Goal: Task Accomplishment & Management: Manage account settings

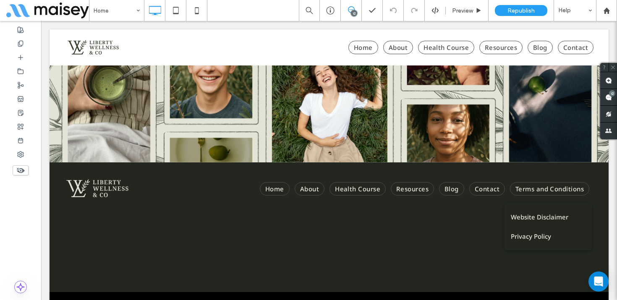
scroll to position [3109, 0]
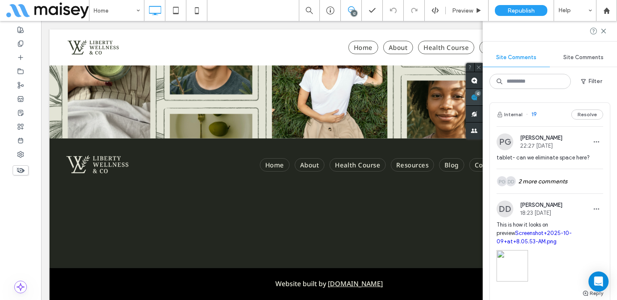
click at [477, 96] on use at bounding box center [474, 97] width 7 height 7
click at [604, 31] on use at bounding box center [603, 31] width 4 height 4
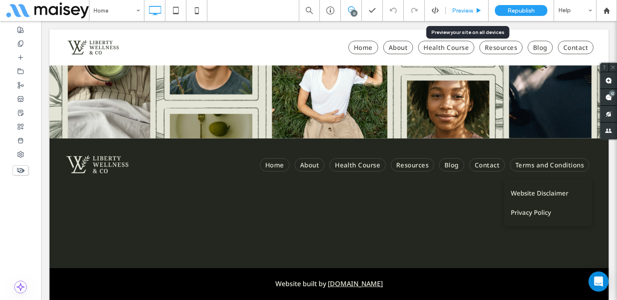
click at [470, 8] on span "Preview" at bounding box center [462, 10] width 21 height 7
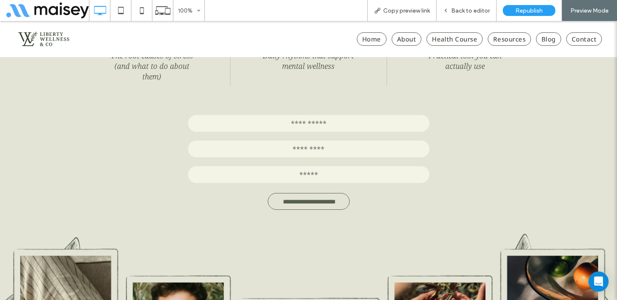
scroll to position [2870, 0]
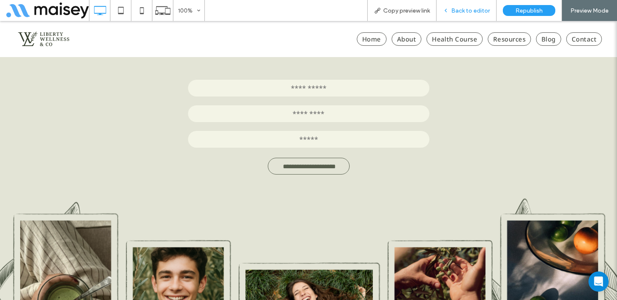
click at [470, 11] on span "Back to editor" at bounding box center [470, 10] width 39 height 7
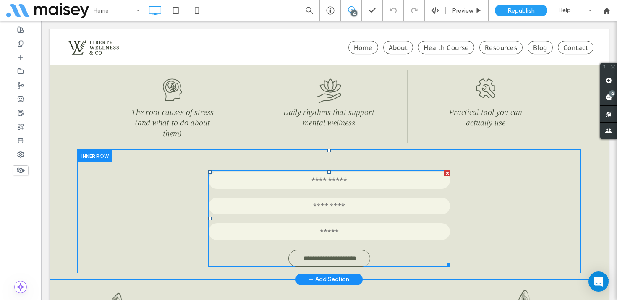
scroll to position [2782, 0]
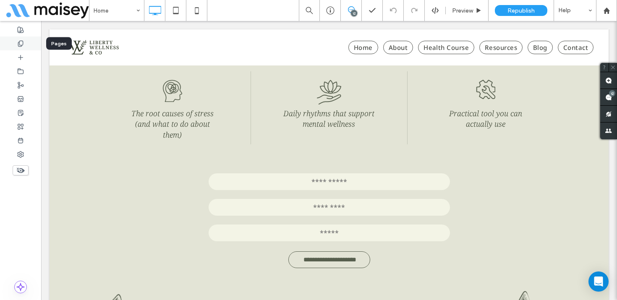
click at [21, 44] on icon at bounding box center [20, 43] width 7 height 7
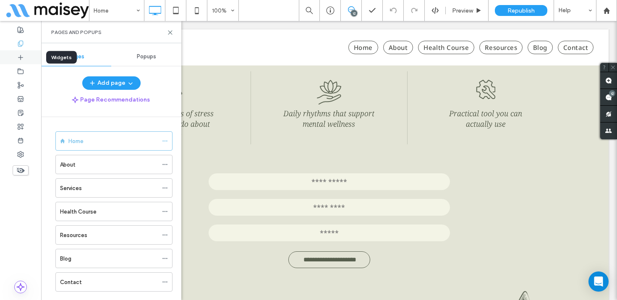
click at [28, 56] on div at bounding box center [20, 57] width 41 height 14
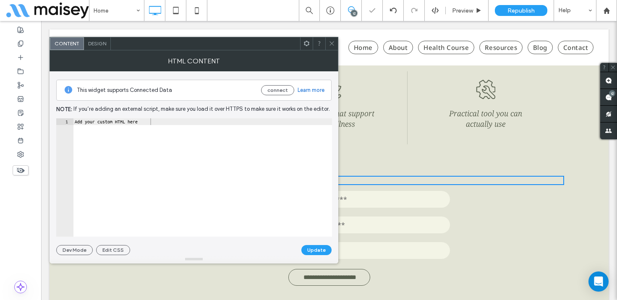
type textarea "**********"
drag, startPoint x: 165, startPoint y: 121, endPoint x: 60, endPoint y: 122, distance: 105.3
click at [60, 122] on div "**********" at bounding box center [194, 177] width 276 height 118
paste textarea "*********"
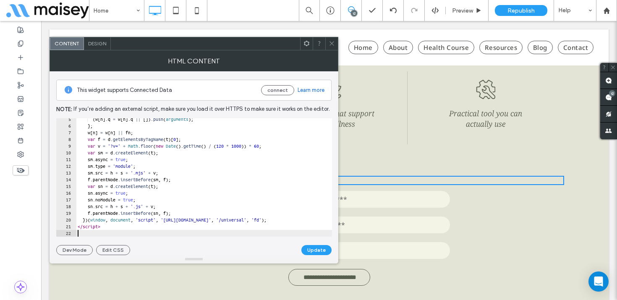
type textarea "*********"
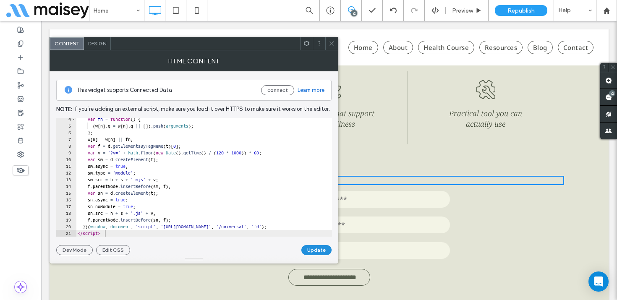
click at [320, 246] on button "Update" at bounding box center [316, 250] width 30 height 10
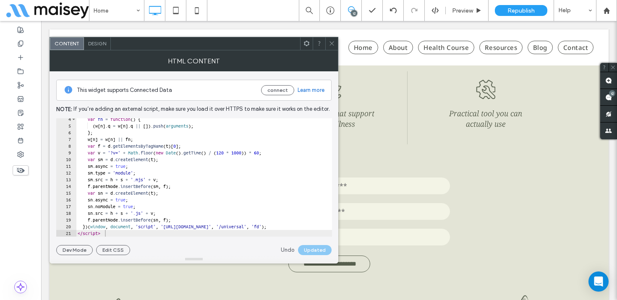
click at [330, 42] on icon at bounding box center [332, 43] width 6 height 6
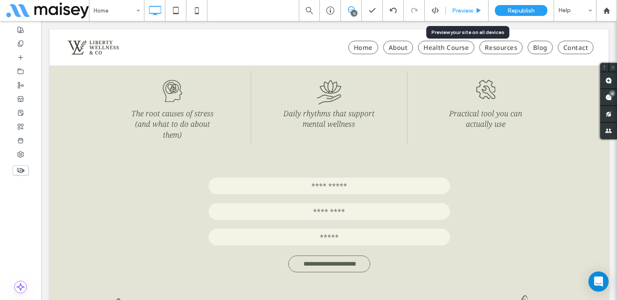
click at [467, 9] on span "Preview" at bounding box center [462, 10] width 21 height 7
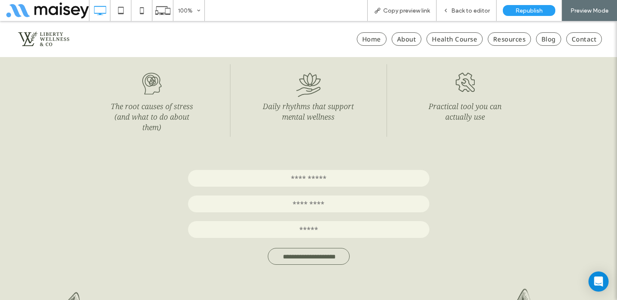
click at [467, 9] on span "Back to editor" at bounding box center [470, 10] width 39 height 7
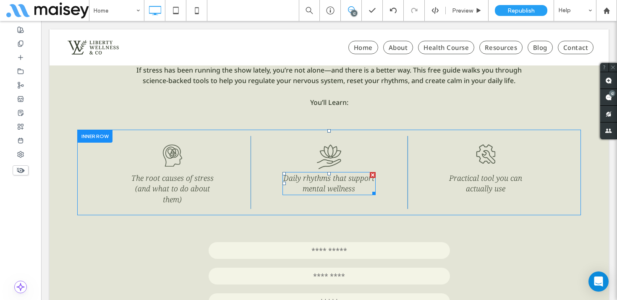
scroll to position [2758, 0]
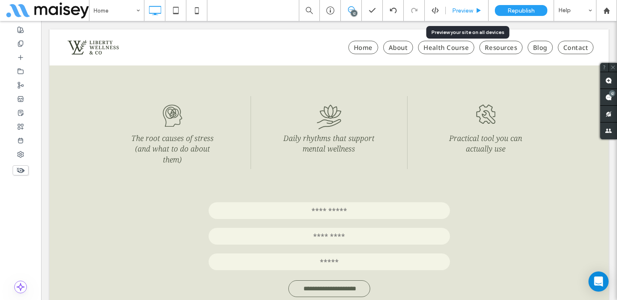
click at [462, 16] on div "Preview" at bounding box center [467, 10] width 43 height 21
click at [464, 9] on span "Preview" at bounding box center [462, 10] width 21 height 7
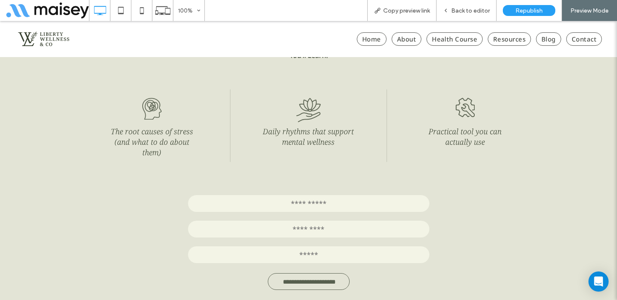
click at [464, 9] on span "Back to editor" at bounding box center [470, 10] width 39 height 7
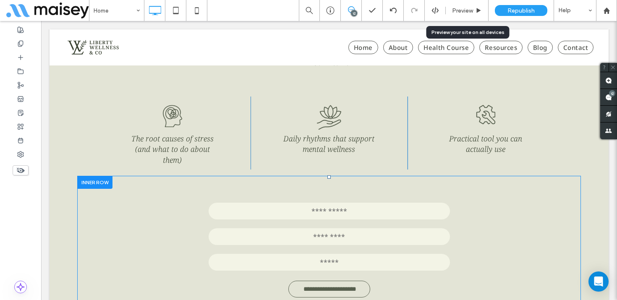
scroll to position [2756, 0]
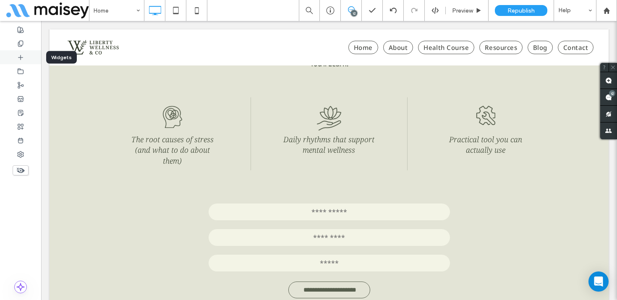
click at [23, 57] on icon at bounding box center [20, 57] width 7 height 7
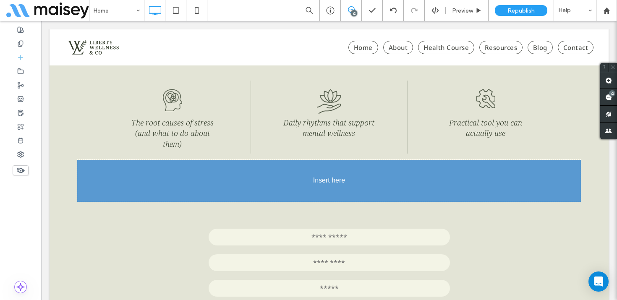
scroll to position [2788, 0]
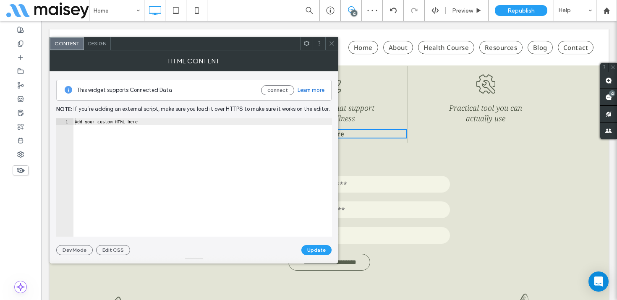
click at [332, 41] on icon at bounding box center [332, 43] width 6 height 6
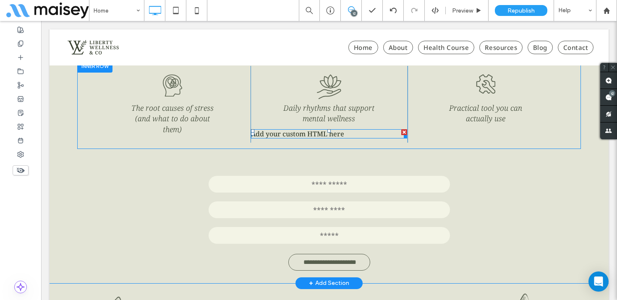
click at [403, 129] on div at bounding box center [404, 132] width 6 height 6
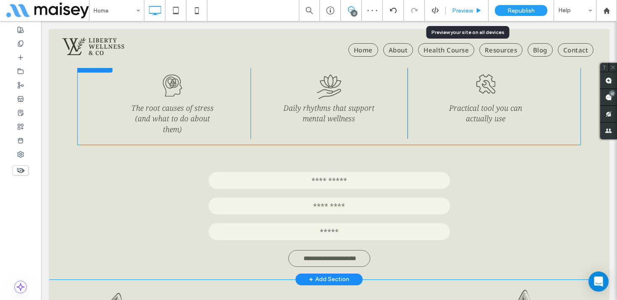
click at [466, 10] on span "Preview" at bounding box center [462, 10] width 21 height 7
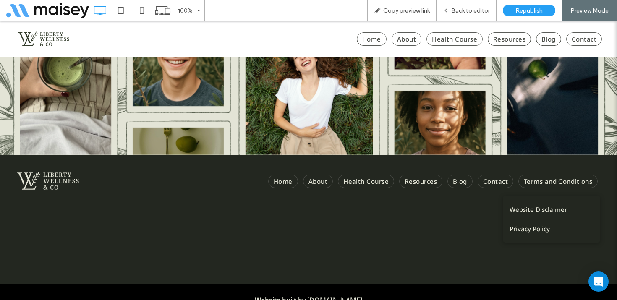
scroll to position [3118, 0]
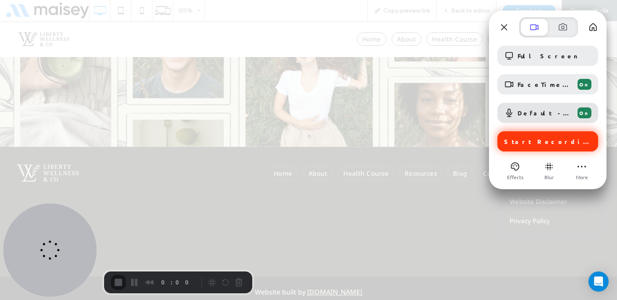
click at [547, 142] on span "Start Recording" at bounding box center [548, 142] width 89 height 8
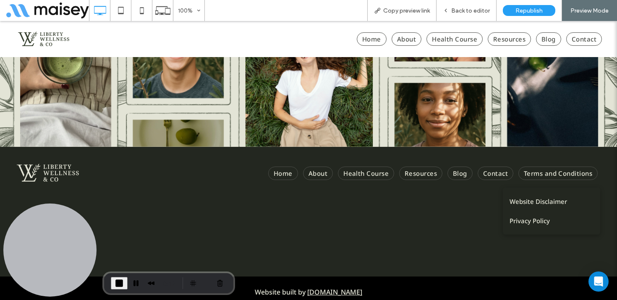
scroll to position [3110, 0]
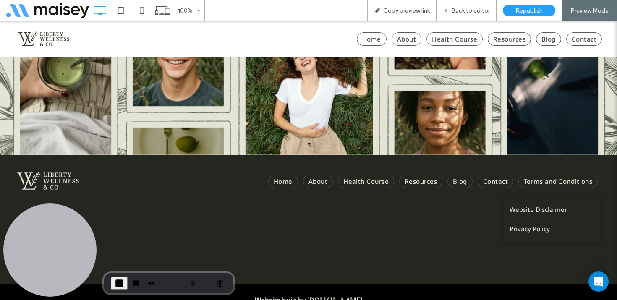
click at [120, 282] on span "End Recording" at bounding box center [119, 283] width 10 height 10
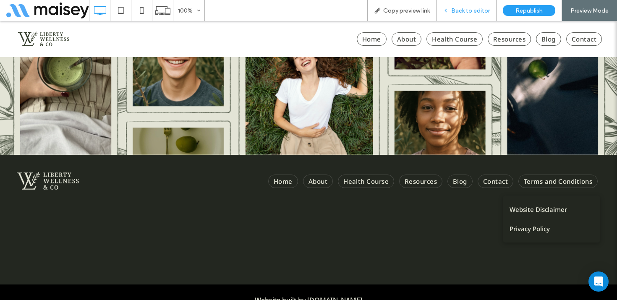
click at [477, 8] on span "Back to editor" at bounding box center [470, 10] width 39 height 7
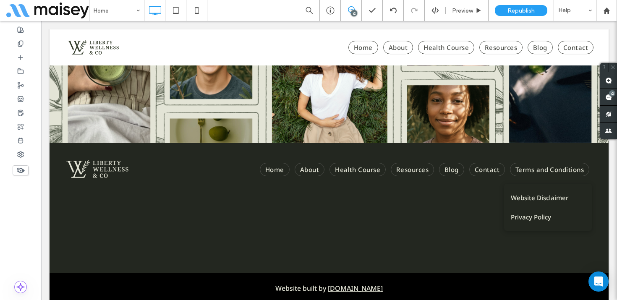
scroll to position [3108, 0]
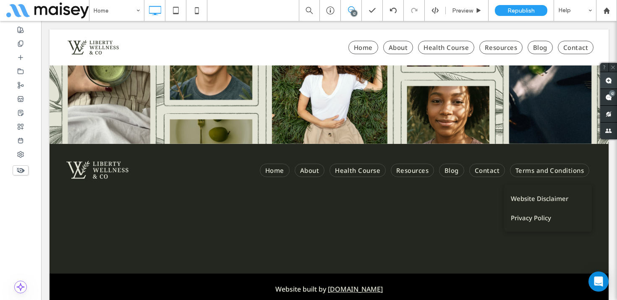
click at [610, 79] on use at bounding box center [608, 80] width 7 height 7
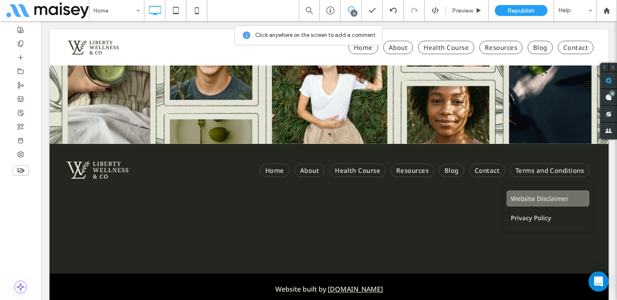
click at [563, 194] on span "Website Disclaimer" at bounding box center [539, 198] width 57 height 8
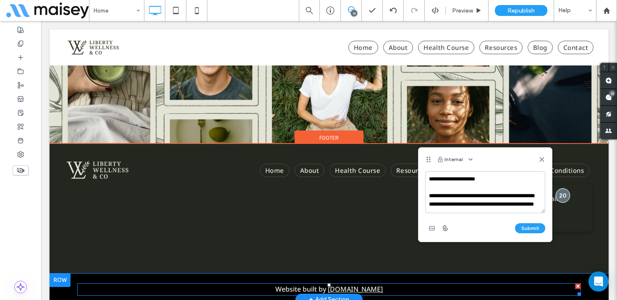
scroll to position [3, 0]
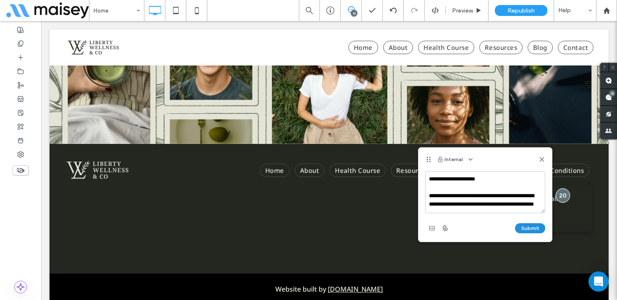
type textarea "**********"
click at [526, 230] on button "Submit" at bounding box center [530, 228] width 30 height 10
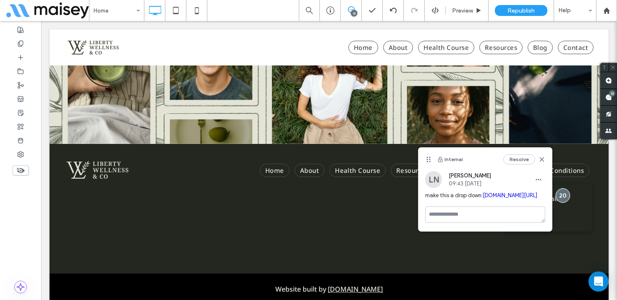
scroll to position [0, 0]
click at [544, 159] on icon at bounding box center [541, 159] width 7 height 7
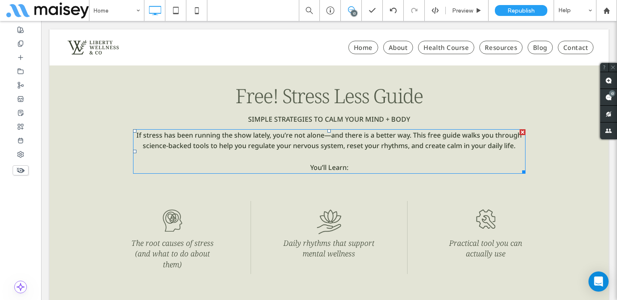
scroll to position [2654, 0]
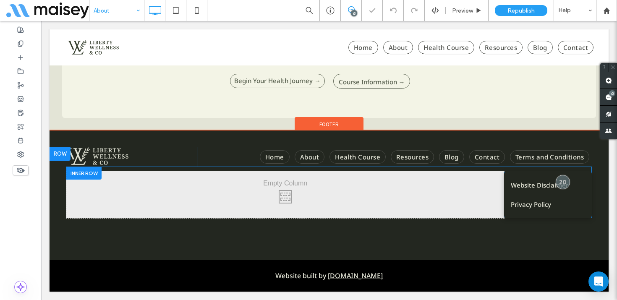
scroll to position [1086, 0]
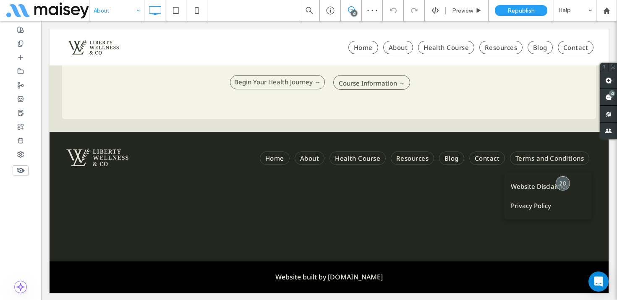
click at [120, 13] on input at bounding box center [115, 10] width 42 height 21
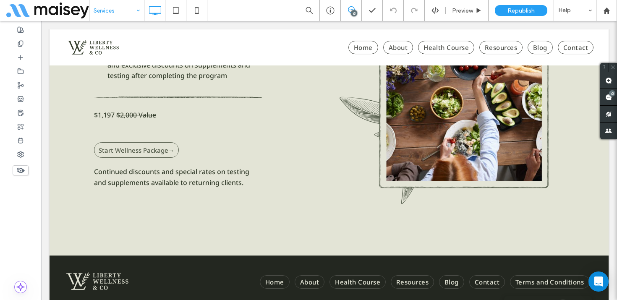
scroll to position [2846, 0]
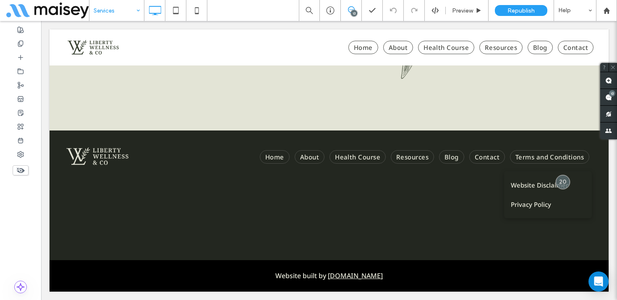
click at [131, 16] on input at bounding box center [115, 10] width 42 height 21
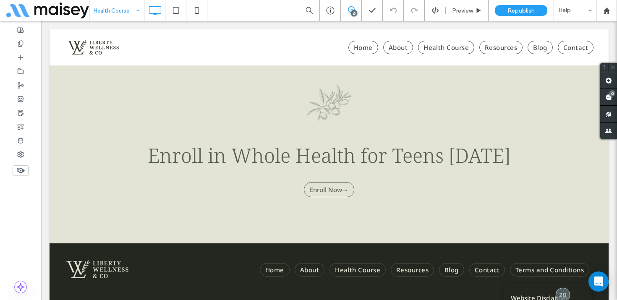
scroll to position [3718, 0]
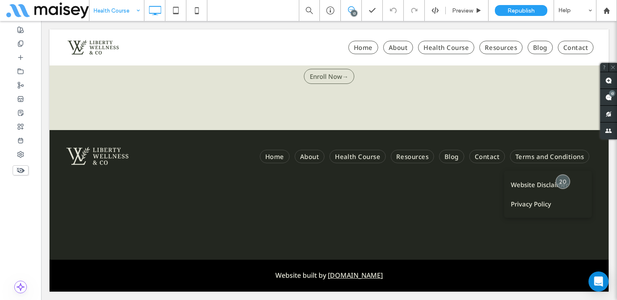
click at [114, 5] on input at bounding box center [115, 10] width 42 height 21
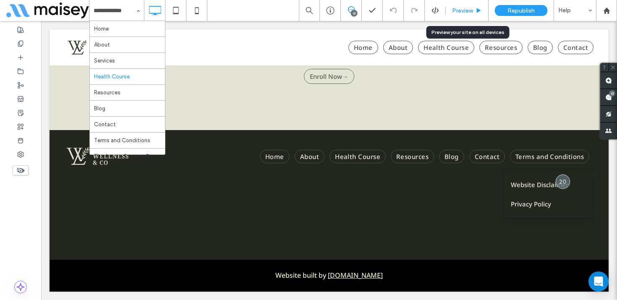
click at [464, 8] on span "Preview" at bounding box center [462, 10] width 21 height 7
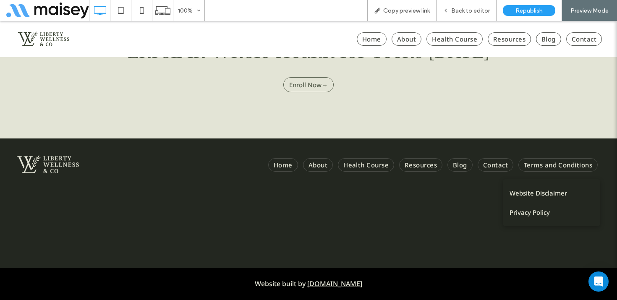
scroll to position [3701, 0]
click at [472, 12] on span "Back to editor" at bounding box center [470, 10] width 39 height 7
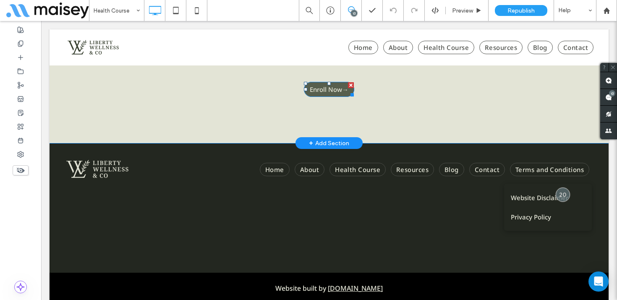
click at [339, 94] on span "Enroll Now→" at bounding box center [329, 89] width 39 height 8
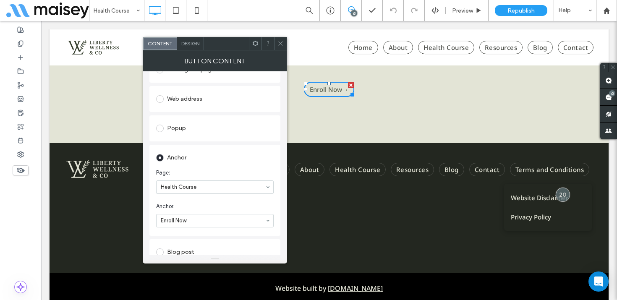
scroll to position [175, 0]
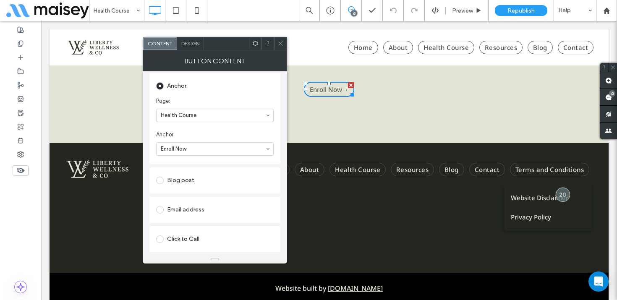
click at [281, 44] on icon at bounding box center [280, 43] width 6 height 6
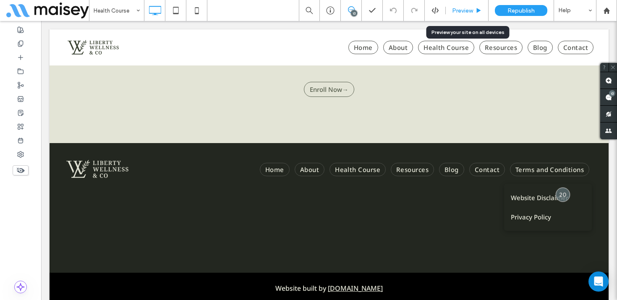
click at [476, 9] on icon at bounding box center [478, 11] width 6 height 6
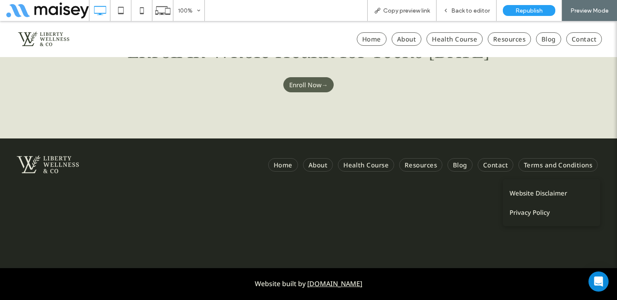
click at [308, 84] on span "Enroll Now→" at bounding box center [308, 85] width 39 height 8
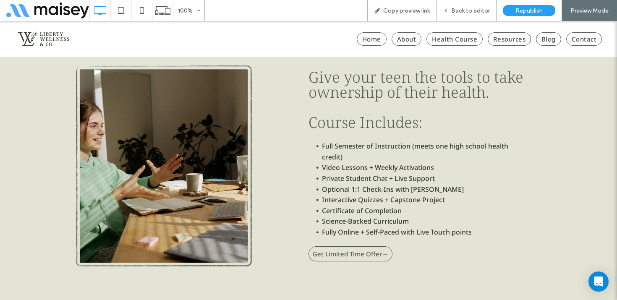
scroll to position [2868, 0]
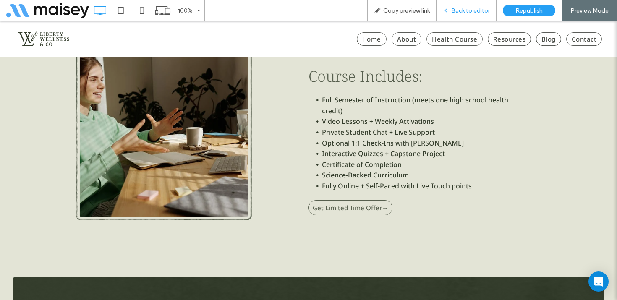
click at [469, 14] on div "Back to editor" at bounding box center [466, 10] width 60 height 21
click at [463, 11] on span "Back to editor" at bounding box center [470, 10] width 39 height 7
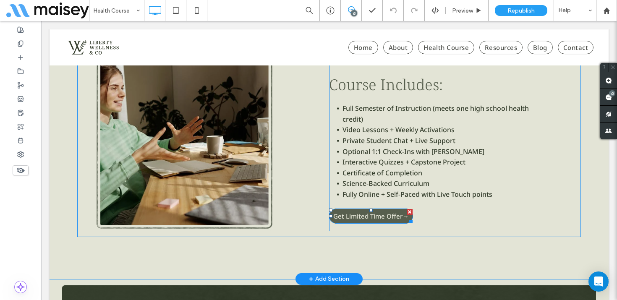
click at [368, 220] on span "Get Limited Time Offer→" at bounding box center [371, 216] width 76 height 8
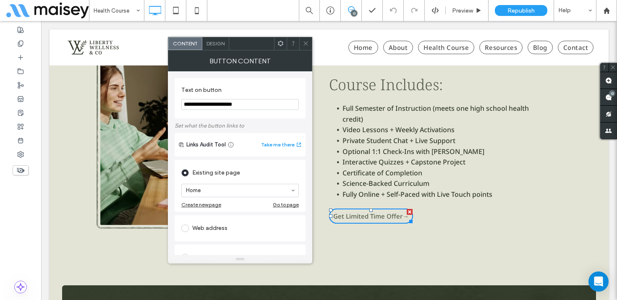
click at [305, 42] on icon at bounding box center [306, 43] width 6 height 6
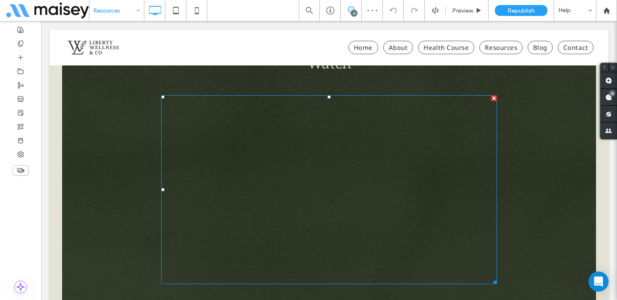
scroll to position [680, 0]
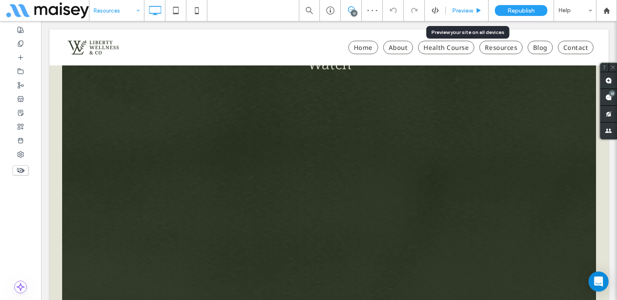
click at [464, 10] on span "Preview" at bounding box center [462, 10] width 21 height 7
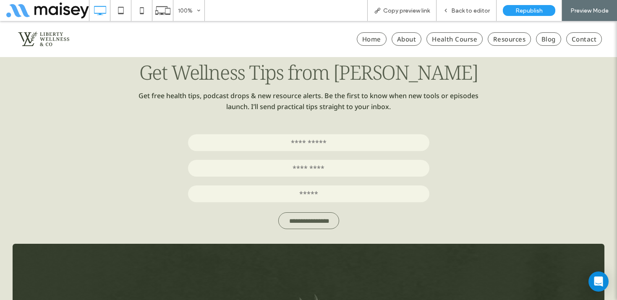
scroll to position [1333, 0]
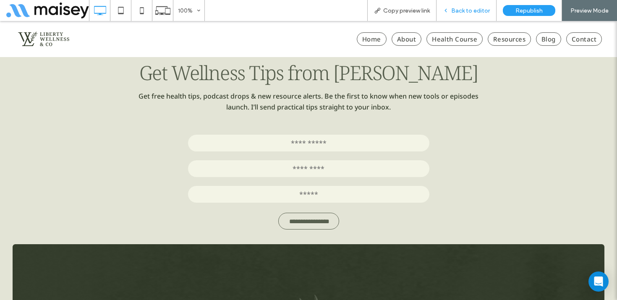
click at [470, 10] on span "Back to editor" at bounding box center [470, 10] width 39 height 7
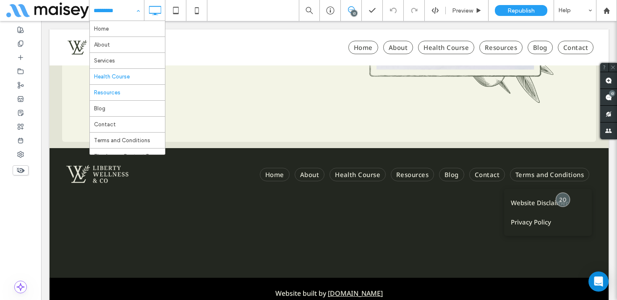
scroll to position [29, 0]
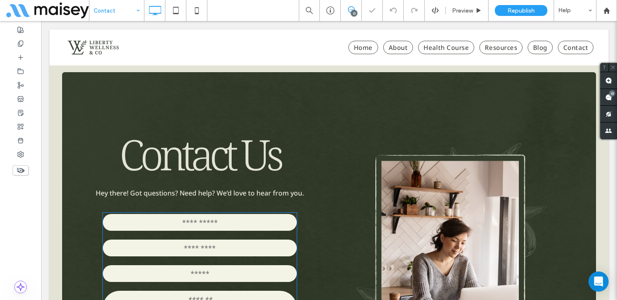
scroll to position [129, 0]
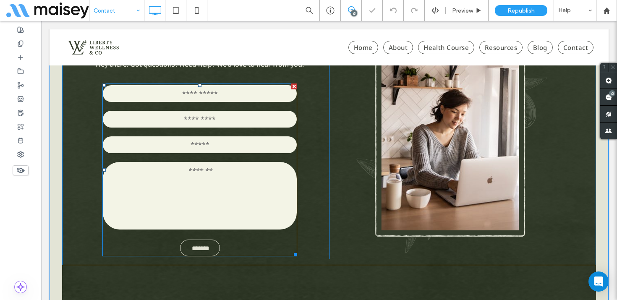
click at [240, 158] on div "MESSAGE" at bounding box center [200, 196] width 200 height 76
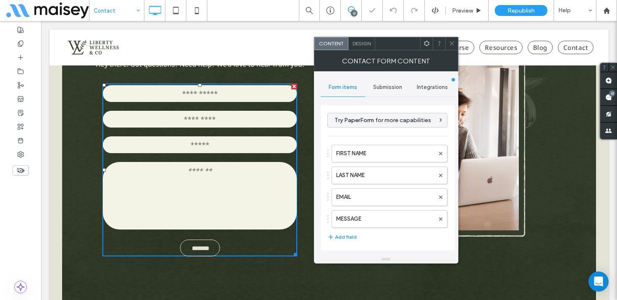
click at [385, 81] on div "Submission" at bounding box center [387, 87] width 45 height 18
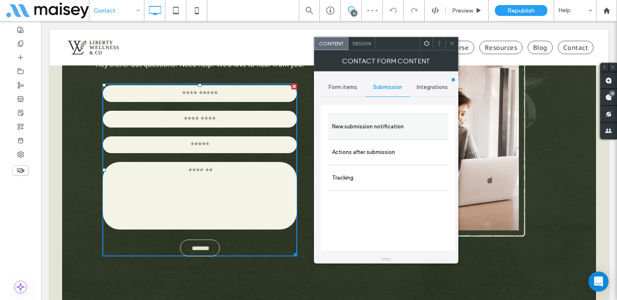
click at [369, 116] on div "New submission notification" at bounding box center [388, 127] width 120 height 26
click at [366, 123] on label "New submission notification" at bounding box center [388, 126] width 112 height 17
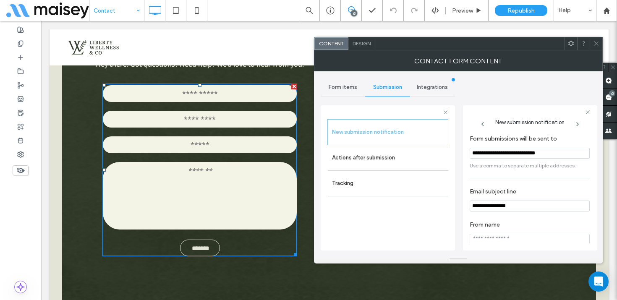
click at [508, 156] on input "**********" at bounding box center [530, 153] width 120 height 11
drag, startPoint x: 508, startPoint y: 156, endPoint x: 337, endPoint y: 0, distance: 230.8
click at [0, 0] on body ".wqwq-1{fill:#231f20;} .cls-1q, .cls-2q { fill-rule: evenodd; } .cls-2q { fill:…" at bounding box center [308, 150] width 617 height 300
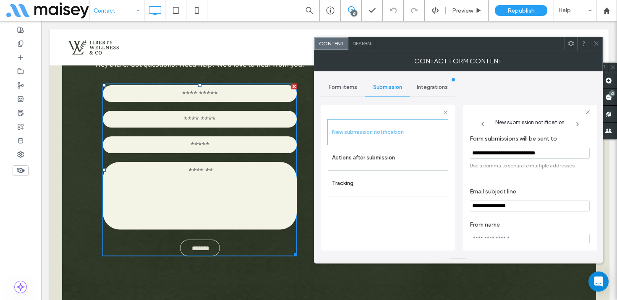
click at [597, 39] on span at bounding box center [596, 43] width 6 height 13
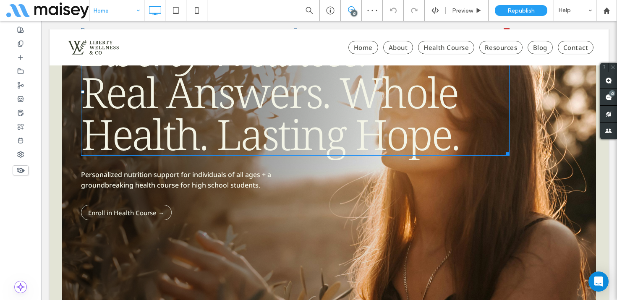
scroll to position [65, 0]
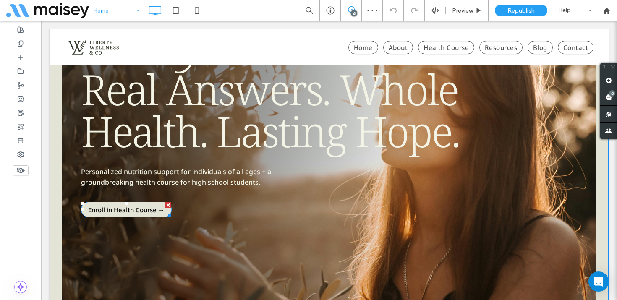
click at [126, 208] on span "Enroll in Health Course →" at bounding box center [126, 210] width 76 height 8
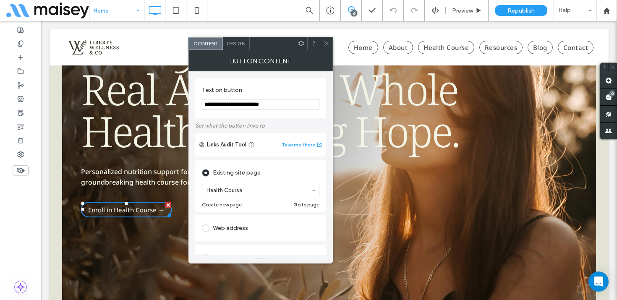
click at [324, 40] on span at bounding box center [326, 43] width 6 height 13
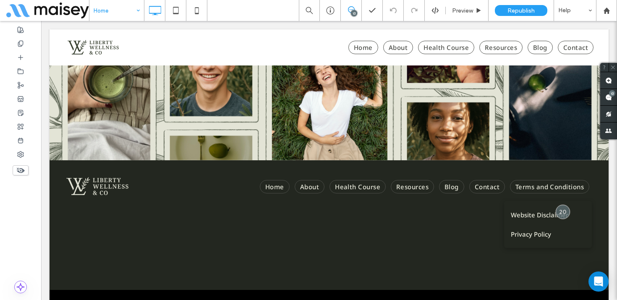
scroll to position [3113, 0]
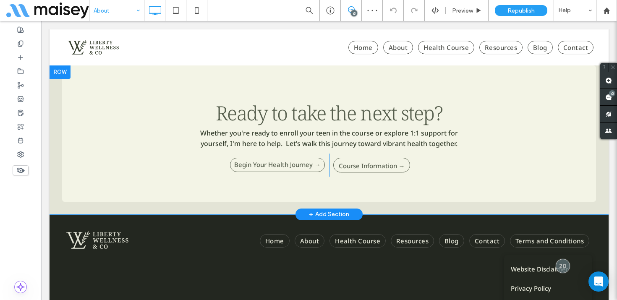
scroll to position [1002, 0]
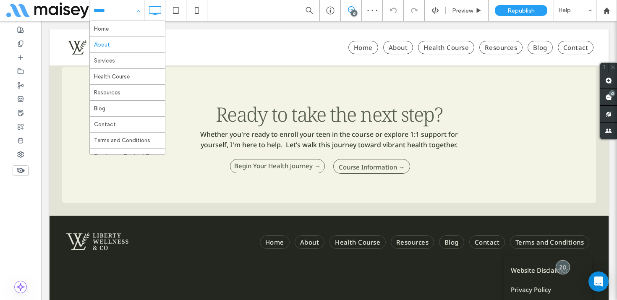
click at [138, 10] on div "Home About Services Health Course Resources Blog Contact Terms and Conditions T…" at bounding box center [116, 10] width 55 height 21
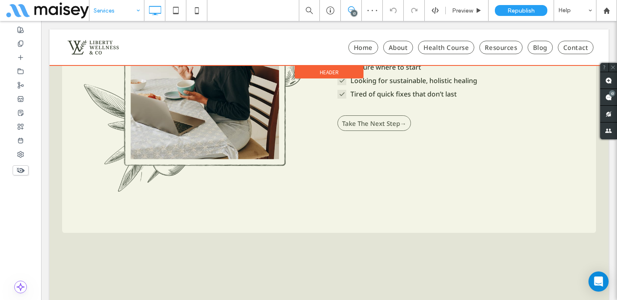
scroll to position [916, 0]
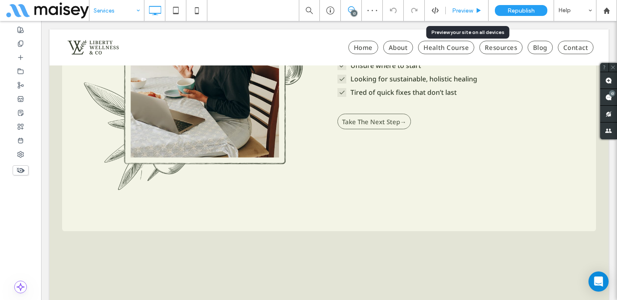
click at [463, 6] on div "Preview" at bounding box center [467, 10] width 43 height 21
click at [468, 13] on span "Preview" at bounding box center [462, 10] width 21 height 7
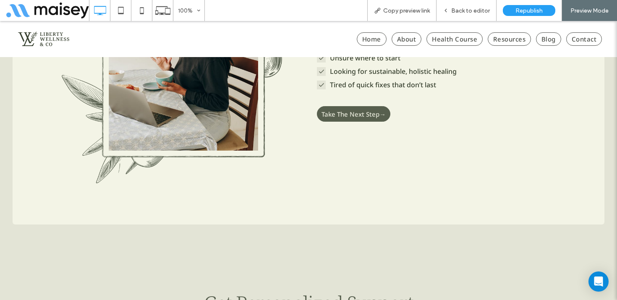
click at [364, 114] on span "Take The Next Step→" at bounding box center [353, 114] width 64 height 8
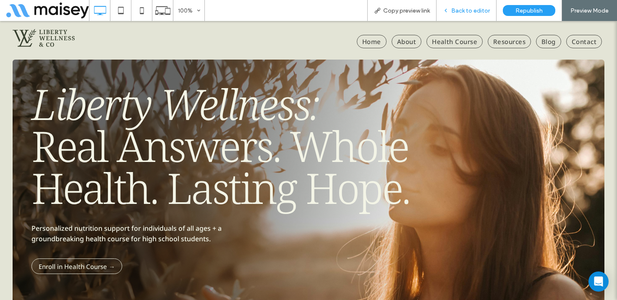
click at [472, 4] on div "Back to editor" at bounding box center [466, 10] width 60 height 21
click at [473, 6] on div "Back to editor" at bounding box center [466, 10] width 60 height 21
click at [467, 12] on span "Back to editor" at bounding box center [470, 10] width 39 height 7
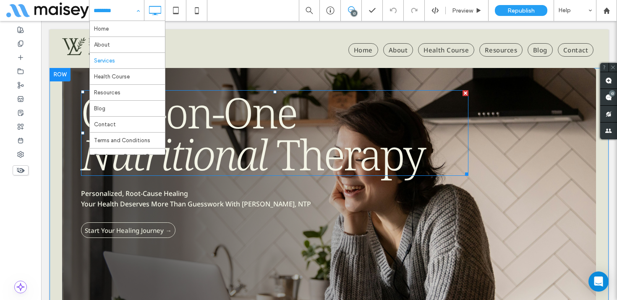
scroll to position [21, 0]
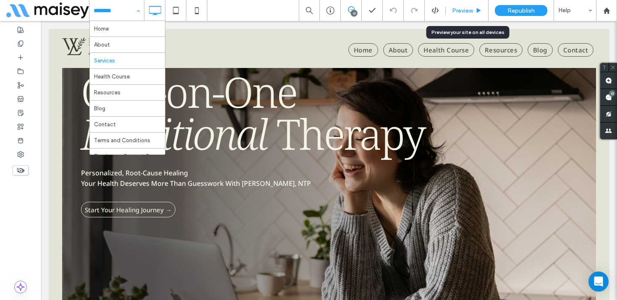
click at [470, 6] on div "Preview" at bounding box center [467, 10] width 43 height 21
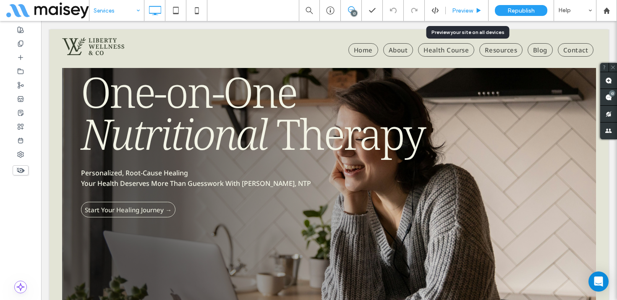
click at [468, 10] on span "Preview" at bounding box center [462, 10] width 21 height 7
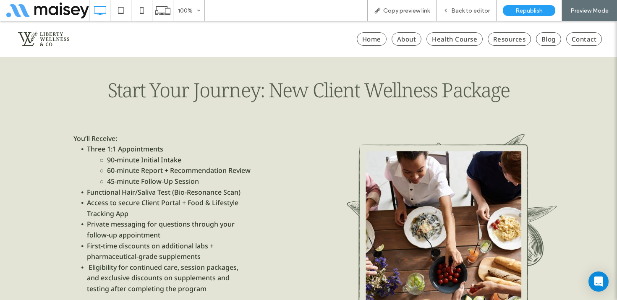
scroll to position [2488, 0]
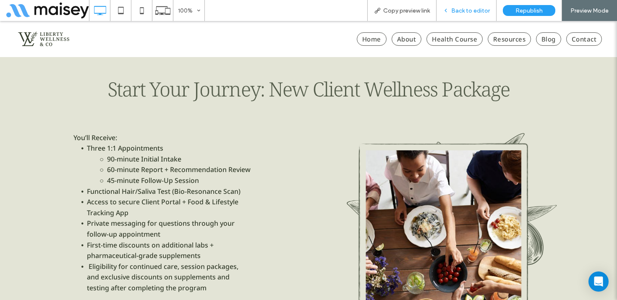
click at [474, 9] on span "Back to editor" at bounding box center [470, 10] width 39 height 7
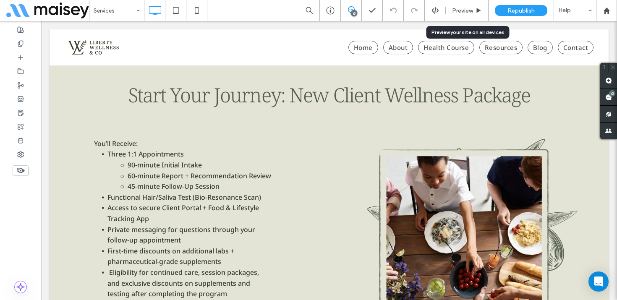
scroll to position [2497, 0]
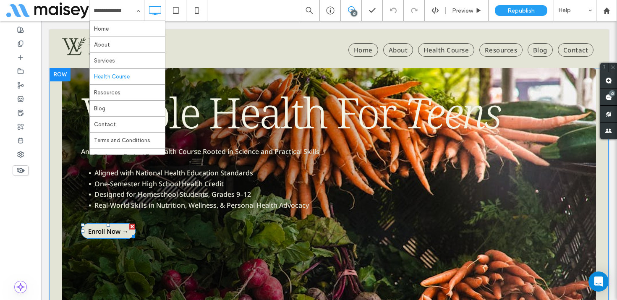
click at [115, 234] on span "Enroll Now →" at bounding box center [108, 231] width 40 height 8
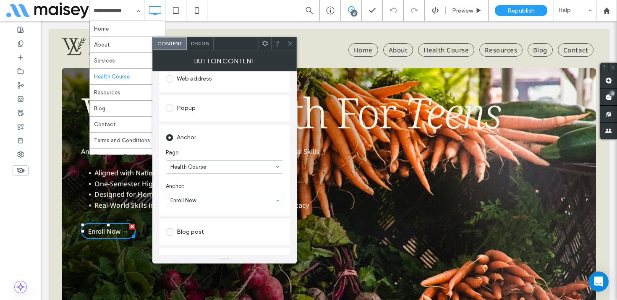
scroll to position [145, 0]
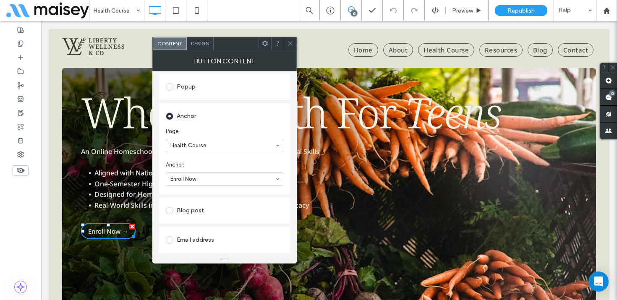
click at [289, 41] on icon at bounding box center [290, 43] width 6 height 6
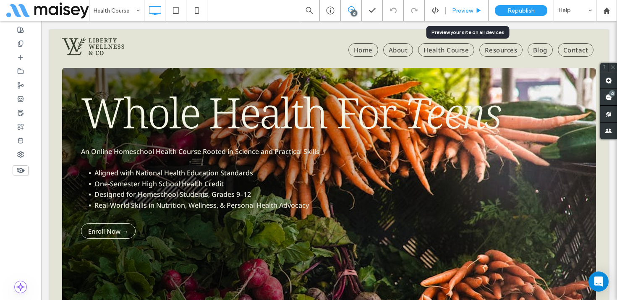
click at [463, 9] on span "Preview" at bounding box center [462, 10] width 21 height 7
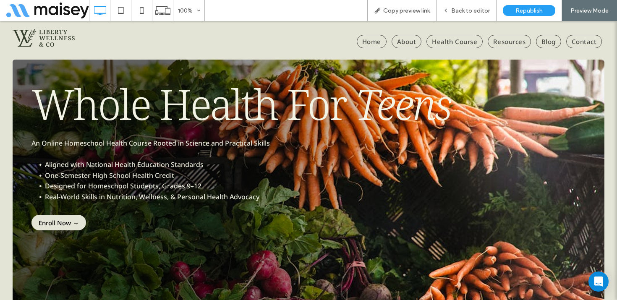
click at [66, 224] on span "Enroll Now →" at bounding box center [59, 223] width 40 height 8
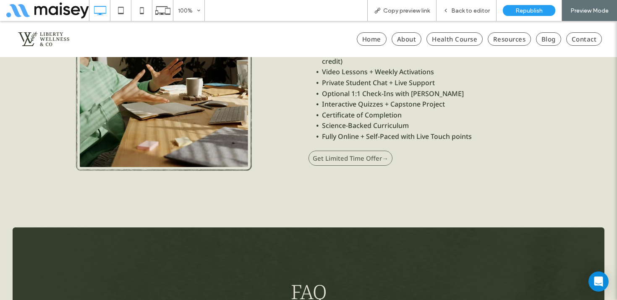
scroll to position [2918, 0]
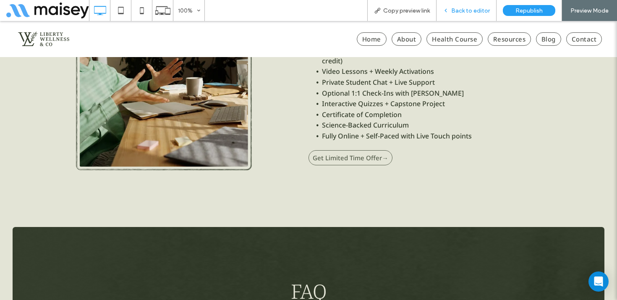
click at [479, 8] on span "Back to editor" at bounding box center [470, 10] width 39 height 7
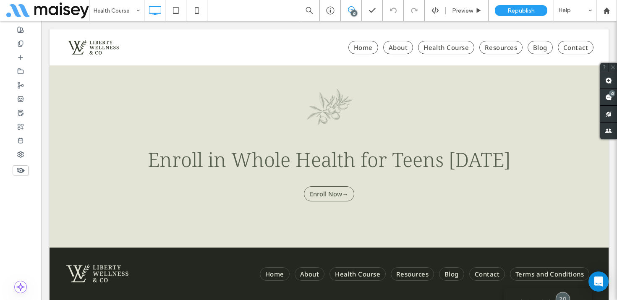
scroll to position [3718, 0]
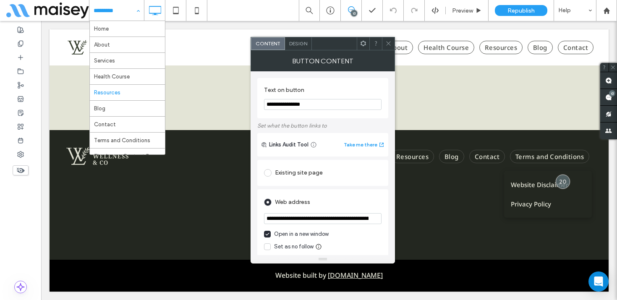
click at [388, 43] on use at bounding box center [388, 44] width 4 height 4
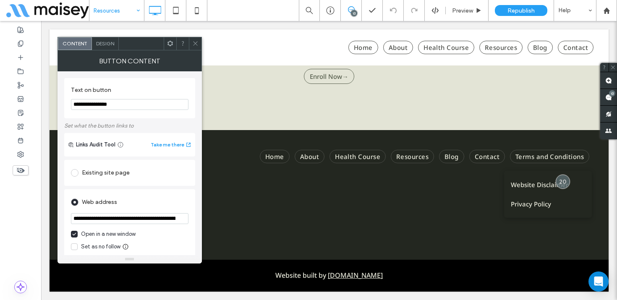
click at [194, 42] on use at bounding box center [195, 44] width 4 height 4
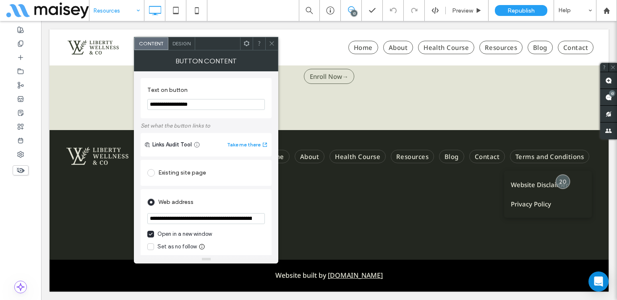
click at [274, 44] on icon at bounding box center [272, 43] width 6 height 6
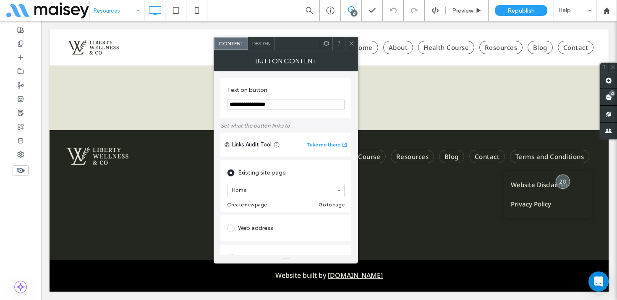
click at [351, 42] on icon at bounding box center [351, 43] width 6 height 6
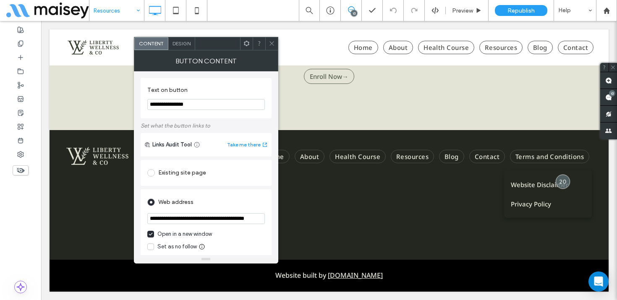
click at [271, 43] on use at bounding box center [271, 44] width 4 height 4
click at [209, 219] on input "**********" at bounding box center [205, 218] width 117 height 11
drag, startPoint x: 209, startPoint y: 219, endPoint x: 398, endPoint y: 16, distance: 277.3
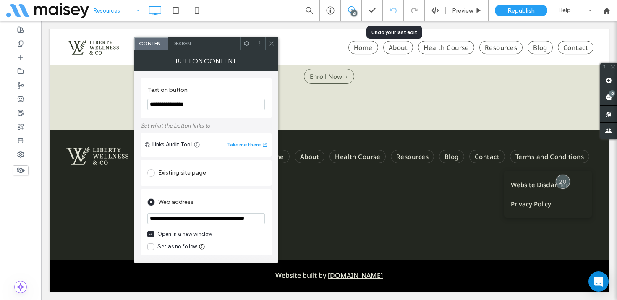
click at [0, 0] on body ".wqwq-1{fill:#231f20;} .cls-1q, .cls-2q { fill-rule: evenodd; } .cls-2q { fill:…" at bounding box center [308, 150] width 617 height 300
click at [269, 41] on icon at bounding box center [272, 43] width 6 height 6
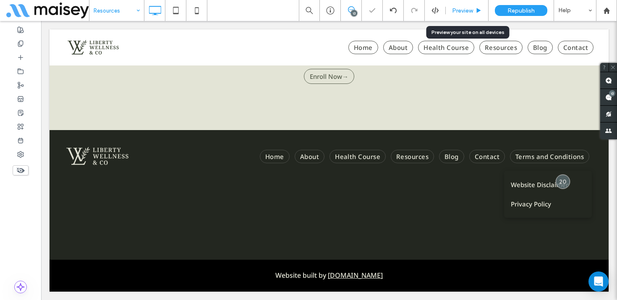
click at [470, 9] on span "Preview" at bounding box center [462, 10] width 21 height 7
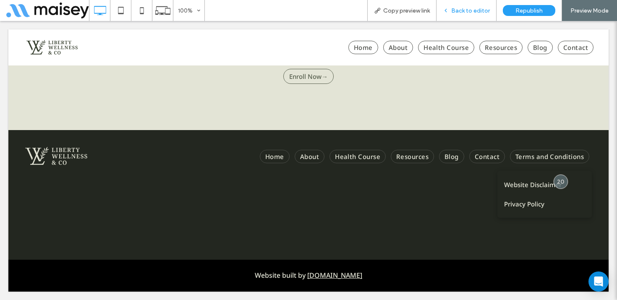
click at [483, 10] on span "Back to editor" at bounding box center [470, 10] width 39 height 7
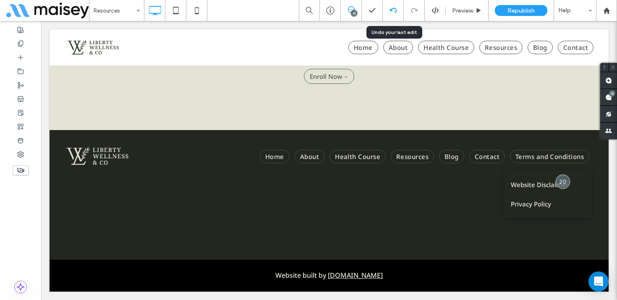
click at [397, 10] on div at bounding box center [393, 10] width 21 height 7
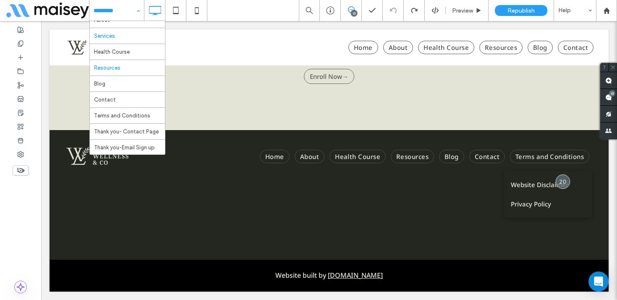
scroll to position [29, 0]
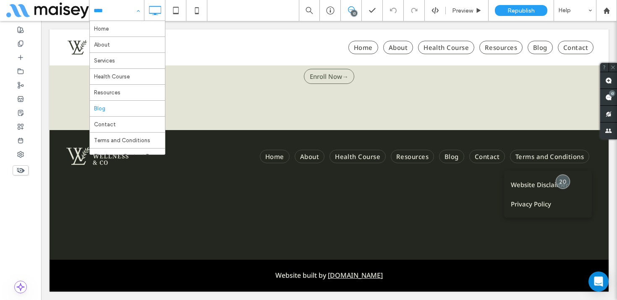
click at [120, 5] on input at bounding box center [115, 10] width 42 height 21
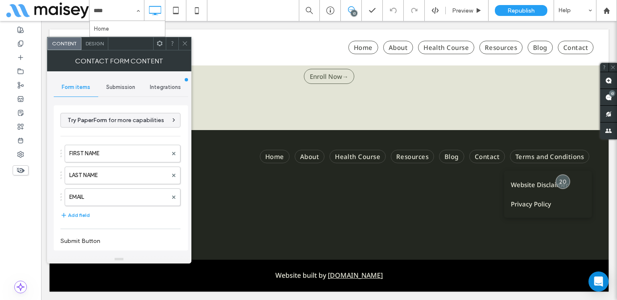
click at [128, 90] on span "Submission" at bounding box center [120, 87] width 29 height 7
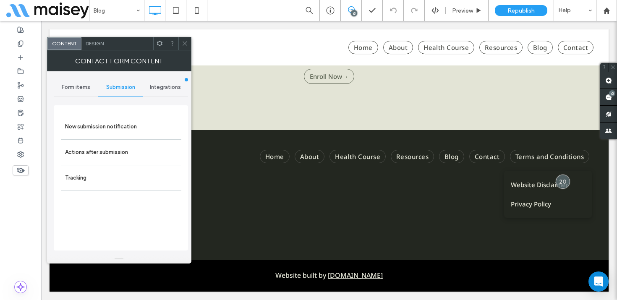
click at [185, 43] on icon at bounding box center [185, 43] width 6 height 6
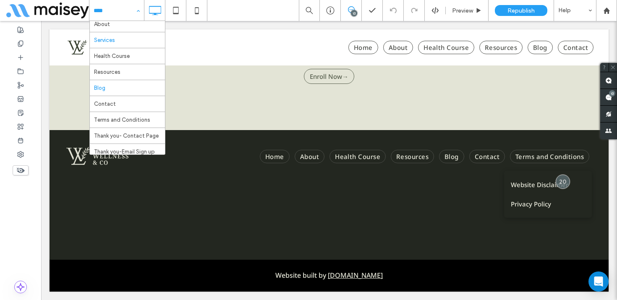
scroll to position [29, 0]
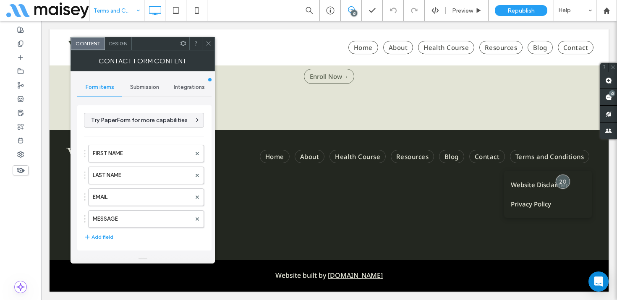
click at [141, 87] on span "Submission" at bounding box center [144, 87] width 29 height 7
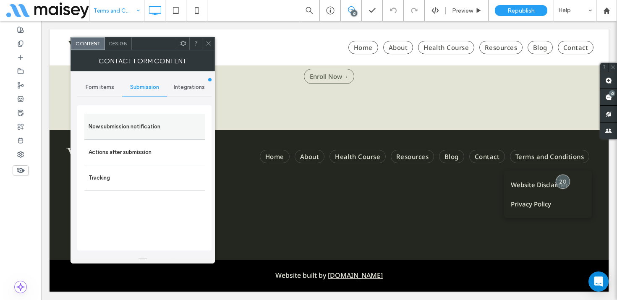
click at [136, 125] on label "New submission notification" at bounding box center [145, 126] width 112 height 17
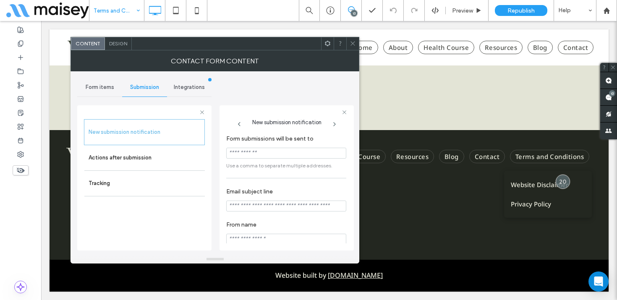
click at [277, 156] on input "Form submissions will be sent to" at bounding box center [286, 153] width 120 height 11
paste input "**********"
type input "**********"
click at [243, 207] on input "Email subject line" at bounding box center [286, 206] width 120 height 11
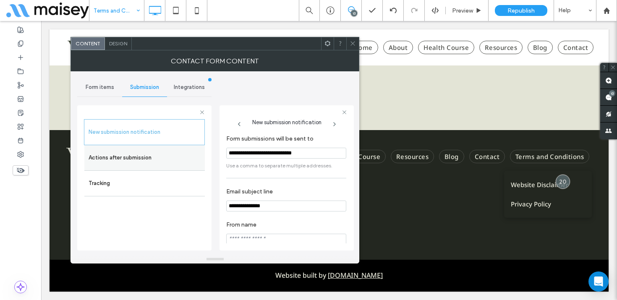
type input "**********"
click at [149, 155] on label "Actions after submission" at bounding box center [145, 157] width 112 height 17
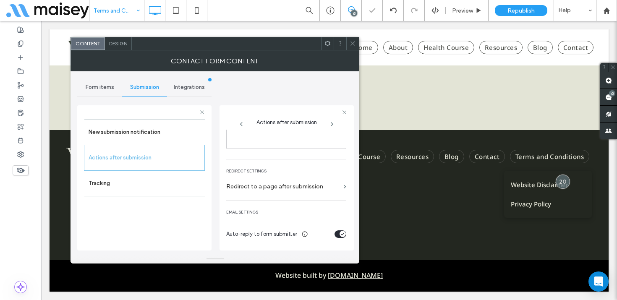
scroll to position [150, 0]
click at [292, 183] on label "Redirect to a page after submission" at bounding box center [283, 183] width 114 height 16
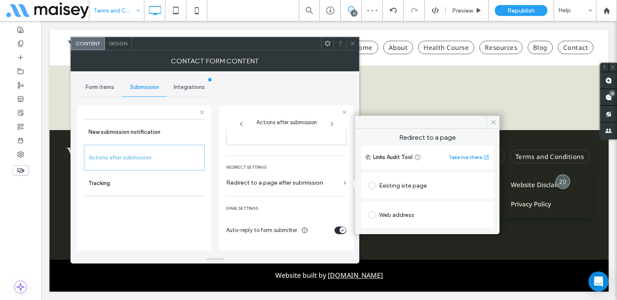
click at [413, 186] on div "Existing site page" at bounding box center [427, 185] width 118 height 13
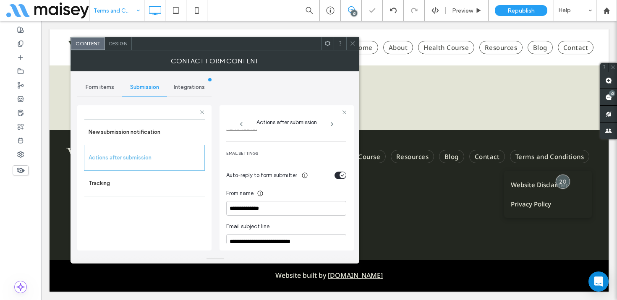
scroll to position [218, 0]
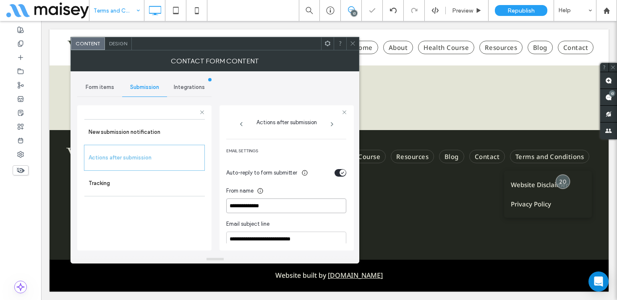
click at [259, 206] on input "**********" at bounding box center [286, 205] width 120 height 15
type input "**********"
click at [353, 44] on icon at bounding box center [353, 43] width 6 height 6
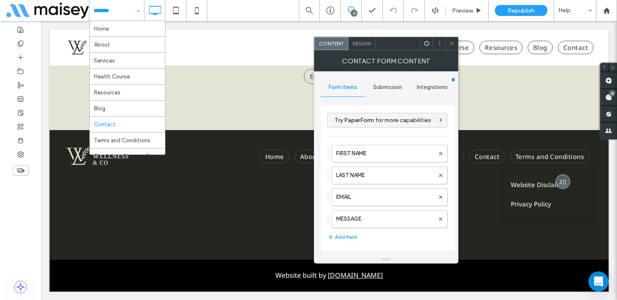
click at [385, 90] on span "Submission" at bounding box center [387, 87] width 29 height 7
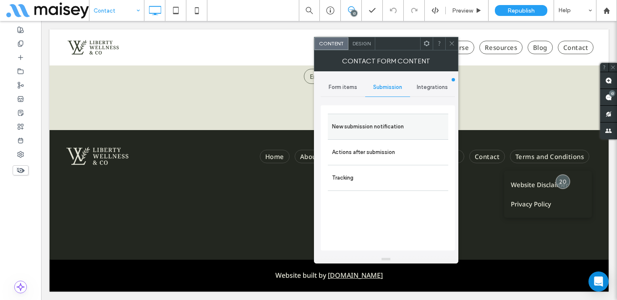
click at [367, 128] on label "New submission notification" at bounding box center [388, 126] width 112 height 17
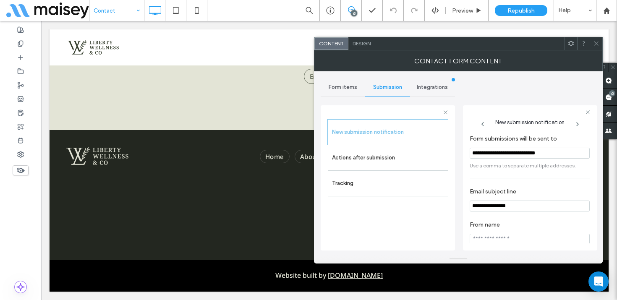
scroll to position [8, 0]
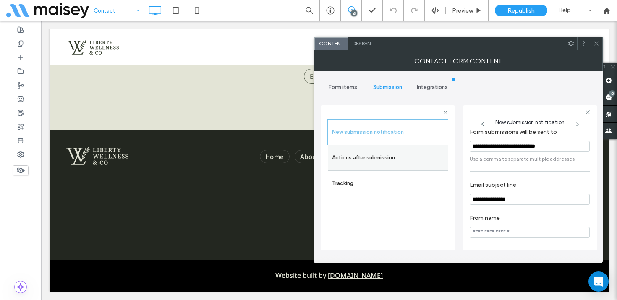
click at [373, 149] on label "Actions after submission" at bounding box center [388, 157] width 112 height 17
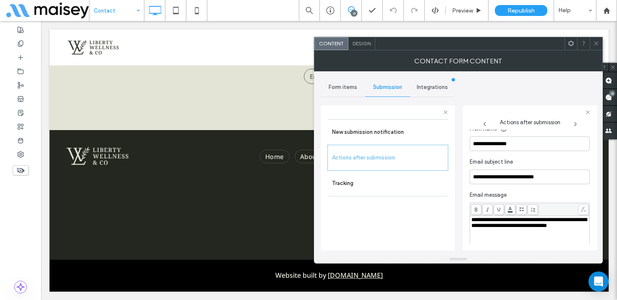
scroll to position [285, 0]
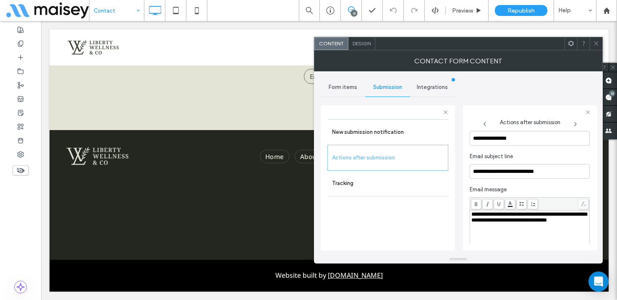
click at [593, 45] on icon at bounding box center [596, 43] width 6 height 6
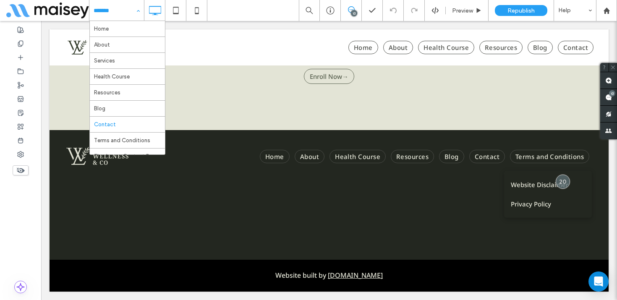
scroll to position [29, 0]
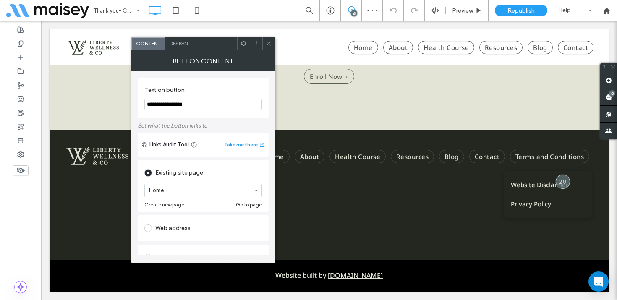
click at [269, 46] on icon at bounding box center [269, 43] width 6 height 6
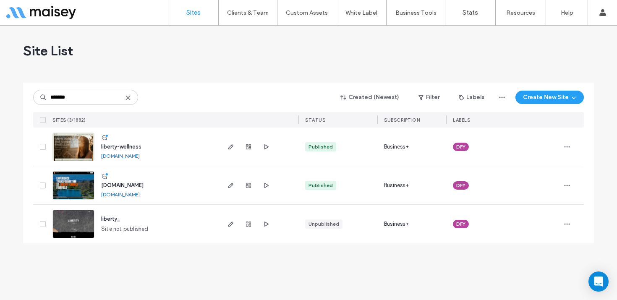
type input "*******"
click at [72, 138] on img at bounding box center [73, 161] width 41 height 57
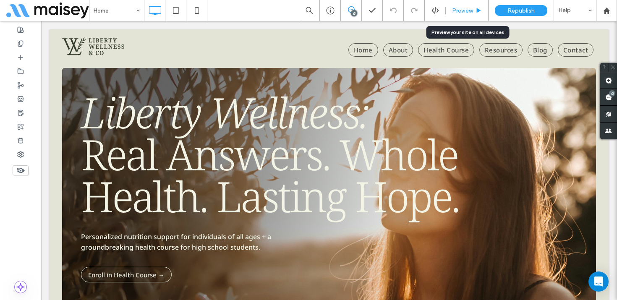
click at [465, 7] on span "Preview" at bounding box center [462, 10] width 21 height 7
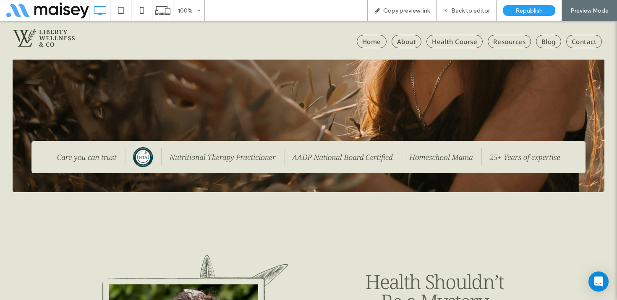
scroll to position [9, 0]
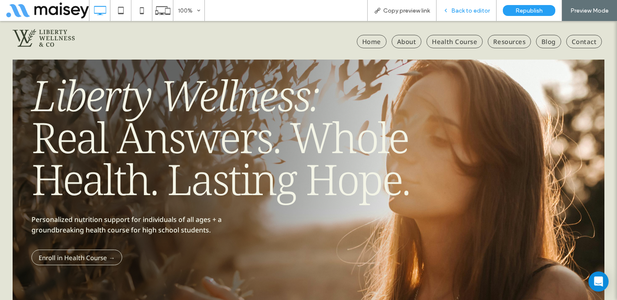
click at [480, 11] on span "Back to editor" at bounding box center [470, 10] width 39 height 7
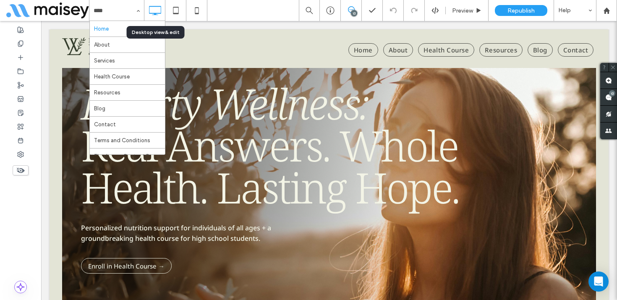
click at [155, 9] on icon at bounding box center [154, 10] width 17 height 17
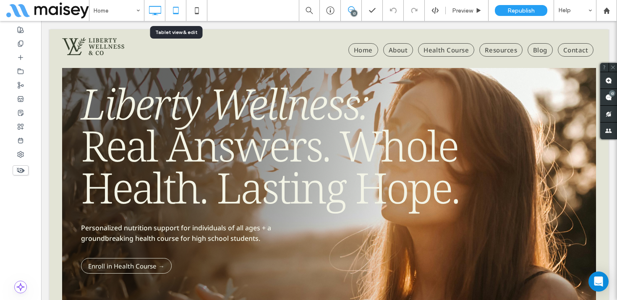
click at [177, 12] on icon at bounding box center [175, 10] width 17 height 17
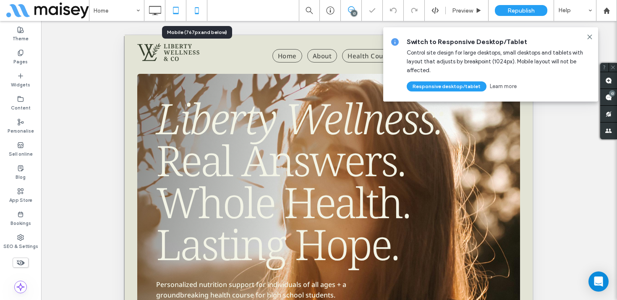
click at [199, 12] on icon at bounding box center [196, 10] width 17 height 17
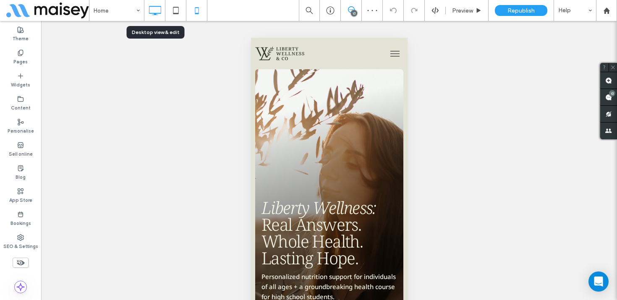
click at [159, 8] on icon at bounding box center [154, 10] width 17 height 17
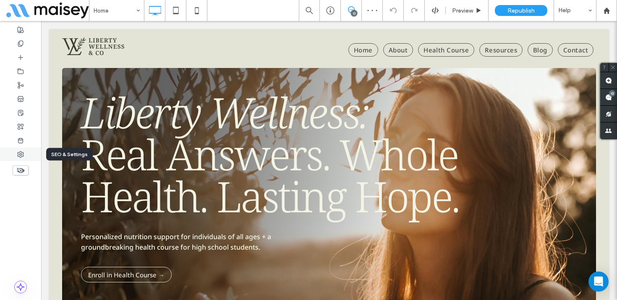
click at [23, 153] on use at bounding box center [21, 154] width 6 height 6
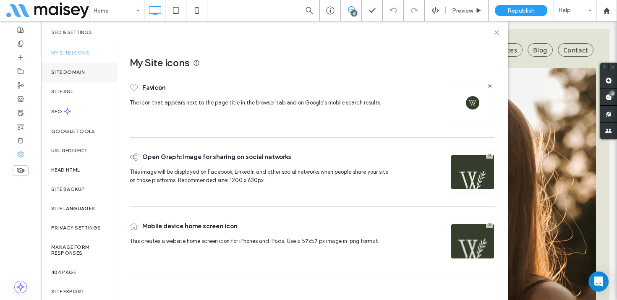
click at [83, 68] on div "Site Domain" at bounding box center [79, 72] width 76 height 19
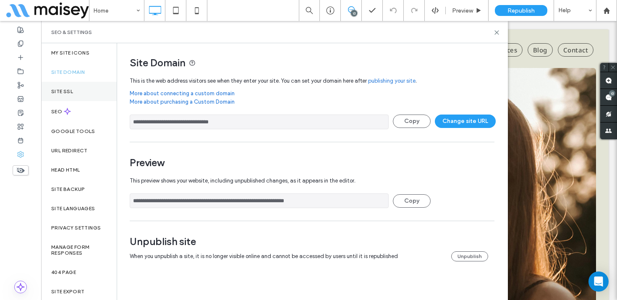
click at [70, 91] on label "Site SSL" at bounding box center [62, 92] width 22 height 6
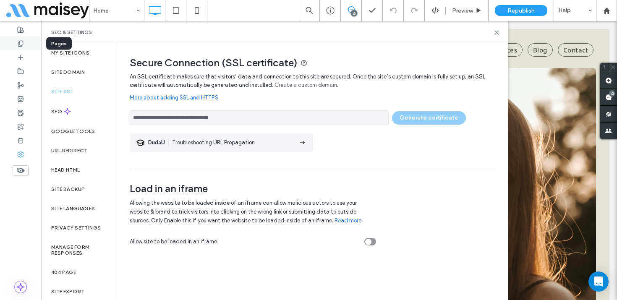
click at [25, 41] on div at bounding box center [20, 44] width 41 height 14
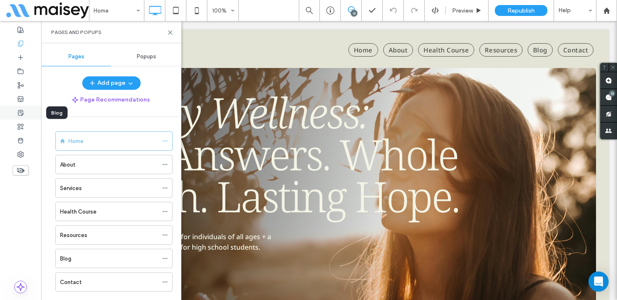
click at [28, 110] on div at bounding box center [20, 113] width 41 height 14
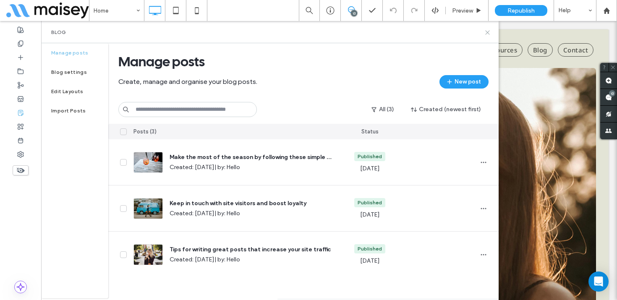
click at [488, 31] on icon at bounding box center [487, 32] width 6 height 6
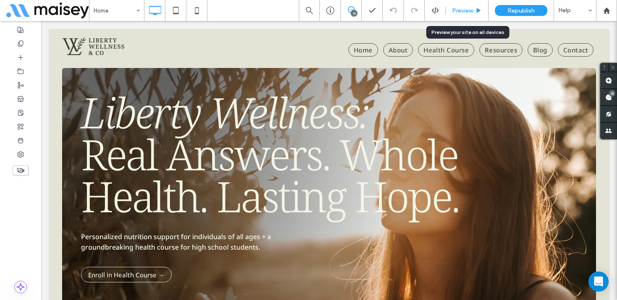
click at [470, 8] on span "Preview" at bounding box center [462, 10] width 21 height 7
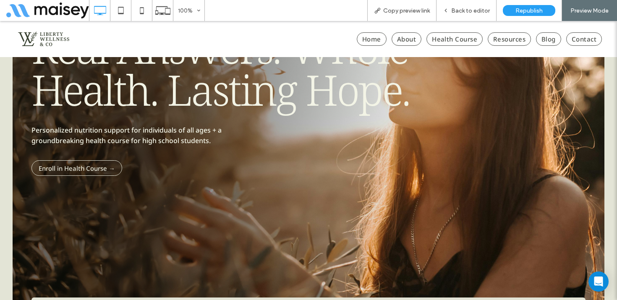
scroll to position [103, 0]
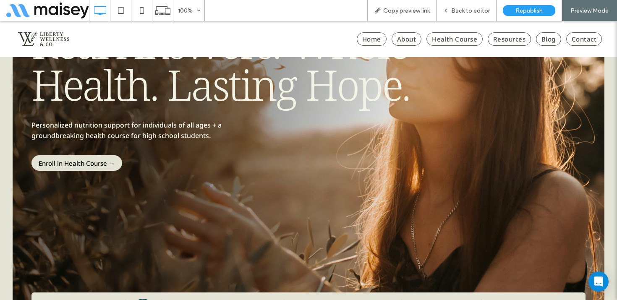
click at [85, 160] on span "Enroll in Health Course →" at bounding box center [77, 163] width 76 height 8
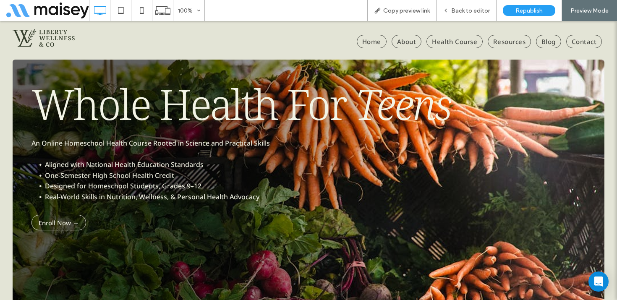
click at [365, 41] on span "Home" at bounding box center [372, 41] width 30 height 13
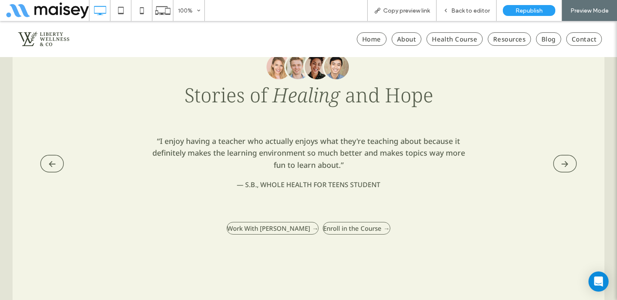
scroll to position [1574, 0]
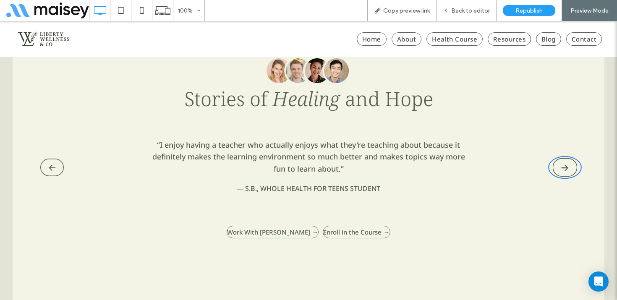
click at [565, 172] on img "Next testimonial" at bounding box center [564, 167] width 25 height 18
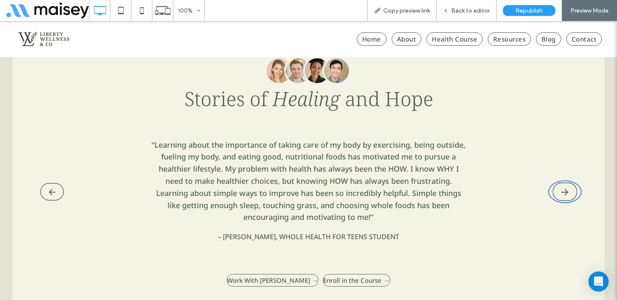
click at [565, 197] on img "Next testimonial" at bounding box center [564, 192] width 25 height 18
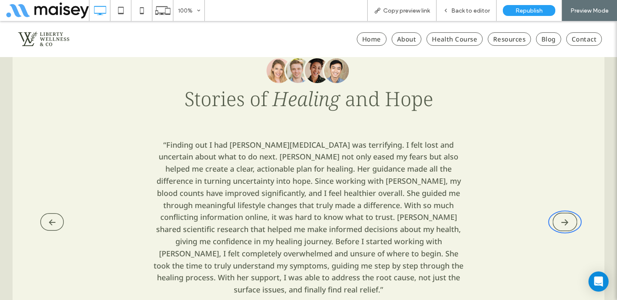
click at [562, 221] on img "Next testimonial" at bounding box center [564, 222] width 25 height 18
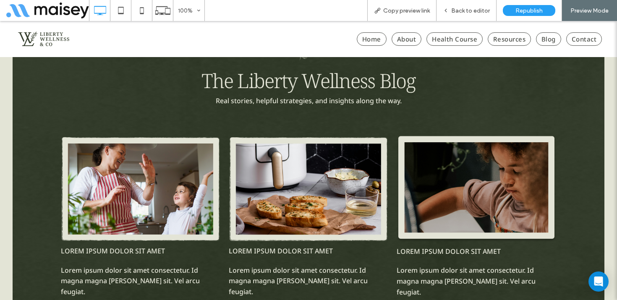
scroll to position [2252, 0]
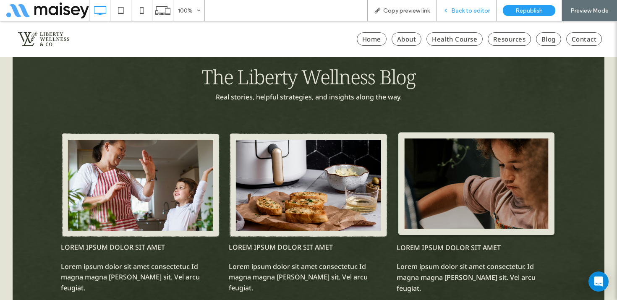
click at [475, 5] on div "Back to editor" at bounding box center [466, 10] width 60 height 21
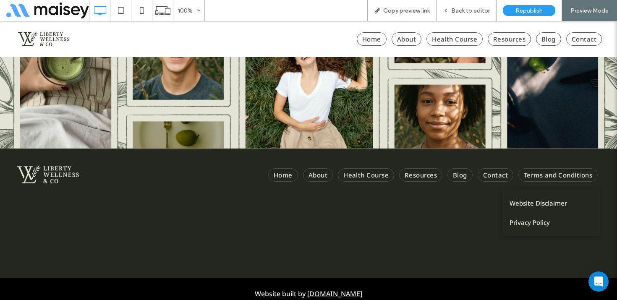
scroll to position [3106, 0]
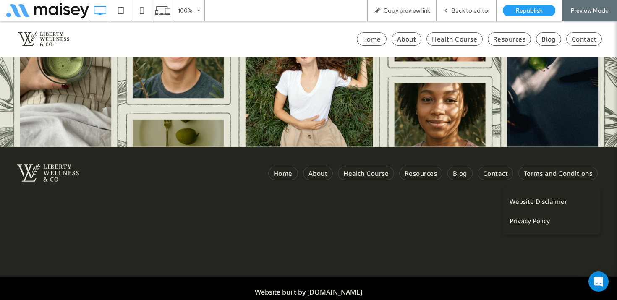
click at [321, 167] on span "About" at bounding box center [318, 173] width 30 height 13
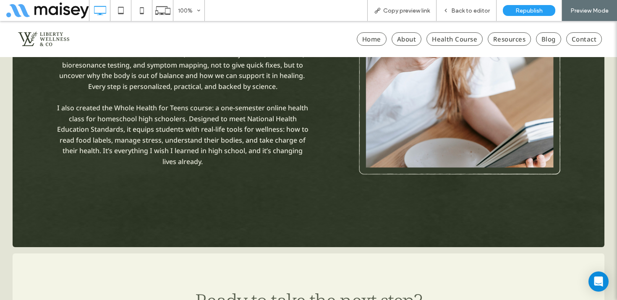
scroll to position [1071, 0]
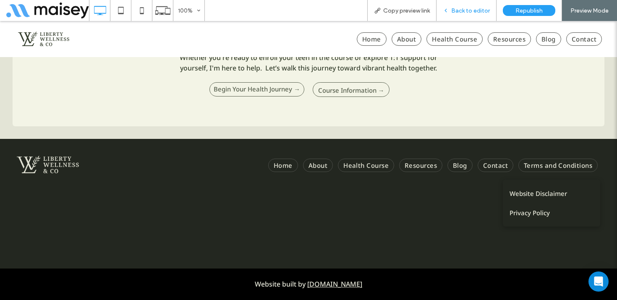
click at [463, 10] on span "Back to editor" at bounding box center [470, 10] width 39 height 7
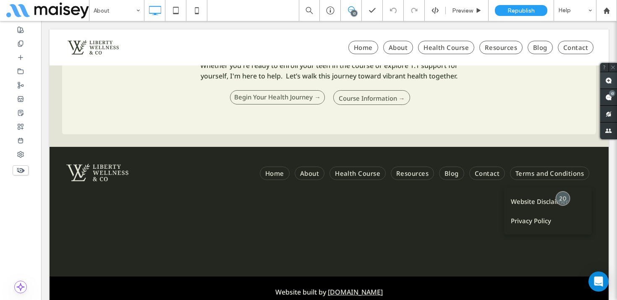
click at [606, 79] on use at bounding box center [608, 80] width 7 height 7
click at [88, 197] on div "Click To Paste" at bounding box center [285, 211] width 438 height 47
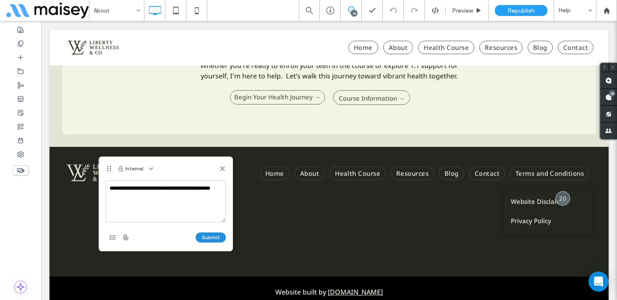
type textarea "**********"
click at [216, 239] on button "Submit" at bounding box center [211, 237] width 30 height 10
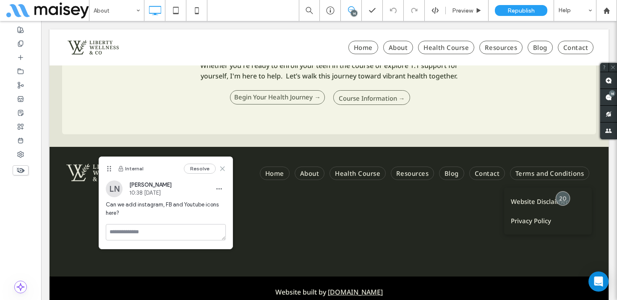
click at [223, 170] on icon at bounding box center [222, 168] width 7 height 7
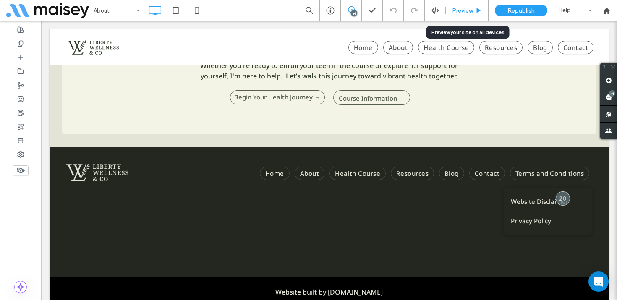
click at [472, 13] on span "Preview" at bounding box center [462, 10] width 21 height 7
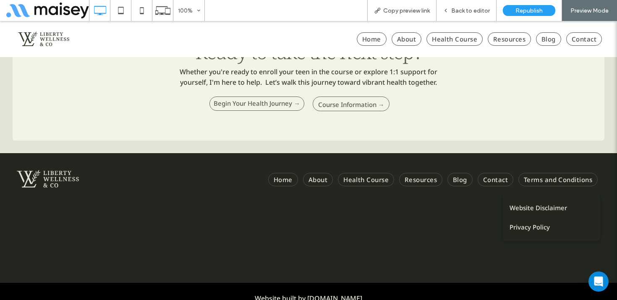
scroll to position [1071, 0]
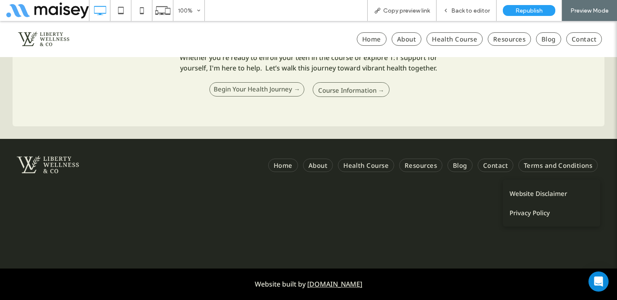
click at [373, 162] on span "Health Course" at bounding box center [366, 165] width 56 height 13
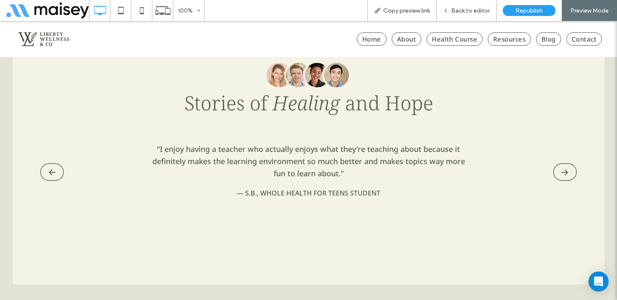
scroll to position [1502, 0]
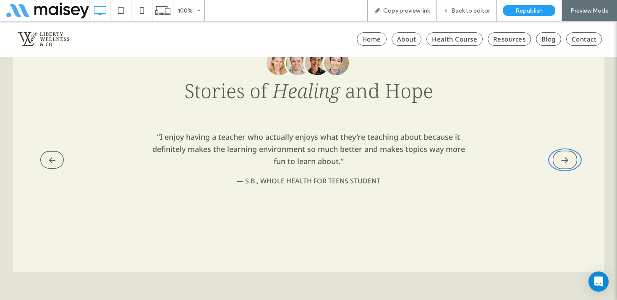
click at [571, 162] on img "Next testimonial" at bounding box center [564, 160] width 25 height 18
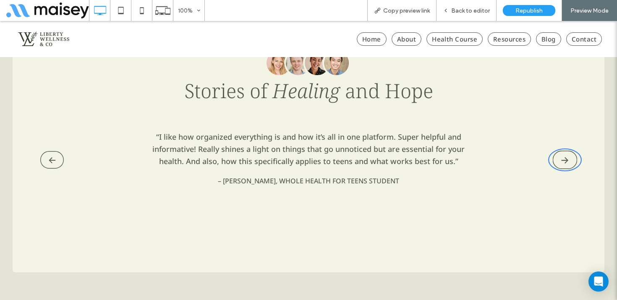
click at [571, 162] on img "Next testimonial" at bounding box center [564, 160] width 25 height 18
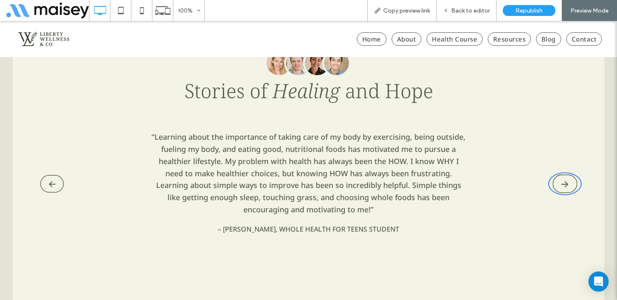
click at [561, 190] on img "Next testimonial" at bounding box center [564, 184] width 25 height 18
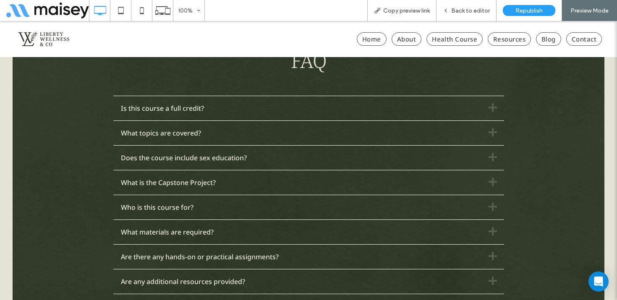
scroll to position [3253, 0]
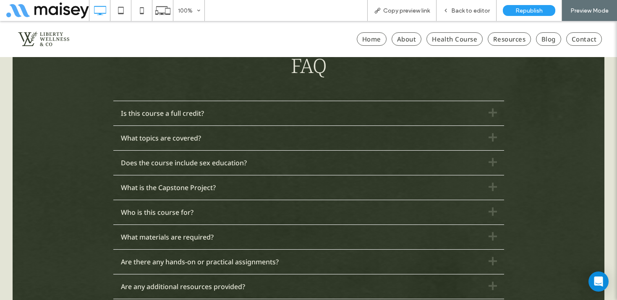
click at [221, 118] on div "Is this course a full credit?" at bounding box center [299, 113] width 357 height 9
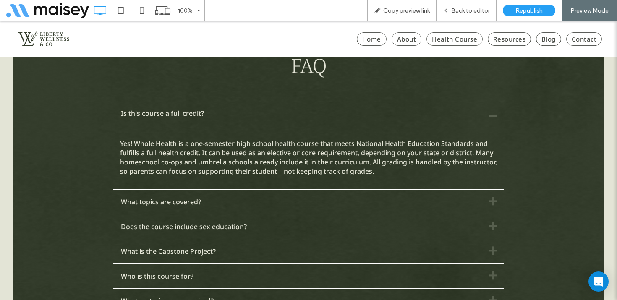
click at [221, 118] on div "Is this course a full credit?" at bounding box center [299, 113] width 357 height 9
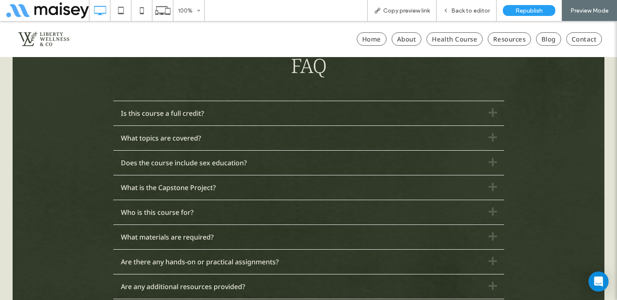
click at [211, 143] on div "What topics are covered?" at bounding box center [299, 137] width 357 height 9
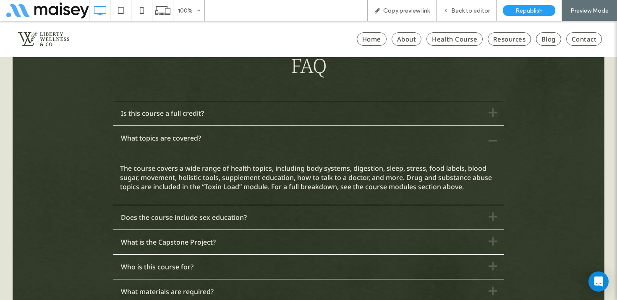
click at [210, 143] on div "What topics are covered?" at bounding box center [299, 137] width 357 height 9
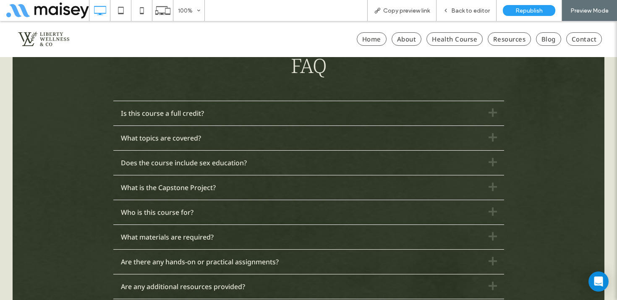
click at [203, 173] on div "Does the course include sex education?" at bounding box center [299, 163] width 372 height 24
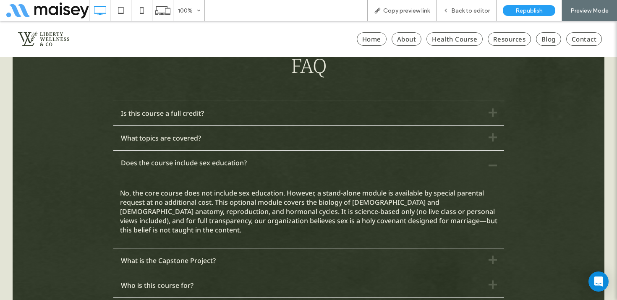
click at [203, 173] on div "Does the course include sex education?" at bounding box center [299, 163] width 372 height 24
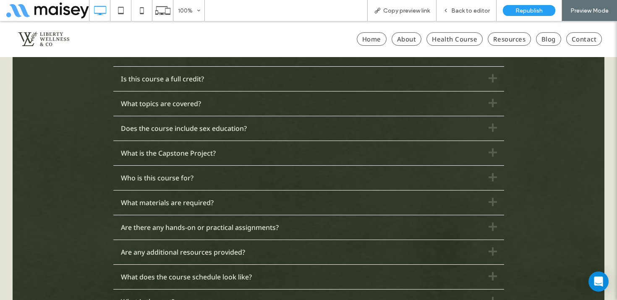
scroll to position [3327, 0]
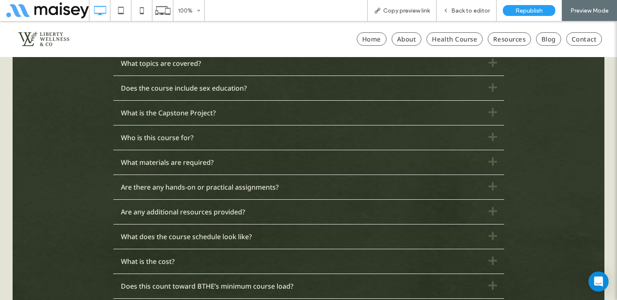
click at [209, 142] on div "Who is this course for?" at bounding box center [299, 137] width 357 height 9
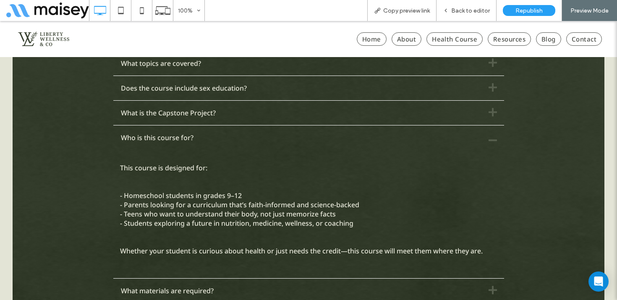
click at [209, 142] on div "Who is this course for?" at bounding box center [299, 137] width 357 height 9
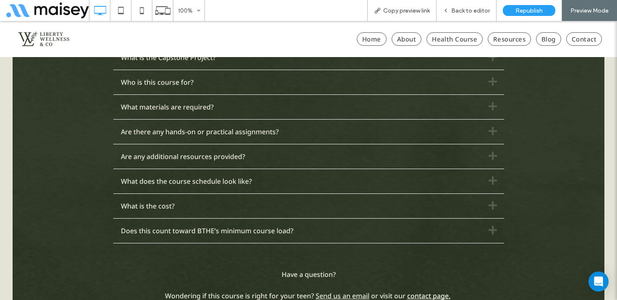
scroll to position [3389, 0]
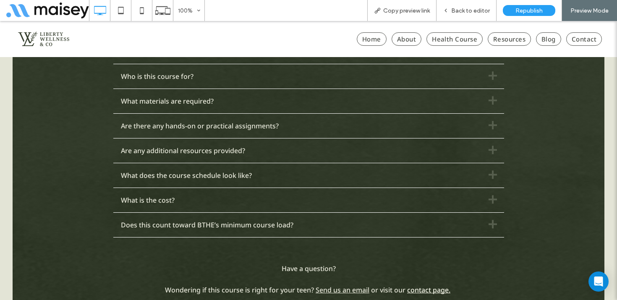
click at [205, 150] on div "Are any additional resources provided?" at bounding box center [299, 150] width 357 height 9
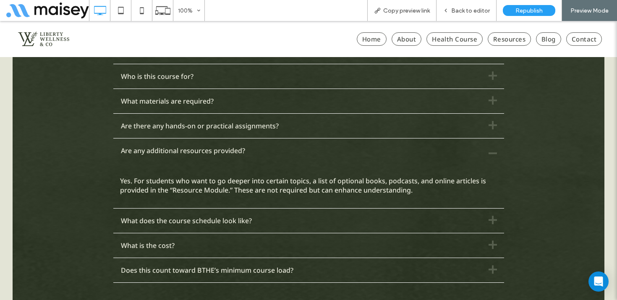
click at [205, 150] on div "Are any additional resources provided?" at bounding box center [299, 150] width 357 height 9
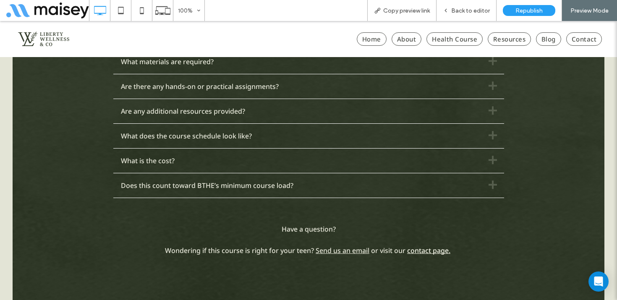
scroll to position [3447, 0]
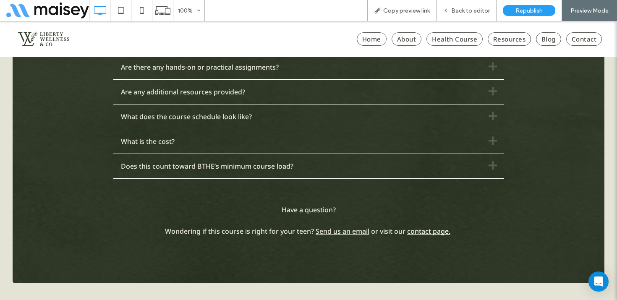
click at [204, 144] on div "What is the cost?" at bounding box center [299, 141] width 357 height 9
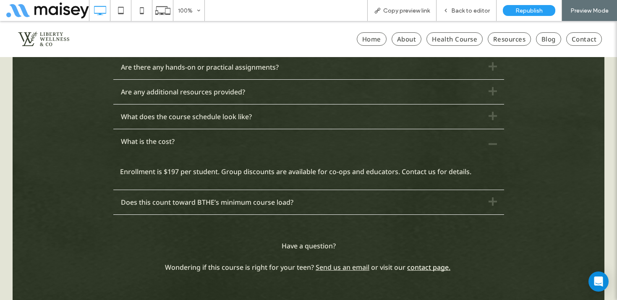
click at [204, 144] on div "What is the cost?" at bounding box center [299, 141] width 357 height 9
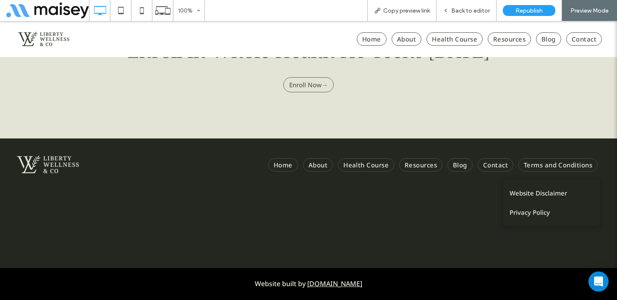
scroll to position [3809, 0]
click at [420, 162] on span "Resources" at bounding box center [420, 164] width 43 height 13
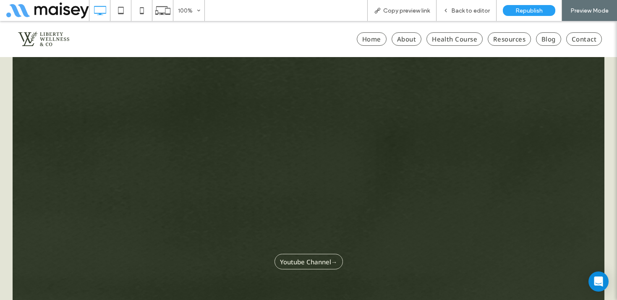
scroll to position [747, 0]
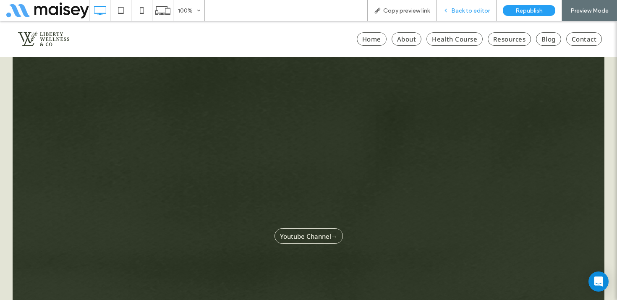
click at [482, 12] on span "Back to editor" at bounding box center [470, 10] width 39 height 7
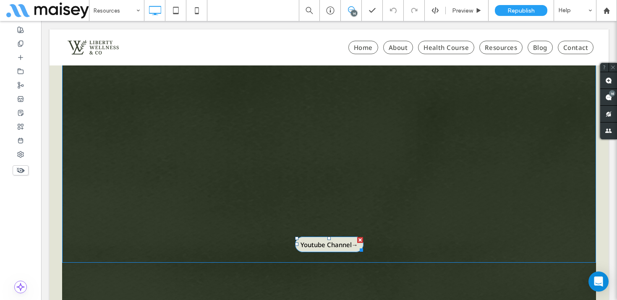
click at [328, 245] on span "Youtube Channel→" at bounding box center [328, 244] width 57 height 8
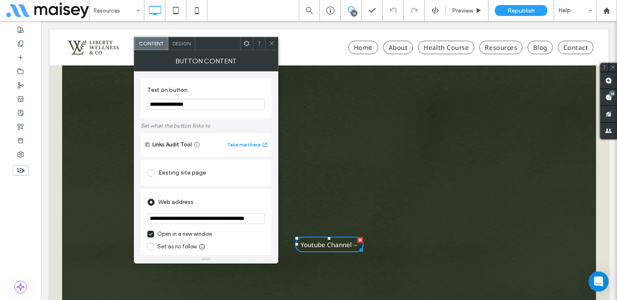
click at [274, 42] on icon at bounding box center [272, 43] width 6 height 6
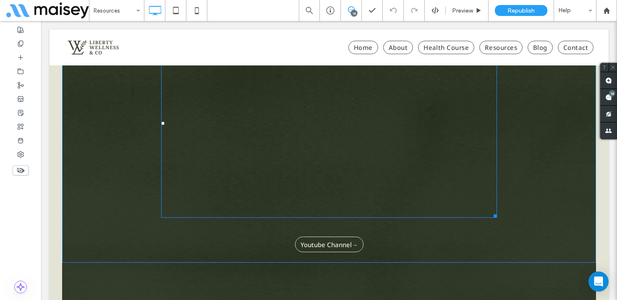
click at [381, 128] on span at bounding box center [329, 123] width 336 height 189
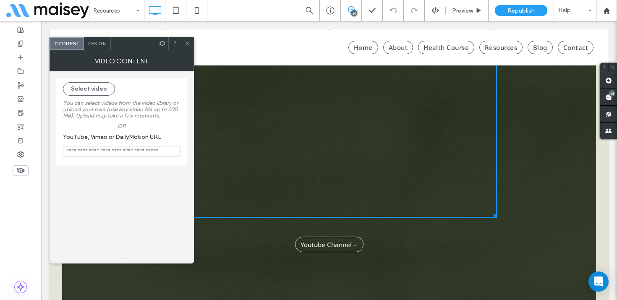
click at [112, 152] on input "YouTube, Vimeo or DailyMotion URL" at bounding box center [121, 151] width 117 height 11
paste input "**********"
type input "**********"
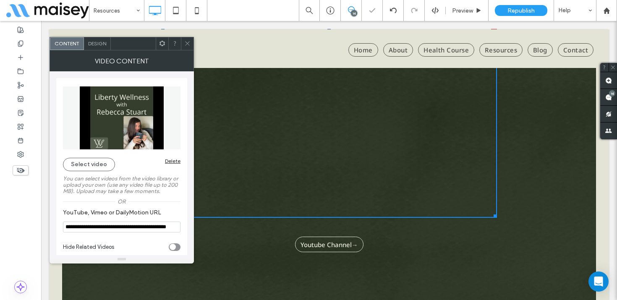
click at [189, 44] on icon at bounding box center [187, 43] width 6 height 6
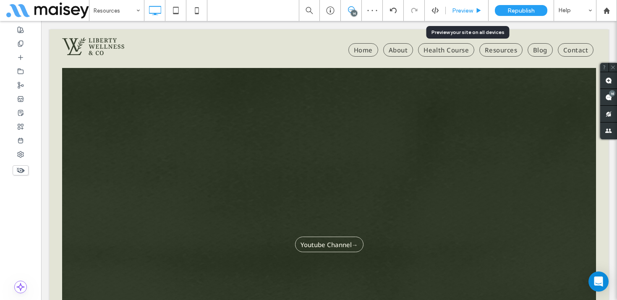
click at [473, 5] on div "Preview" at bounding box center [467, 10] width 43 height 21
click at [464, 13] on span "Preview" at bounding box center [462, 10] width 21 height 7
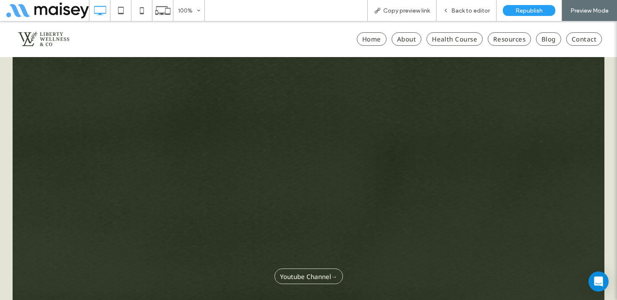
scroll to position [724, 0]
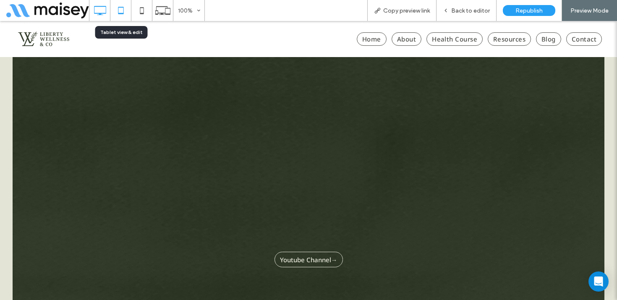
click at [118, 13] on use at bounding box center [120, 10] width 5 height 7
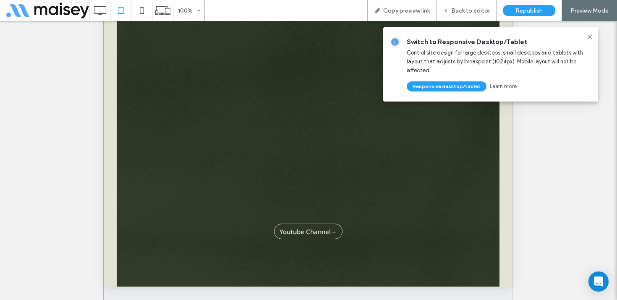
scroll to position [515, 0]
click at [141, 13] on icon at bounding box center [141, 10] width 17 height 17
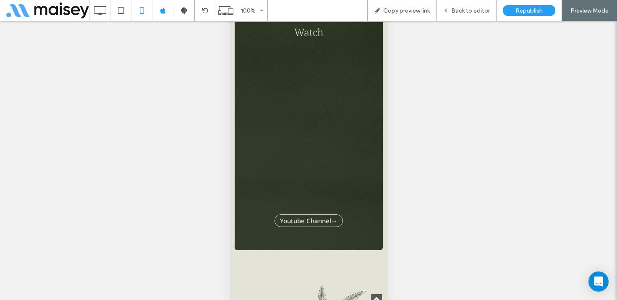
scroll to position [643, 0]
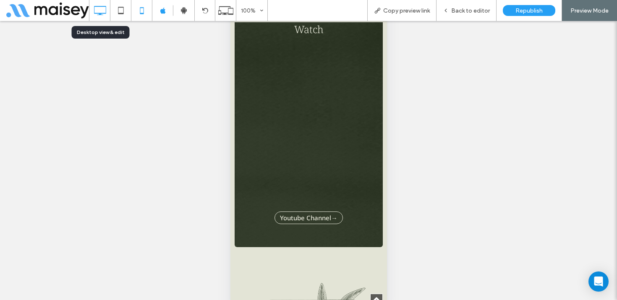
click at [102, 8] on icon at bounding box center [99, 10] width 17 height 17
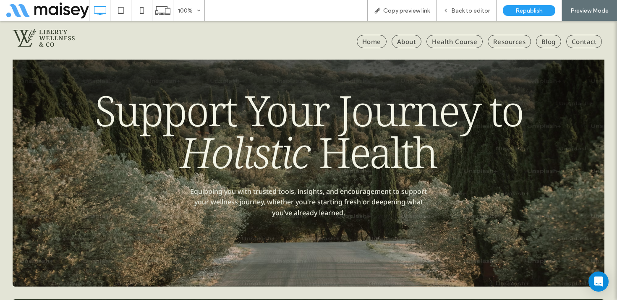
scroll to position [40, 0]
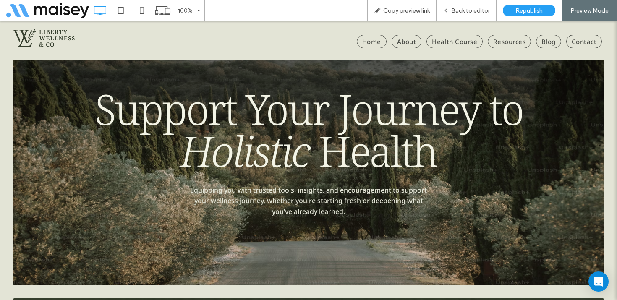
click at [459, 44] on span "Health Course" at bounding box center [454, 41] width 56 height 13
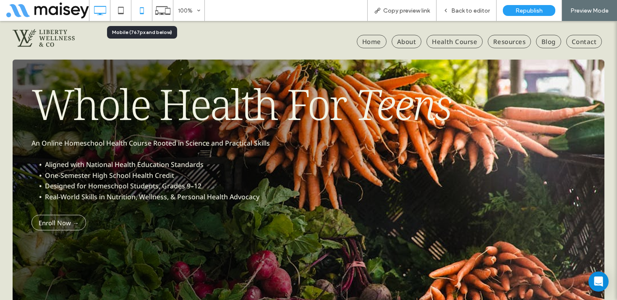
click at [145, 9] on icon at bounding box center [141, 10] width 17 height 17
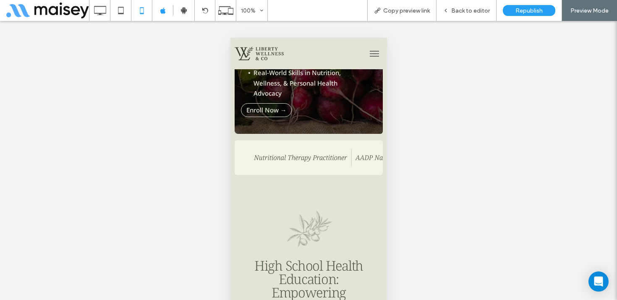
scroll to position [301, 0]
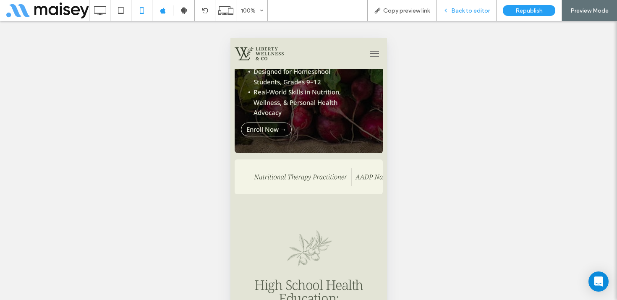
click at [470, 8] on span "Back to editor" at bounding box center [470, 10] width 39 height 7
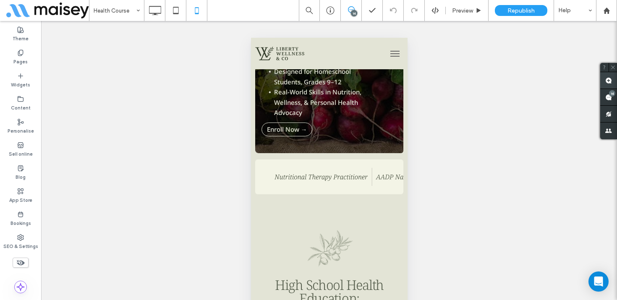
click at [606, 81] on use at bounding box center [608, 80] width 7 height 7
click at [281, 181] on img at bounding box center [338, 177] width 129 height 18
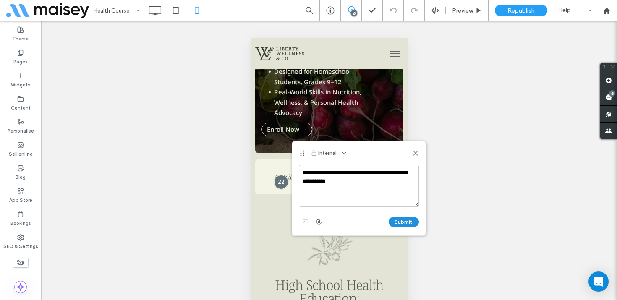
type textarea "**********"
click at [400, 222] on button "Submit" at bounding box center [404, 222] width 30 height 10
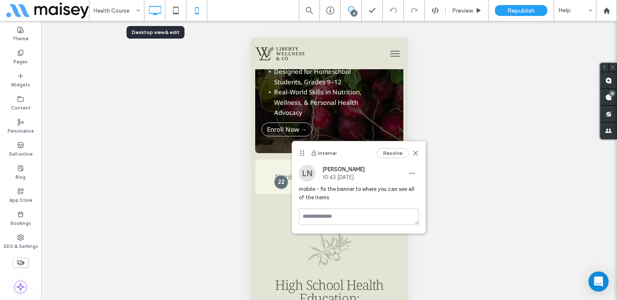
click at [149, 10] on icon at bounding box center [154, 10] width 17 height 17
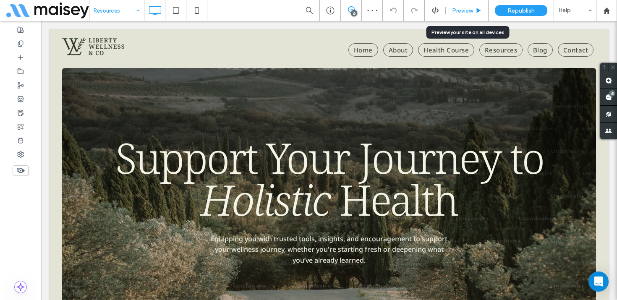
drag, startPoint x: 474, startPoint y: 8, endPoint x: 429, endPoint y: 8, distance: 44.5
click at [474, 8] on div "Preview" at bounding box center [467, 10] width 42 height 7
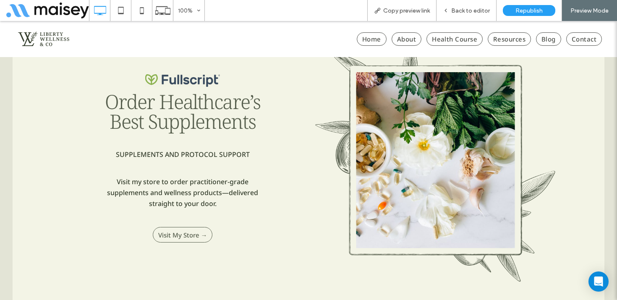
scroll to position [2317, 0]
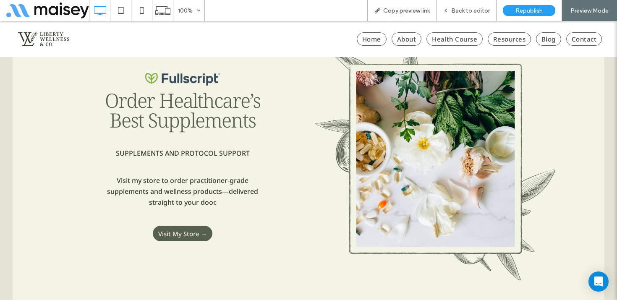
click at [171, 236] on span "Visit My Store →" at bounding box center [182, 234] width 49 height 8
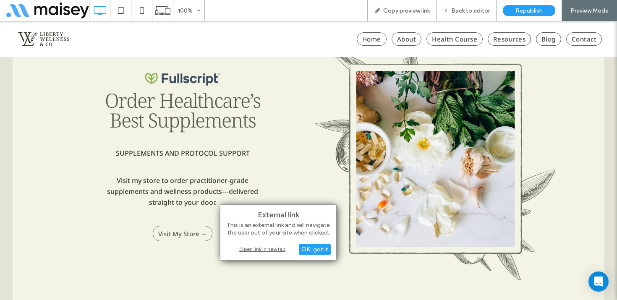
click at [263, 249] on div "Open link in new tab" at bounding box center [278, 249] width 105 height 9
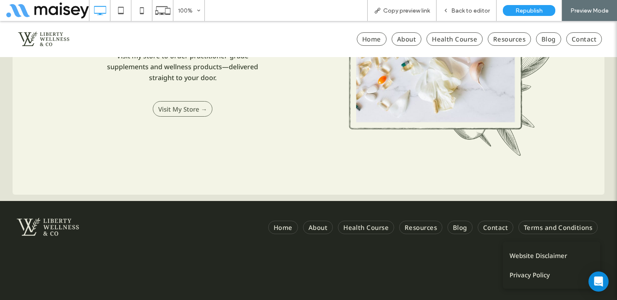
scroll to position [2504, 0]
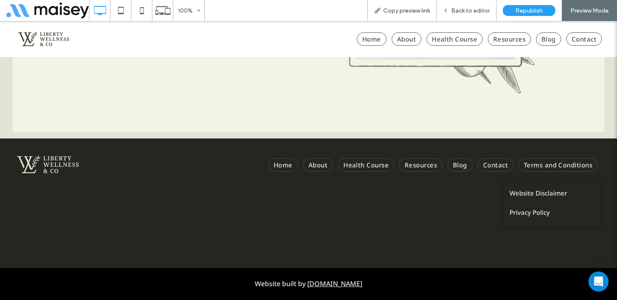
click at [459, 165] on span "Blog" at bounding box center [459, 164] width 25 height 13
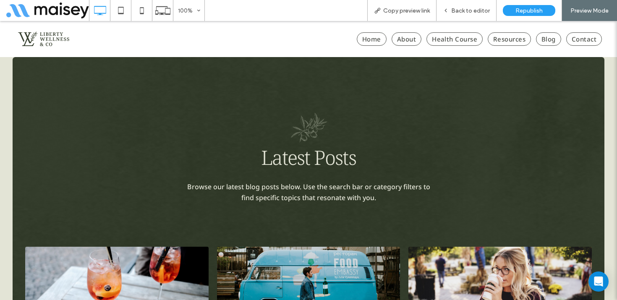
scroll to position [274, 0]
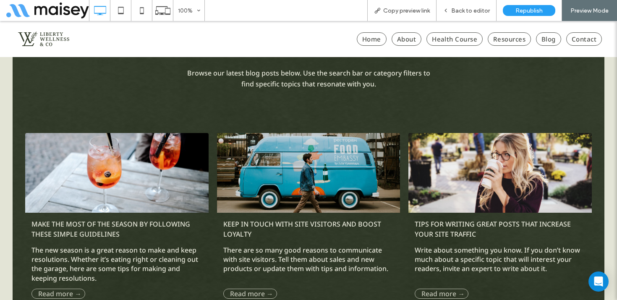
scroll to position [382, 0]
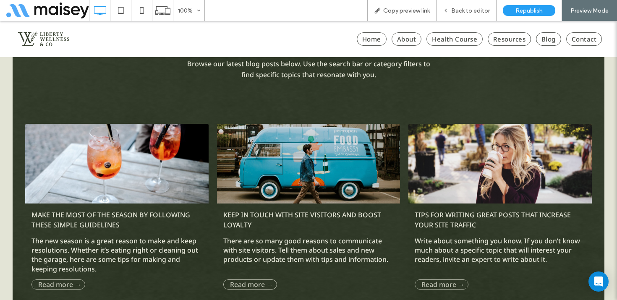
click at [586, 41] on span "Contact" at bounding box center [584, 38] width 36 height 13
click at [473, 10] on span "Back to editor" at bounding box center [470, 10] width 39 height 7
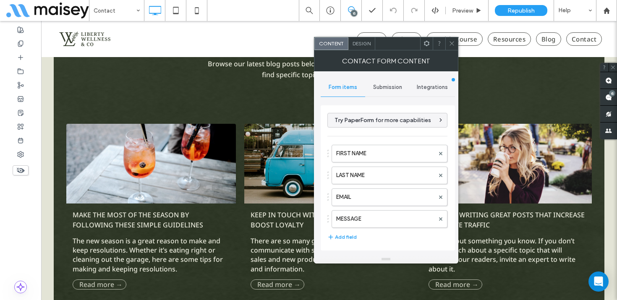
click at [393, 88] on span "Submission" at bounding box center [387, 87] width 29 height 7
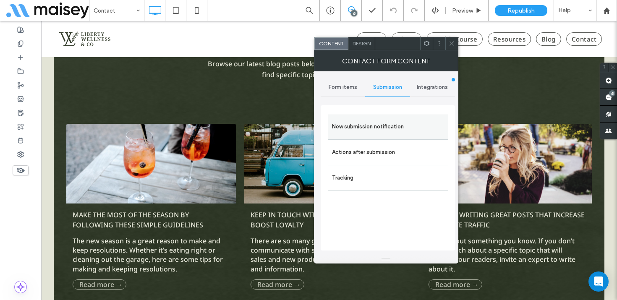
click at [361, 125] on label "New submission notification" at bounding box center [388, 126] width 112 height 17
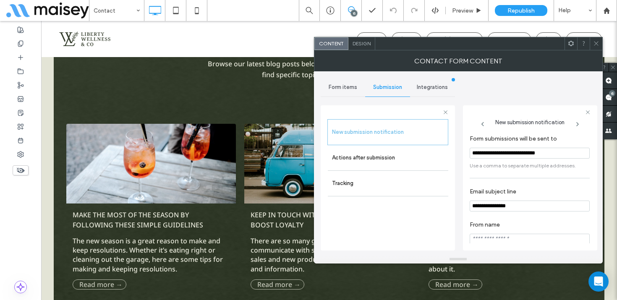
click at [471, 153] on input "**********" at bounding box center [530, 153] width 120 height 11
click at [506, 153] on input "**********" at bounding box center [530, 153] width 120 height 11
type input "**********"
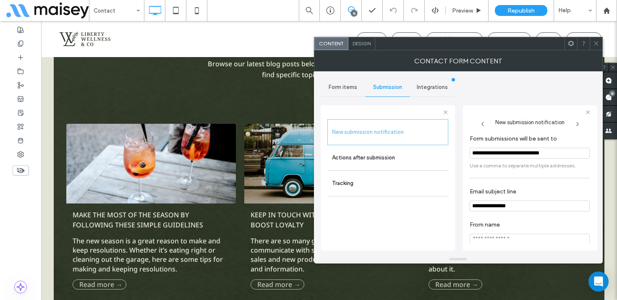
click at [547, 96] on div "**********" at bounding box center [458, 163] width 275 height 184
click at [595, 42] on icon at bounding box center [596, 43] width 6 height 6
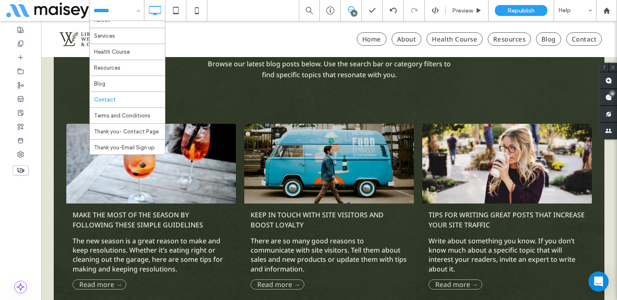
scroll to position [29, 0]
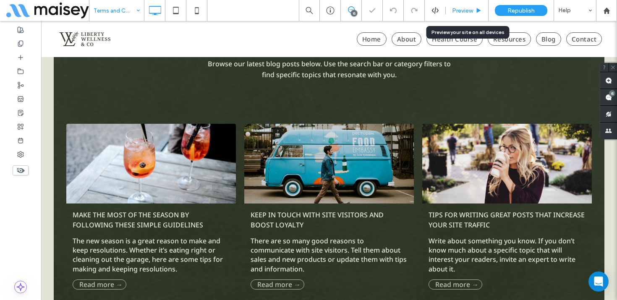
click at [468, 8] on span "Preview" at bounding box center [462, 10] width 21 height 7
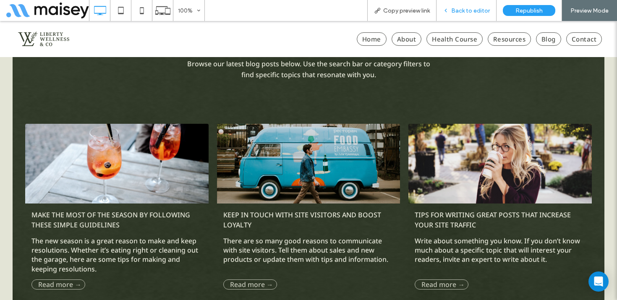
click at [457, 16] on div "Back to editor" at bounding box center [466, 10] width 60 height 21
click at [473, 10] on span "Back to editor" at bounding box center [470, 10] width 39 height 7
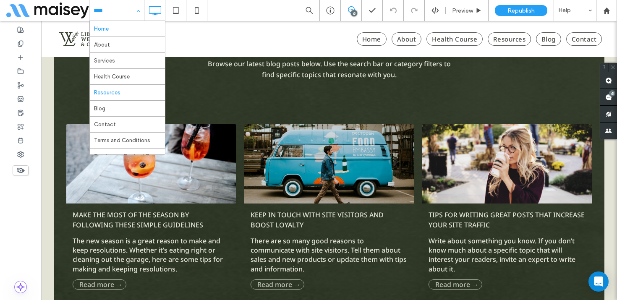
scroll to position [29, 0]
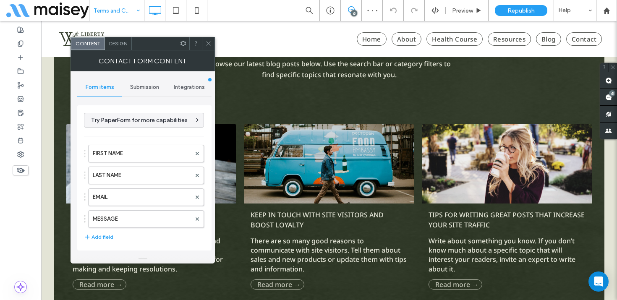
type input "*******"
type input "**********"
click at [151, 91] on div "Submission" at bounding box center [144, 87] width 45 height 18
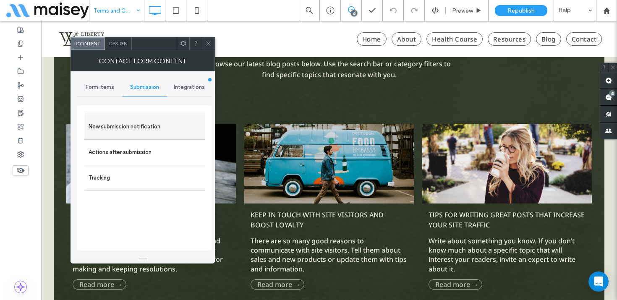
click at [146, 126] on label "New submission notification" at bounding box center [145, 126] width 112 height 17
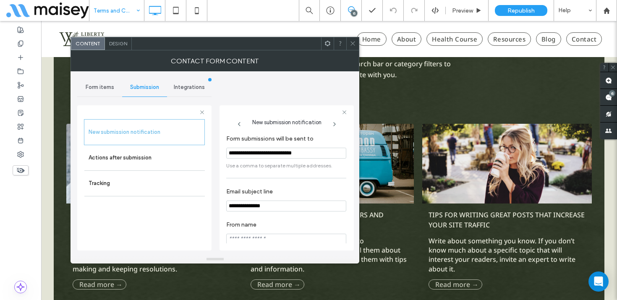
click at [243, 154] on input "**********" at bounding box center [286, 153] width 120 height 11
paste input "**"
type input "**********"
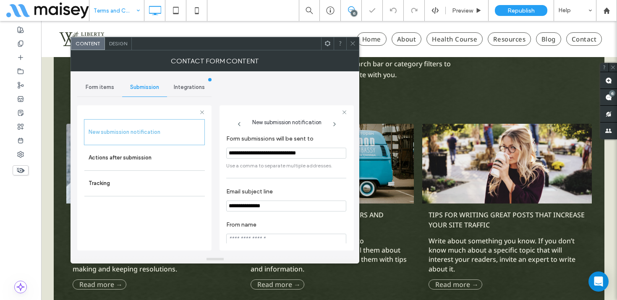
click at [353, 47] on span at bounding box center [353, 43] width 6 height 13
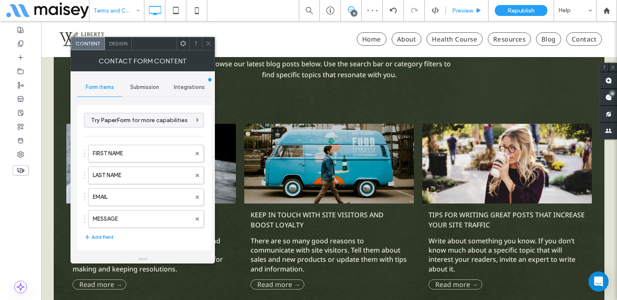
type input "*******"
type input "**********"
click at [143, 88] on span "Submission" at bounding box center [144, 87] width 29 height 7
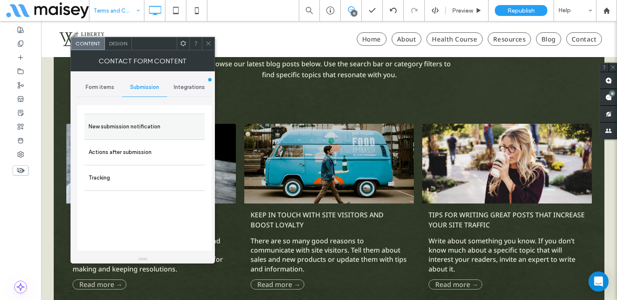
click at [138, 135] on div "New submission notification" at bounding box center [144, 127] width 120 height 26
click at [142, 116] on div "New submission notification" at bounding box center [144, 127] width 120 height 26
click at [139, 123] on label "New submission notification" at bounding box center [145, 126] width 112 height 17
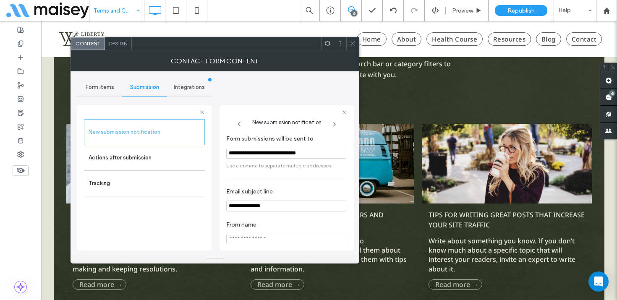
drag, startPoint x: 230, startPoint y: 208, endPoint x: 277, endPoint y: 208, distance: 47.4
click at [277, 208] on input "**********" at bounding box center [286, 206] width 120 height 11
click at [354, 40] on icon at bounding box center [353, 43] width 6 height 6
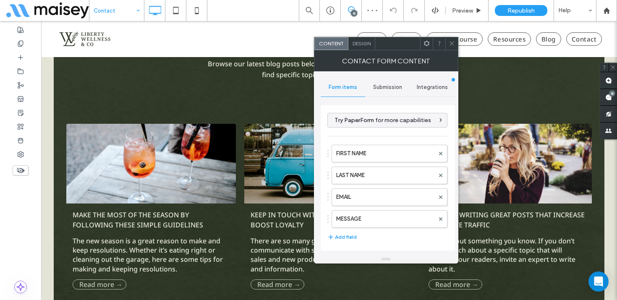
click at [392, 85] on span "Submission" at bounding box center [387, 87] width 29 height 7
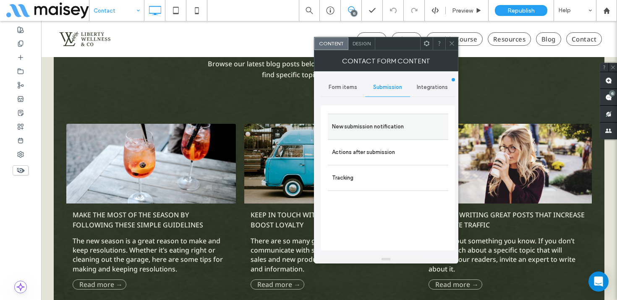
click at [370, 128] on label "New submission notification" at bounding box center [388, 126] width 112 height 17
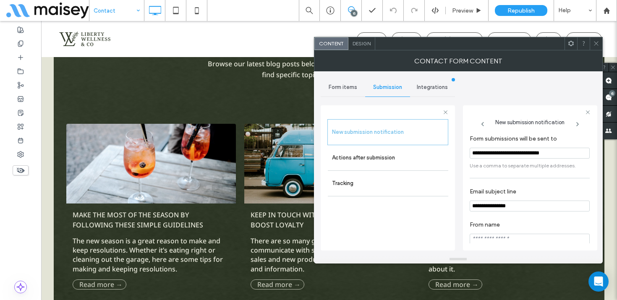
click at [491, 204] on input "**********" at bounding box center [530, 206] width 120 height 11
type input "**********"
click at [596, 44] on icon at bounding box center [596, 43] width 6 height 6
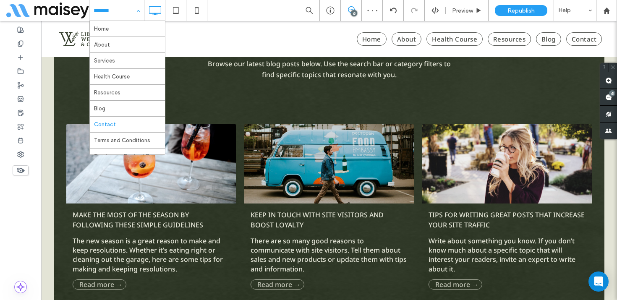
scroll to position [29, 0]
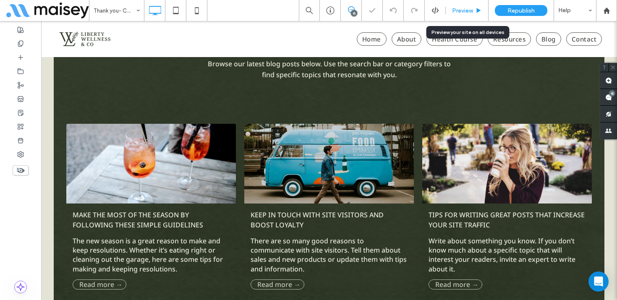
click at [471, 10] on span "Preview" at bounding box center [462, 10] width 21 height 7
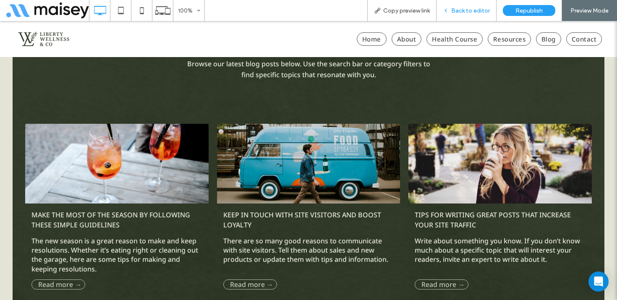
click at [471, 10] on span "Back to editor" at bounding box center [470, 10] width 39 height 7
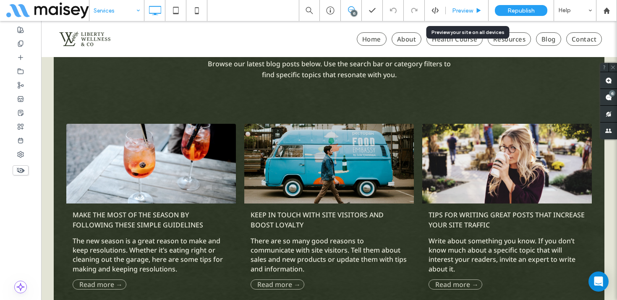
click at [462, 13] on span "Preview" at bounding box center [462, 10] width 21 height 7
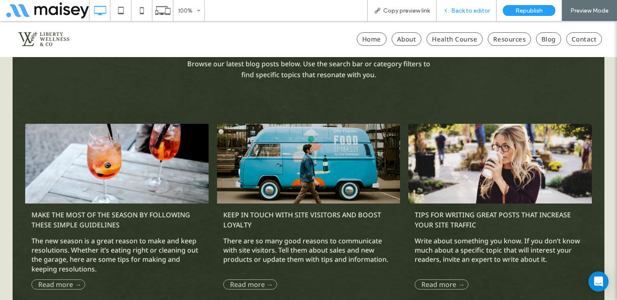
click at [477, 12] on span "Back to editor" at bounding box center [470, 10] width 39 height 7
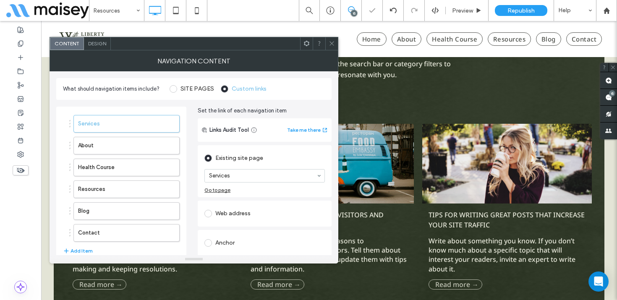
click at [331, 40] on icon at bounding box center [332, 43] width 6 height 6
drag, startPoint x: 121, startPoint y: 145, endPoint x: 120, endPoint y: 123, distance: 21.4
click at [332, 41] on icon at bounding box center [332, 43] width 6 height 6
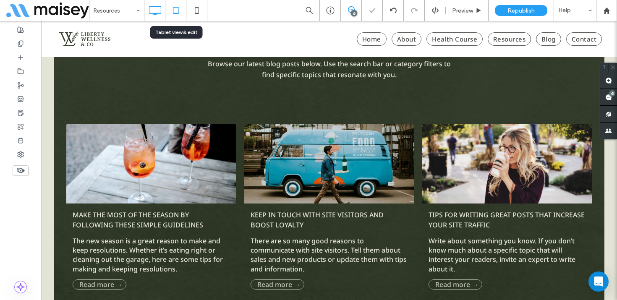
click at [180, 6] on icon at bounding box center [175, 10] width 17 height 17
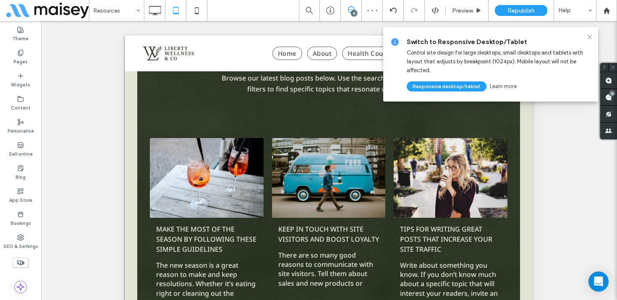
click at [587, 37] on icon at bounding box center [589, 37] width 7 height 7
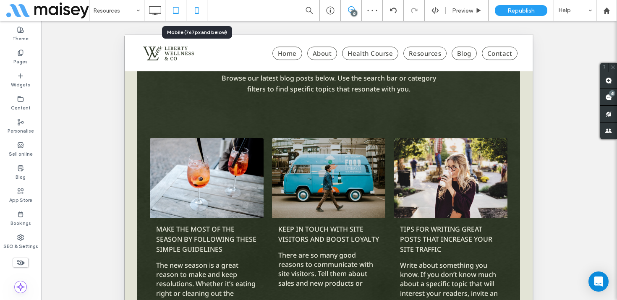
click at [195, 8] on use at bounding box center [197, 10] width 4 height 7
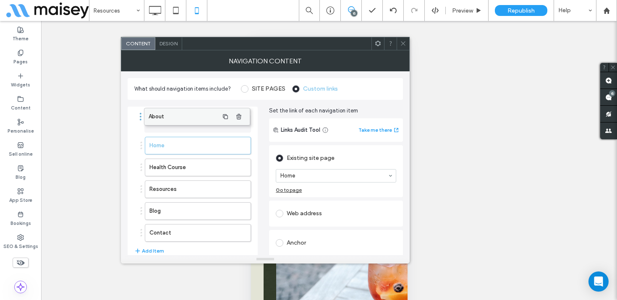
drag, startPoint x: 178, startPoint y: 141, endPoint x: 177, endPoint y: 125, distance: 16.8
click at [403, 40] on icon at bounding box center [403, 43] width 6 height 6
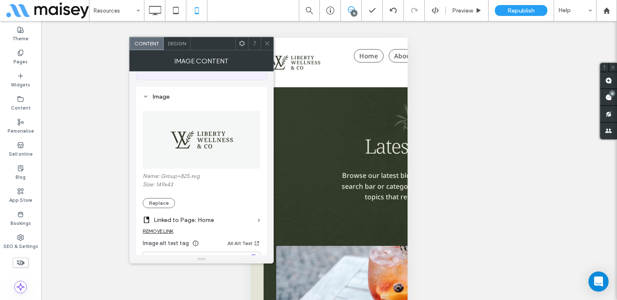
scroll to position [68, 0]
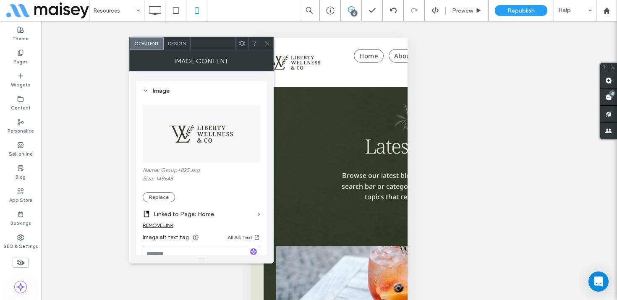
click at [266, 42] on icon at bounding box center [267, 43] width 6 height 6
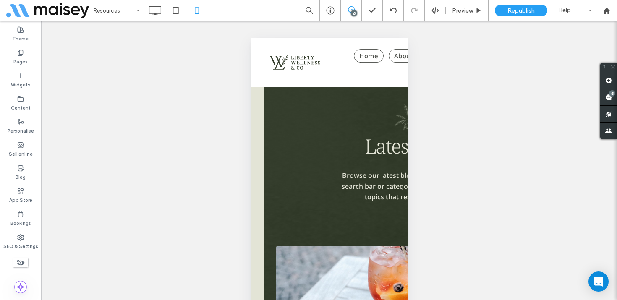
scroll to position [47, 0]
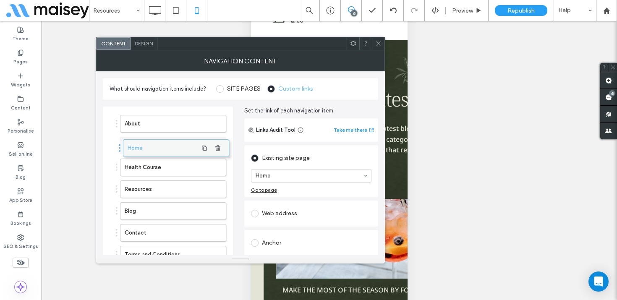
drag, startPoint x: 154, startPoint y: 119, endPoint x: 157, endPoint y: 142, distance: 23.3
click at [378, 40] on span at bounding box center [378, 43] width 6 height 13
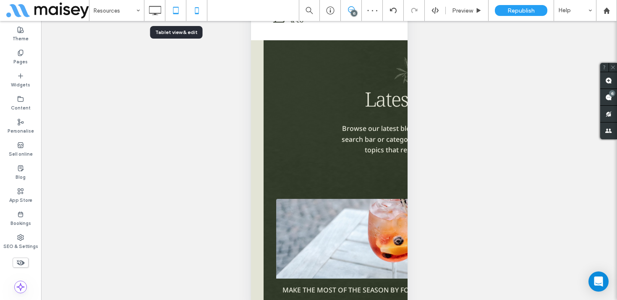
click at [173, 8] on use at bounding box center [175, 10] width 5 height 7
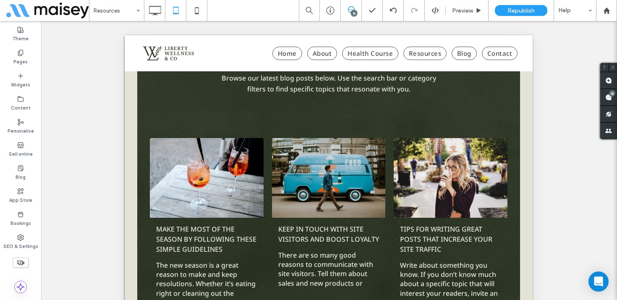
scroll to position [286, 0]
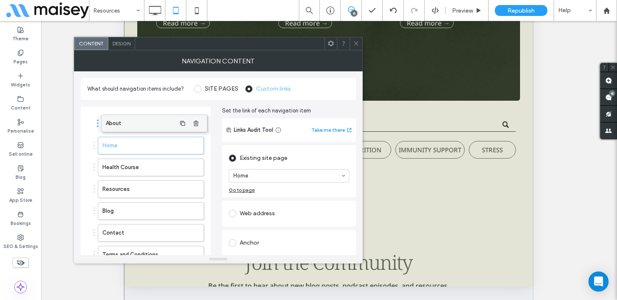
drag, startPoint x: 151, startPoint y: 145, endPoint x: 154, endPoint y: 123, distance: 22.5
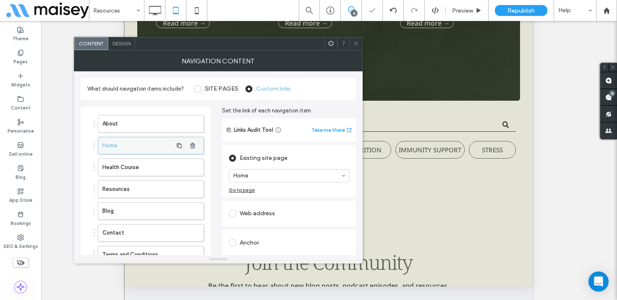
click at [144, 144] on label "Home" at bounding box center [137, 145] width 70 height 17
click at [356, 42] on icon at bounding box center [356, 43] width 6 height 6
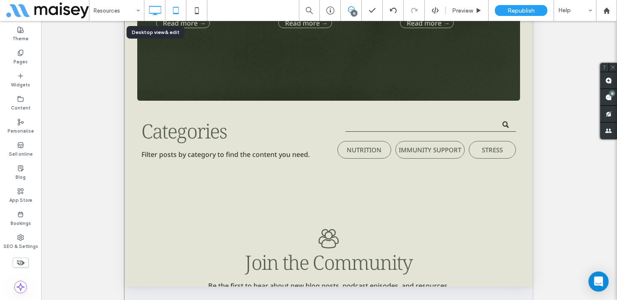
click at [156, 13] on icon at bounding box center [154, 10] width 17 height 17
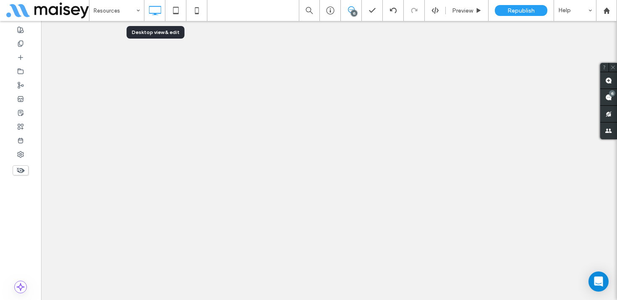
scroll to position [0, 0]
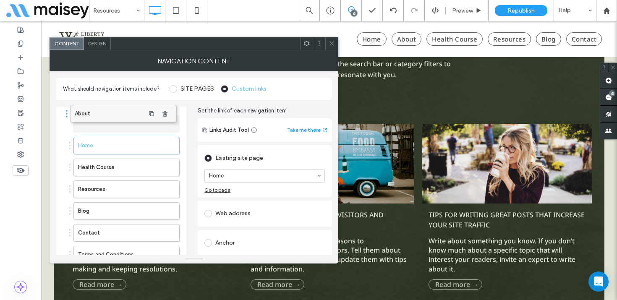
drag, startPoint x: 125, startPoint y: 147, endPoint x: 124, endPoint y: 128, distance: 19.3
click at [333, 46] on icon at bounding box center [332, 43] width 6 height 6
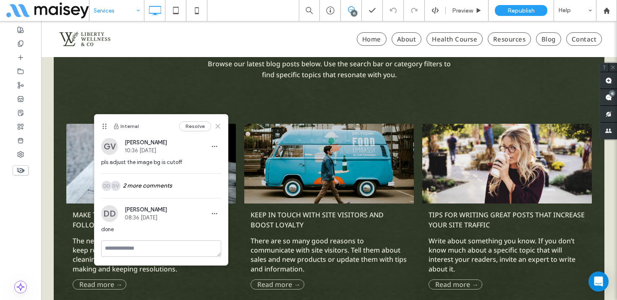
click at [220, 123] on icon at bounding box center [217, 126] width 7 height 7
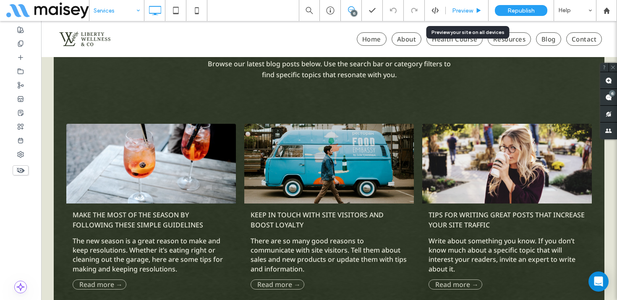
click at [474, 12] on div "Preview" at bounding box center [467, 10] width 42 height 7
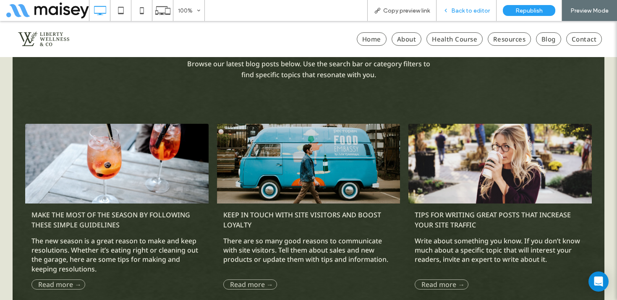
click at [480, 10] on span "Back to editor" at bounding box center [470, 10] width 39 height 7
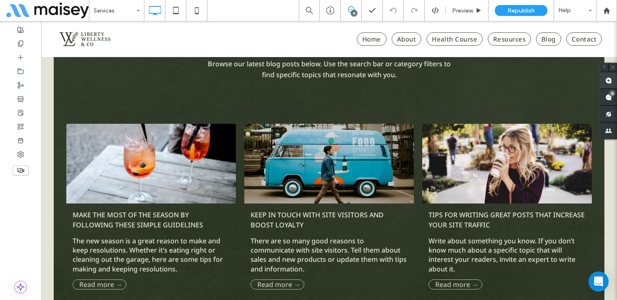
click at [610, 81] on use at bounding box center [608, 80] width 7 height 7
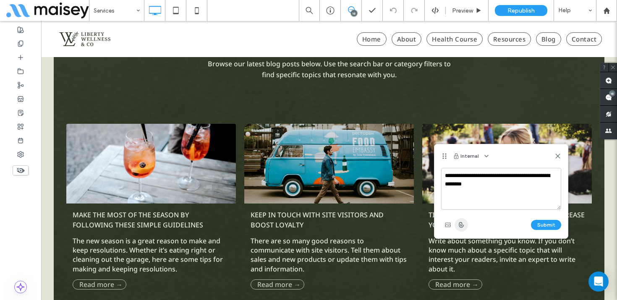
type textarea "**********"
click at [462, 225] on use "button" at bounding box center [461, 224] width 4 height 5
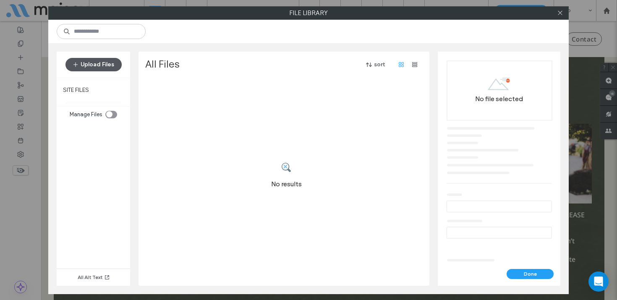
click at [110, 64] on button "Upload Files" at bounding box center [93, 64] width 56 height 13
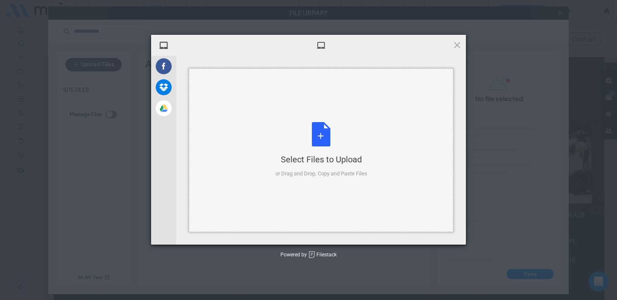
click at [309, 142] on div "Select Files to Upload or Drag and Drop, Copy and Paste Files" at bounding box center [321, 150] width 92 height 56
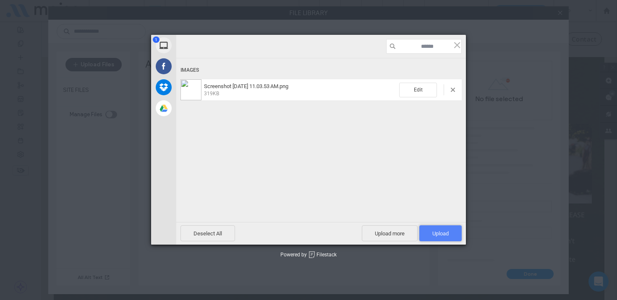
click at [446, 233] on span "Upload 1" at bounding box center [440, 233] width 16 height 6
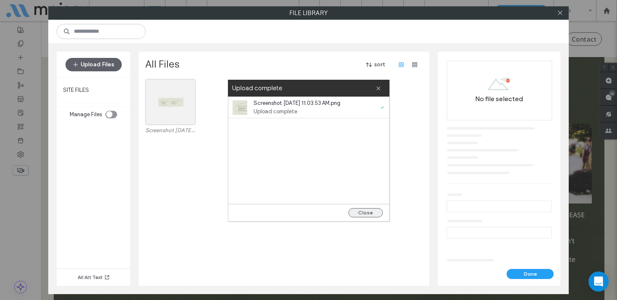
click at [372, 209] on button "Close" at bounding box center [365, 212] width 34 height 9
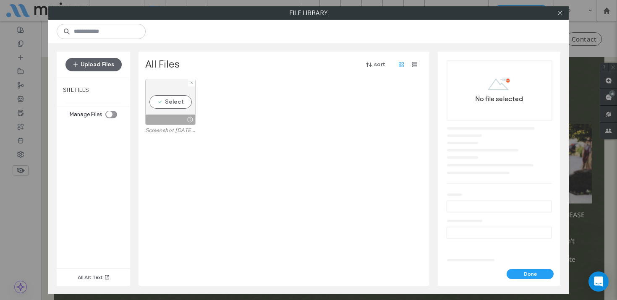
click at [175, 103] on div "Select" at bounding box center [170, 102] width 50 height 46
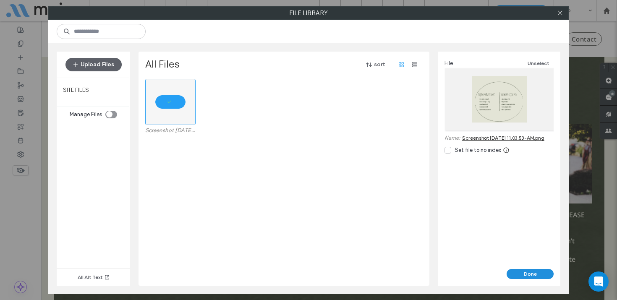
click at [522, 271] on button "Done" at bounding box center [529, 274] width 47 height 10
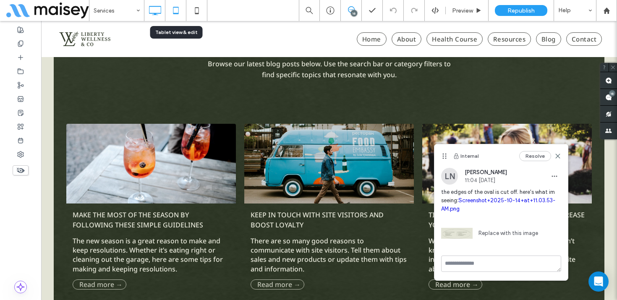
click at [180, 9] on icon at bounding box center [175, 10] width 17 height 17
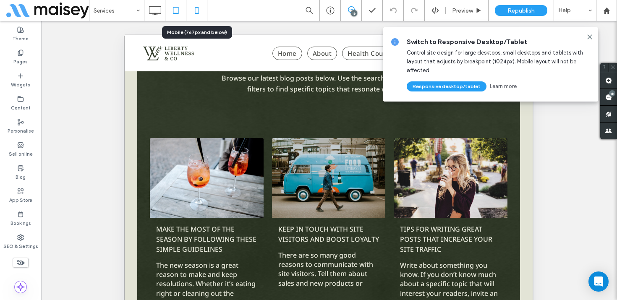
click at [197, 10] on icon at bounding box center [196, 10] width 17 height 17
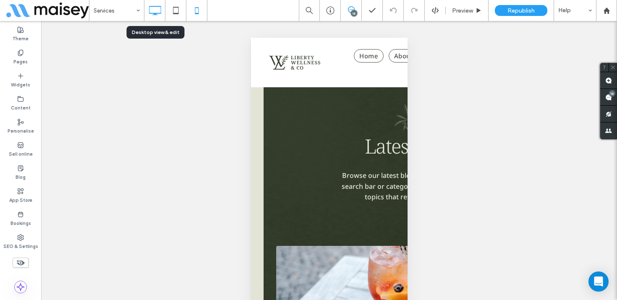
click at [151, 15] on icon at bounding box center [154, 10] width 17 height 17
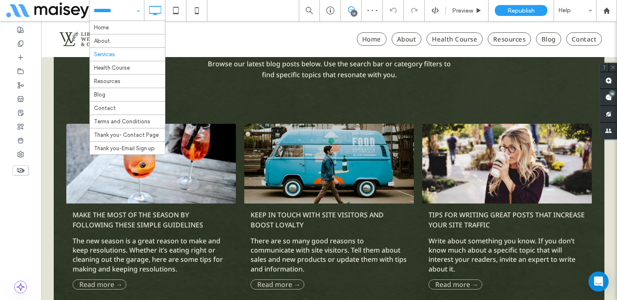
scroll to position [4, 0]
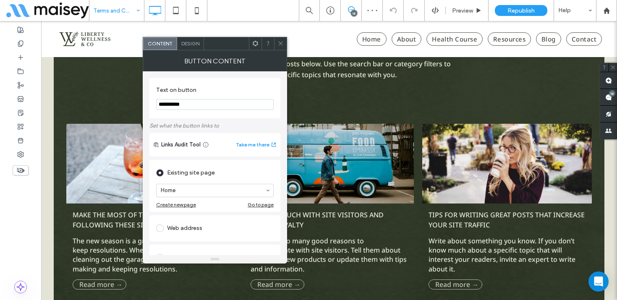
click at [279, 41] on icon at bounding box center [280, 43] width 6 height 6
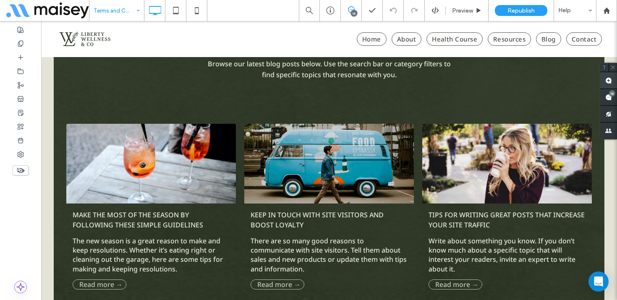
click at [605, 78] on icon at bounding box center [608, 80] width 7 height 7
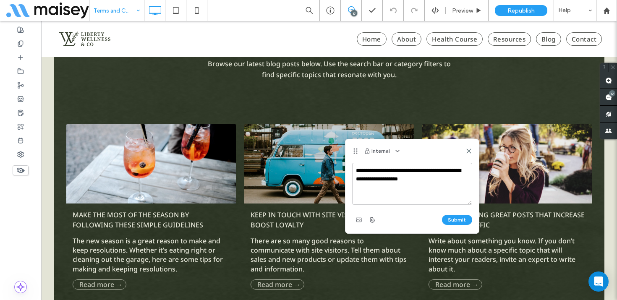
type textarea "**********"
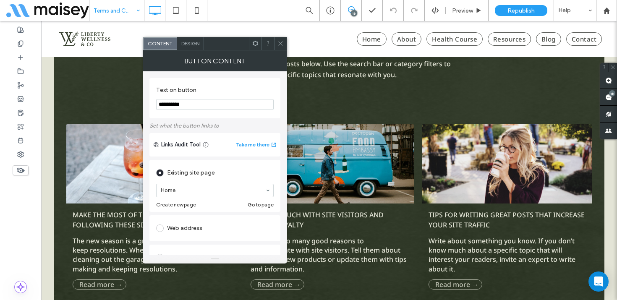
click at [280, 45] on icon at bounding box center [280, 43] width 6 height 6
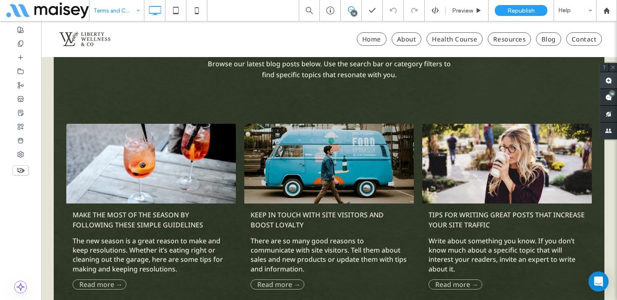
click at [605, 80] on span at bounding box center [608, 80] width 17 height 16
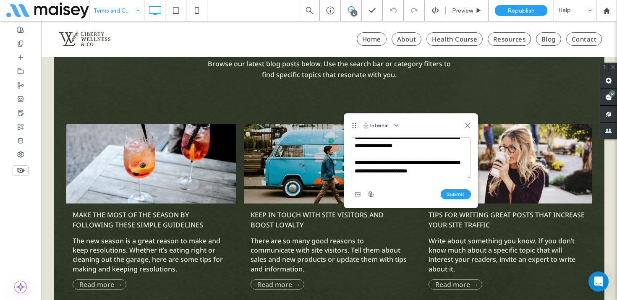
scroll to position [20, 0]
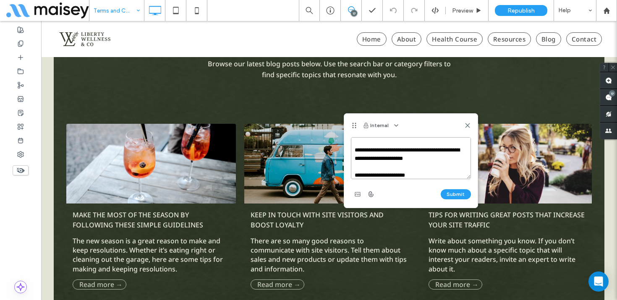
click at [355, 174] on textarea "**********" at bounding box center [411, 158] width 120 height 42
type textarea "**********"
click at [458, 192] on button "Submit" at bounding box center [456, 194] width 30 height 10
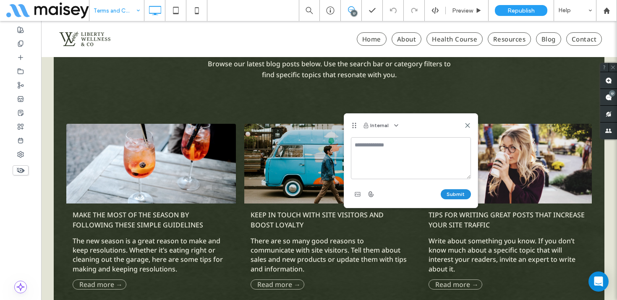
scroll to position [0, 0]
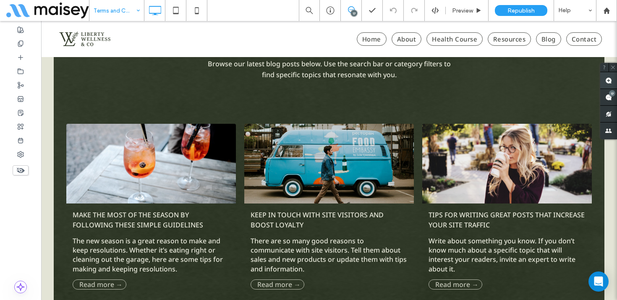
click at [610, 80] on use at bounding box center [608, 80] width 7 height 7
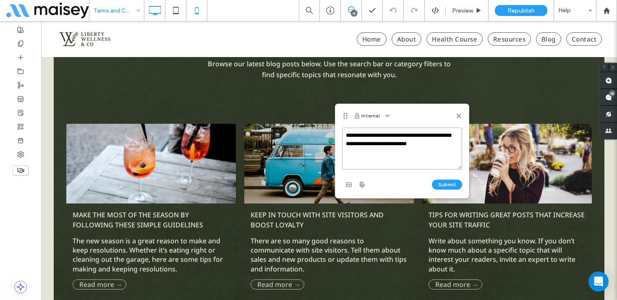
paste textarea "**********"
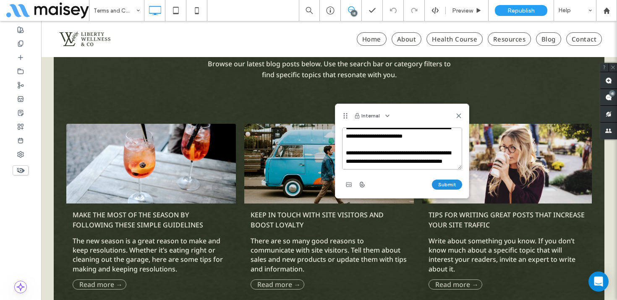
type textarea "**********"
click at [451, 186] on button "Submit" at bounding box center [447, 185] width 30 height 10
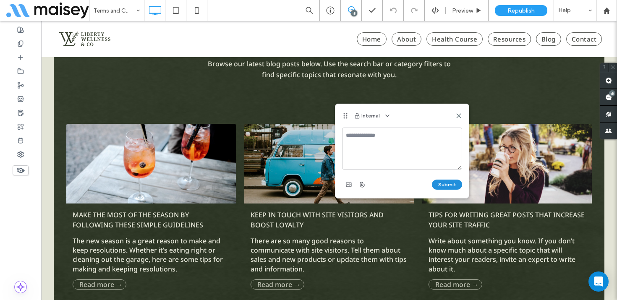
scroll to position [0, 0]
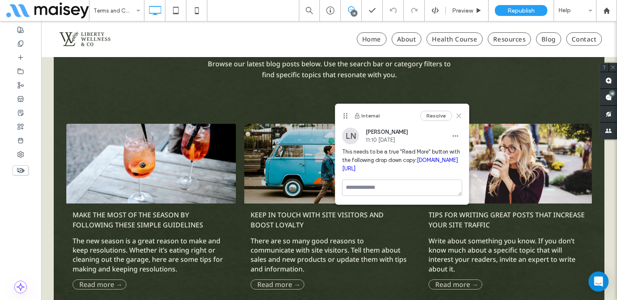
click at [459, 115] on icon at bounding box center [458, 115] width 7 height 7
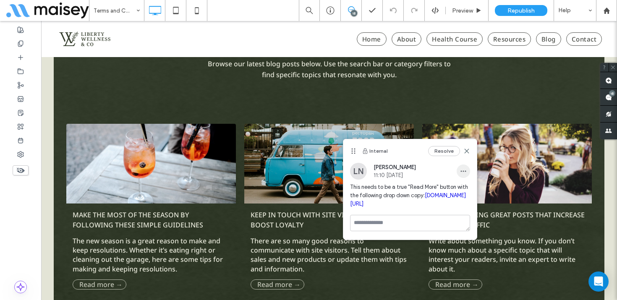
click at [463, 169] on icon "button" at bounding box center [463, 171] width 7 height 7
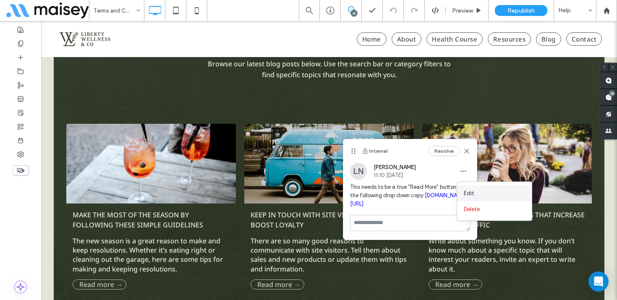
click at [472, 198] on div "Edit" at bounding box center [494, 193] width 75 height 16
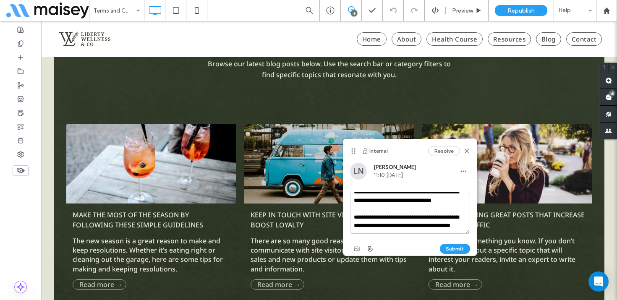
scroll to position [24, 0]
click at [415, 228] on textarea "**********" at bounding box center [410, 213] width 120 height 42
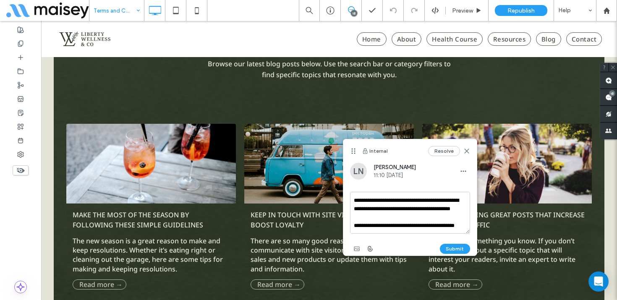
scroll to position [45, 0]
click at [375, 222] on textarea "**********" at bounding box center [410, 213] width 120 height 42
type textarea "**********"
click at [449, 248] on button "Submit" at bounding box center [455, 249] width 30 height 10
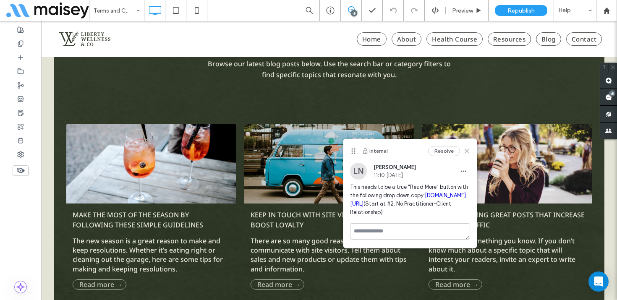
click at [467, 152] on use at bounding box center [466, 151] width 4 height 4
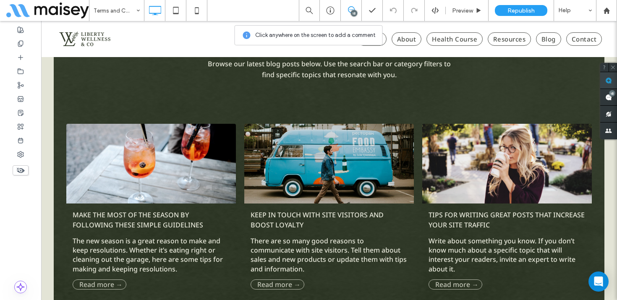
click at [604, 81] on span at bounding box center [608, 80] width 17 height 16
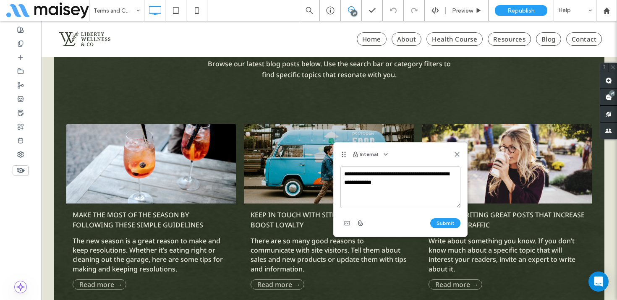
click at [355, 182] on textarea "**********" at bounding box center [400, 187] width 120 height 42
click at [358, 198] on textarea "**********" at bounding box center [400, 187] width 120 height 42
type textarea "**********"
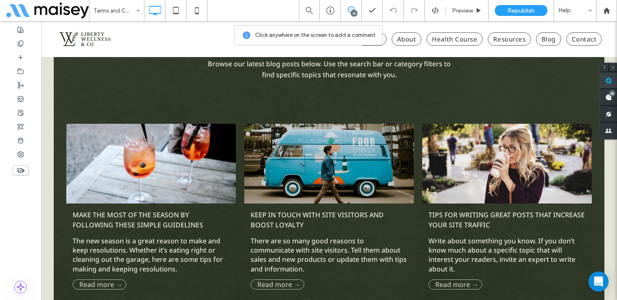
click at [608, 78] on use at bounding box center [608, 80] width 7 height 7
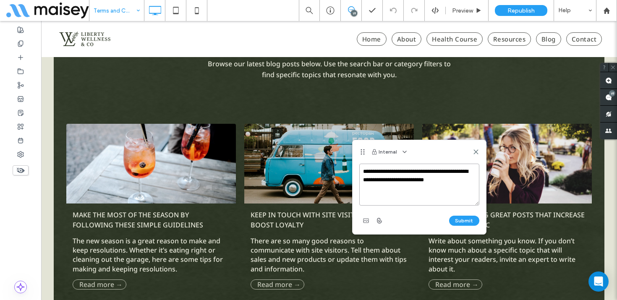
paste textarea "**********"
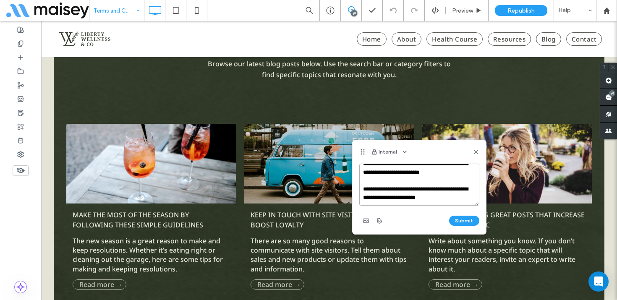
scroll to position [20, 0]
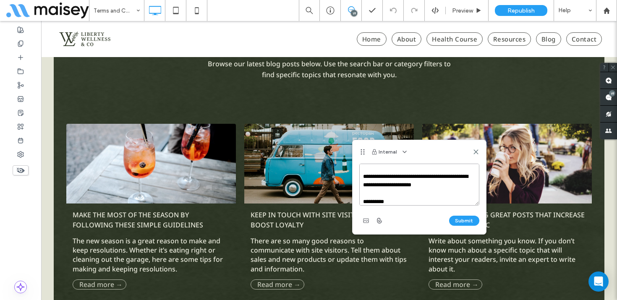
paste textarea "**********"
click at [384, 201] on textarea "**********" at bounding box center [419, 185] width 120 height 42
type textarea "**********"
click at [460, 217] on button "Submit" at bounding box center [464, 221] width 30 height 10
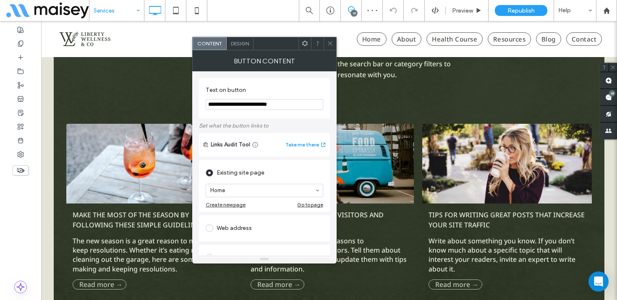
click at [243, 227] on div "Web address" at bounding box center [264, 228] width 117 height 13
click at [237, 216] on input "url" at bounding box center [264, 218] width 117 height 11
paste input "**********"
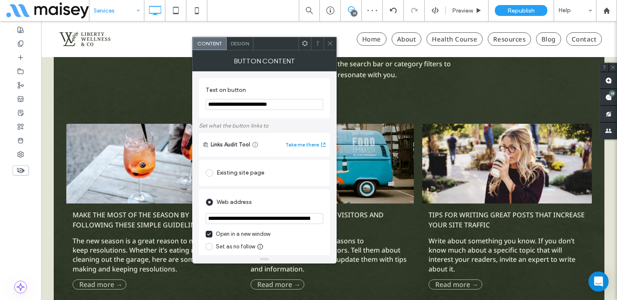
scroll to position [0, 246]
type input "**********"
click at [267, 203] on div "Web address" at bounding box center [264, 202] width 117 height 13
click at [330, 43] on use at bounding box center [330, 44] width 4 height 4
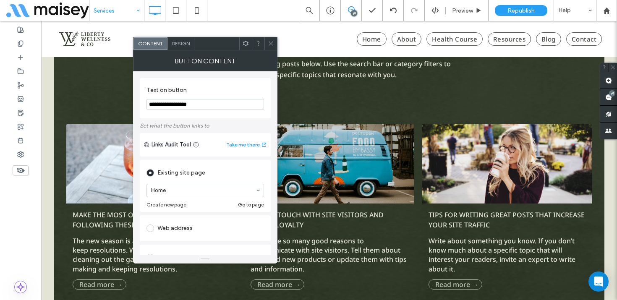
click at [180, 231] on div "Web address" at bounding box center [204, 228] width 117 height 13
click at [180, 221] on input "url" at bounding box center [204, 218] width 117 height 11
paste input "**********"
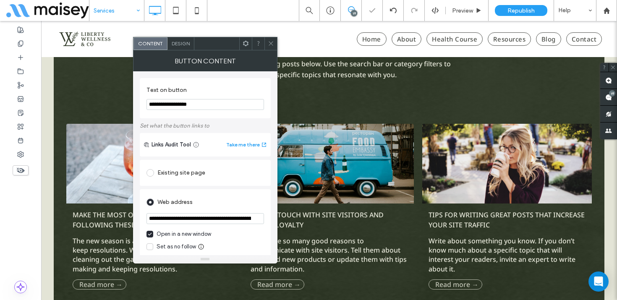
scroll to position [0, 246]
type input "**********"
click at [215, 202] on div "Web address" at bounding box center [204, 202] width 117 height 13
click at [270, 41] on icon at bounding box center [271, 43] width 6 height 6
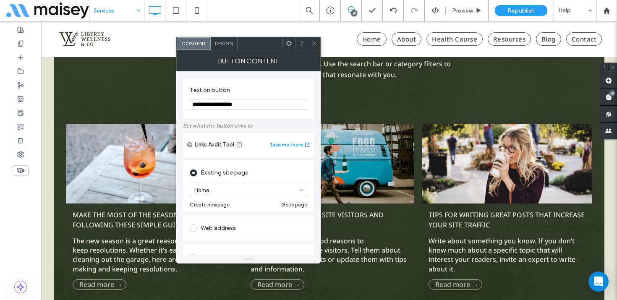
click at [216, 231] on div "Web address" at bounding box center [248, 228] width 117 height 13
click at [219, 218] on input "url" at bounding box center [248, 218] width 117 height 11
paste input "**********"
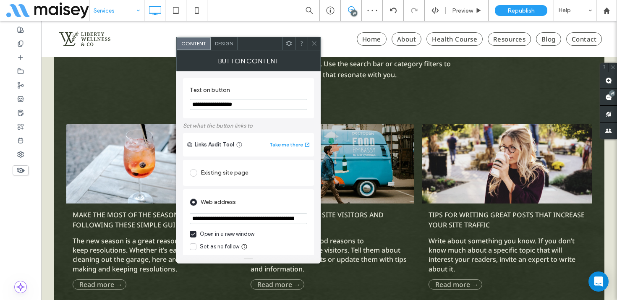
scroll to position [0, 246]
type input "**********"
click at [262, 203] on div "Web address" at bounding box center [248, 202] width 117 height 13
click at [314, 43] on use at bounding box center [314, 44] width 4 height 4
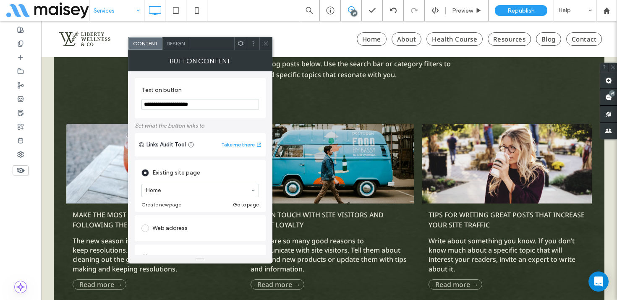
click at [183, 232] on div "Web address" at bounding box center [199, 228] width 117 height 13
click at [177, 219] on input "url" at bounding box center [199, 218] width 117 height 11
paste input "**********"
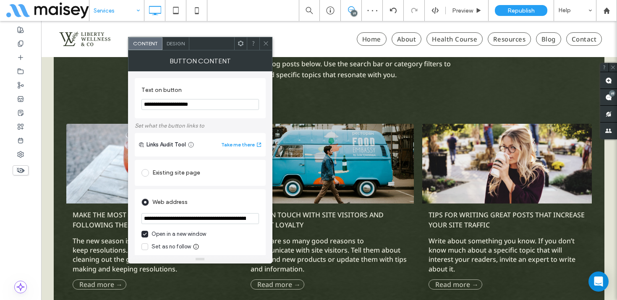
scroll to position [0, 246]
type input "**********"
click at [216, 200] on div "Web address" at bounding box center [199, 202] width 117 height 13
click at [264, 42] on icon at bounding box center [266, 43] width 6 height 6
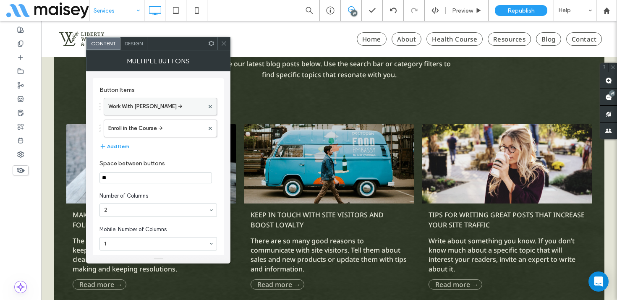
click at [148, 110] on label "Work With [PERSON_NAME] →" at bounding box center [156, 106] width 96 height 17
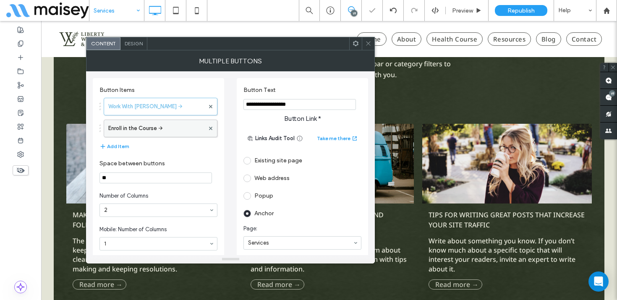
click at [148, 128] on label "Enroll in the Course →" at bounding box center [156, 128] width 96 height 17
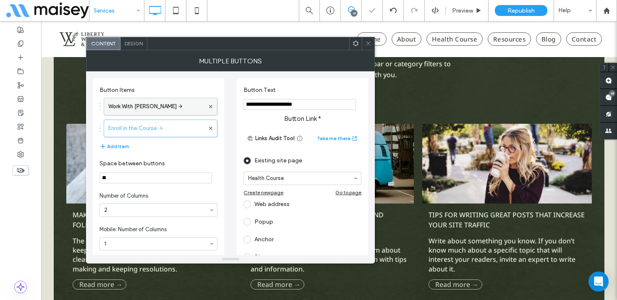
click at [156, 103] on label "Work With [PERSON_NAME] →" at bounding box center [156, 106] width 96 height 17
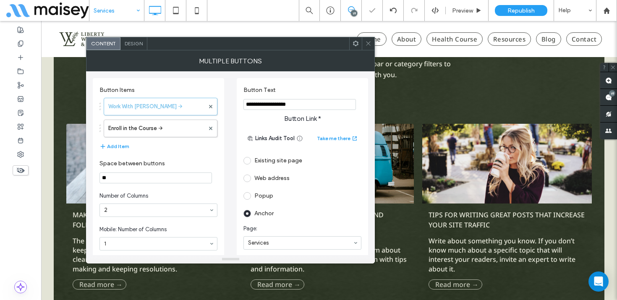
click at [370, 44] on icon at bounding box center [368, 43] width 6 height 6
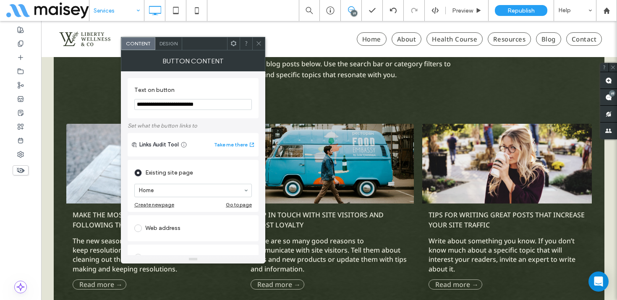
click at [165, 230] on div "Web address" at bounding box center [192, 228] width 117 height 13
click at [167, 222] on input "url" at bounding box center [192, 218] width 117 height 11
paste input "**********"
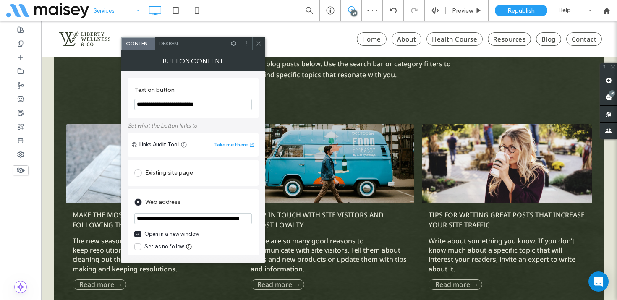
scroll to position [0, 246]
type input "**********"
click at [193, 205] on div "Web address" at bounding box center [192, 202] width 117 height 13
click at [257, 42] on use at bounding box center [258, 44] width 4 height 4
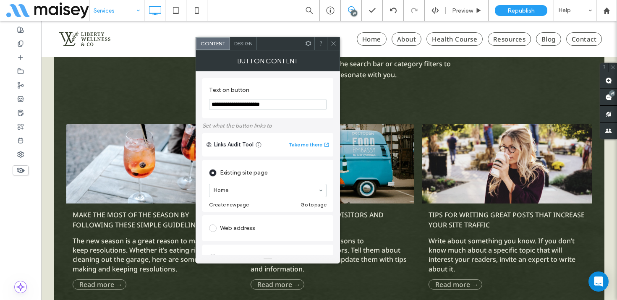
click at [254, 227] on div "Web address" at bounding box center [267, 228] width 117 height 13
click at [254, 220] on input "url" at bounding box center [267, 218] width 117 height 11
paste input "**********"
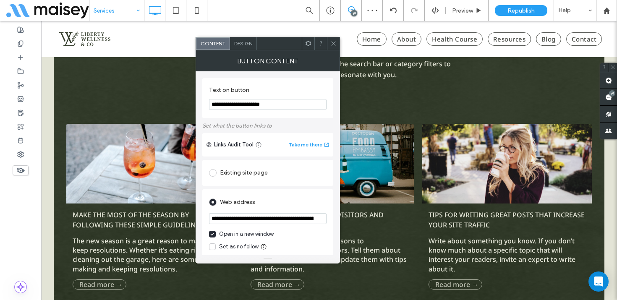
scroll to position [0, 246]
type input "**********"
click at [289, 199] on div "Web address" at bounding box center [267, 202] width 117 height 13
click at [334, 42] on icon at bounding box center [333, 43] width 6 height 6
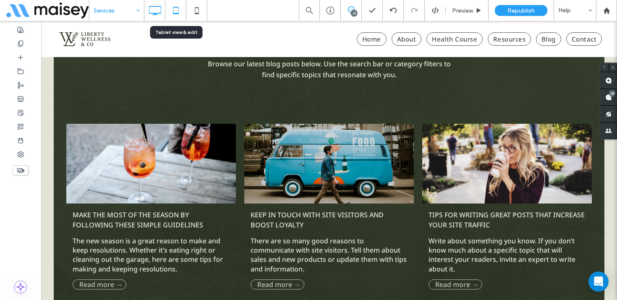
click at [173, 10] on use at bounding box center [175, 10] width 5 height 7
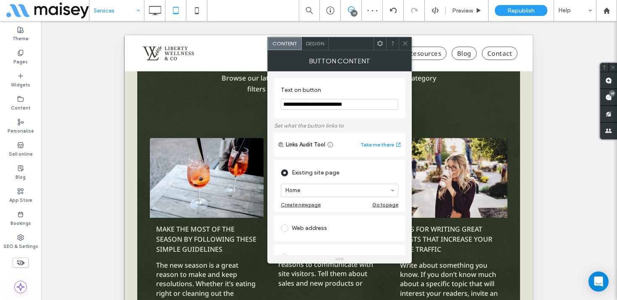
click at [306, 231] on div "Web address" at bounding box center [339, 228] width 117 height 13
click at [312, 219] on input "url" at bounding box center [339, 218] width 117 height 11
paste input "**********"
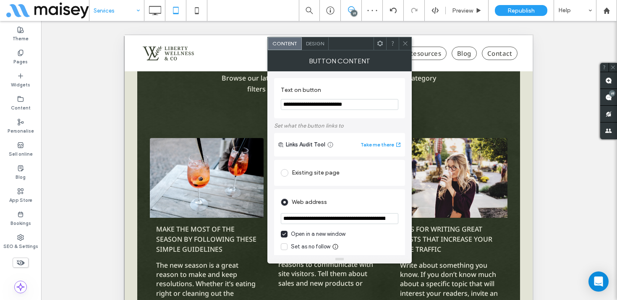
scroll to position [0, 246]
type input "**********"
click at [344, 197] on div "Web address" at bounding box center [339, 202] width 117 height 13
click at [403, 42] on icon at bounding box center [405, 43] width 6 height 6
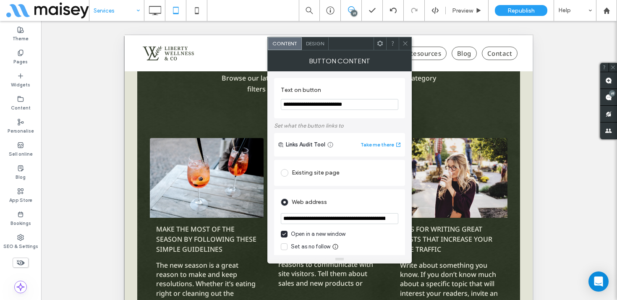
click at [407, 44] on icon at bounding box center [405, 43] width 6 height 6
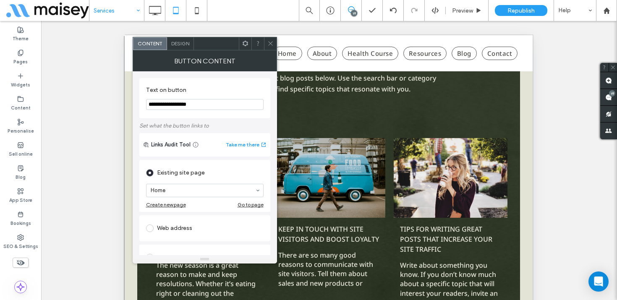
click at [182, 228] on div "Web address" at bounding box center [204, 228] width 117 height 13
click at [182, 221] on input "url" at bounding box center [204, 218] width 117 height 11
paste input "**********"
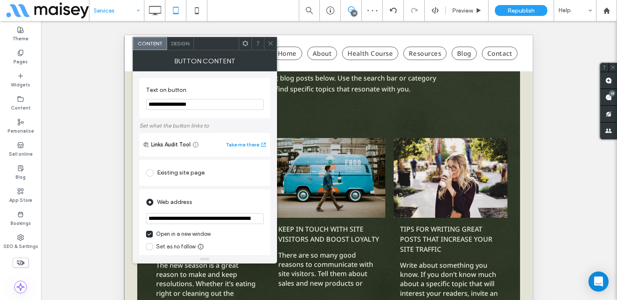
scroll to position [0, 246]
type input "**********"
click at [218, 205] on div "Web address" at bounding box center [204, 202] width 117 height 13
click at [268, 42] on use at bounding box center [270, 44] width 4 height 4
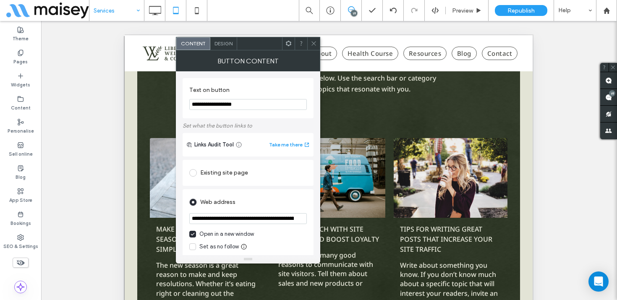
click at [315, 41] on icon at bounding box center [313, 43] width 6 height 6
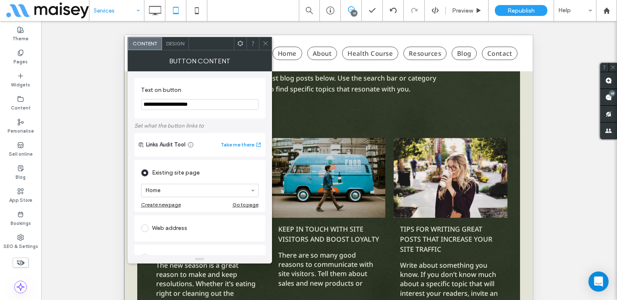
click at [181, 226] on div "Web address" at bounding box center [199, 228] width 117 height 13
click at [182, 219] on input "url" at bounding box center [199, 218] width 117 height 11
paste input "**********"
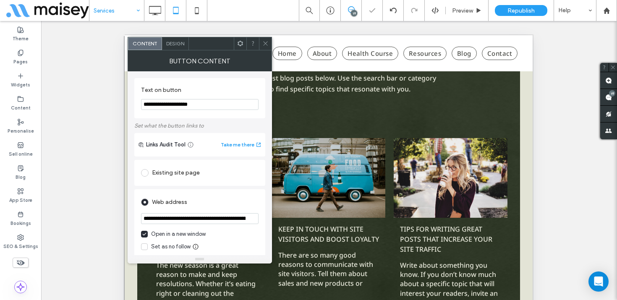
scroll to position [0, 246]
type input "**********"
click at [223, 197] on div "Web address" at bounding box center [199, 202] width 117 height 13
click at [264, 41] on icon at bounding box center [265, 43] width 6 height 6
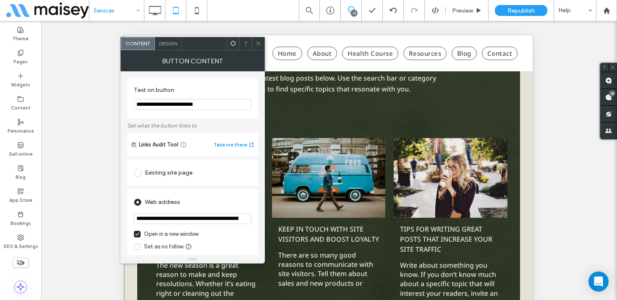
click at [257, 40] on icon at bounding box center [258, 43] width 6 height 6
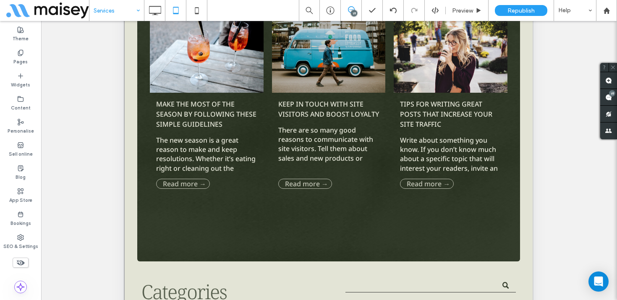
scroll to position [141, 0]
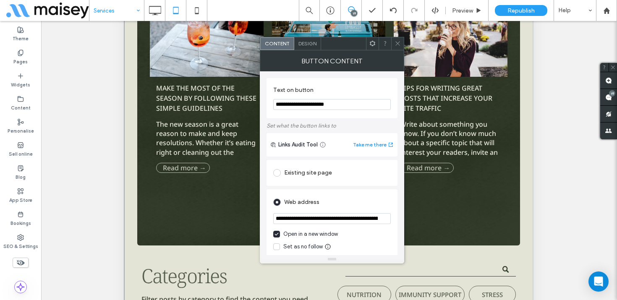
click at [395, 40] on icon at bounding box center [397, 43] width 6 height 6
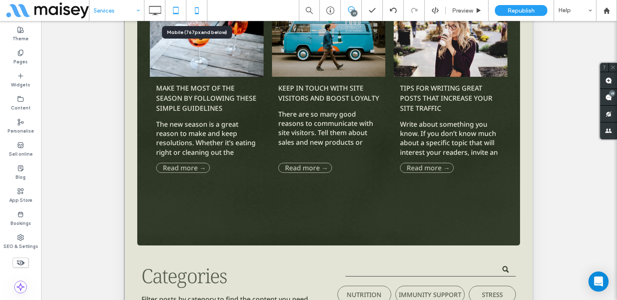
click at [197, 8] on use at bounding box center [197, 10] width 4 height 7
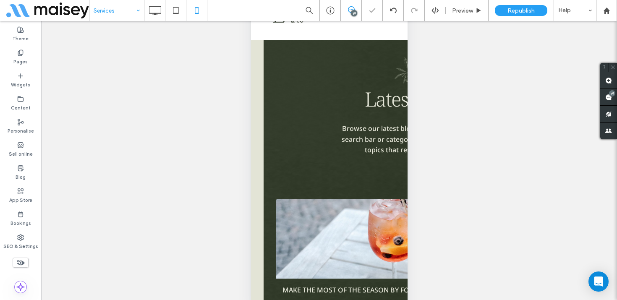
scroll to position [47, 0]
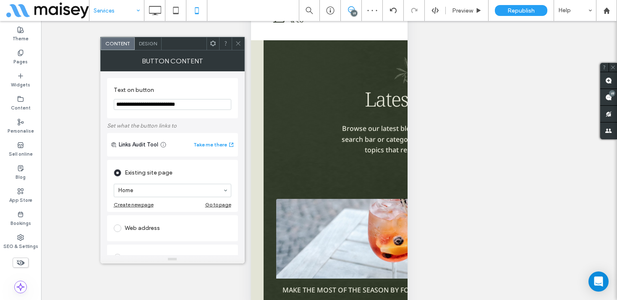
click at [150, 229] on div "Web address" at bounding box center [172, 228] width 117 height 13
click at [150, 222] on input "url" at bounding box center [172, 218] width 117 height 11
paste input "**********"
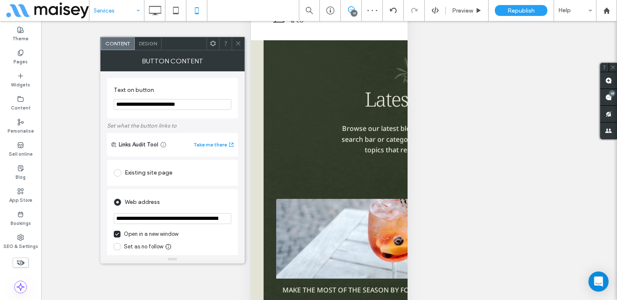
scroll to position [0, 246]
type input "**********"
click at [178, 207] on div "Web address" at bounding box center [172, 202] width 117 height 13
click at [235, 42] on icon at bounding box center [238, 43] width 6 height 6
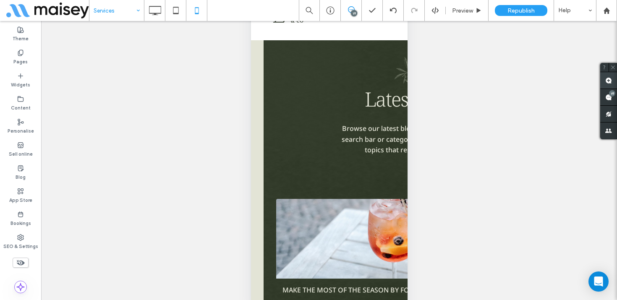
click at [606, 81] on use at bounding box center [608, 80] width 7 height 7
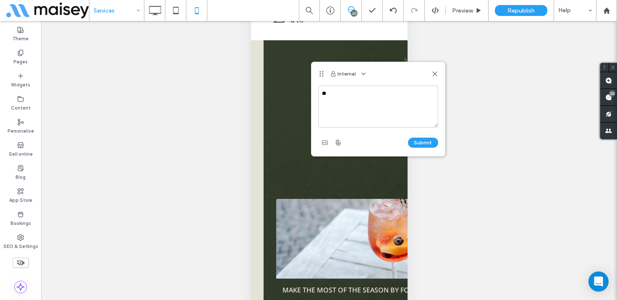
type textarea "*"
type textarea "**********"
click at [431, 138] on button "Submit" at bounding box center [423, 143] width 30 height 10
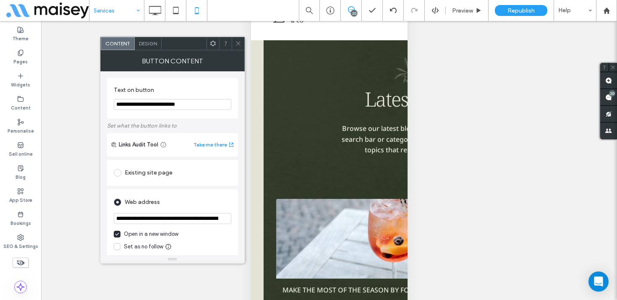
click at [239, 43] on icon at bounding box center [238, 43] width 6 height 6
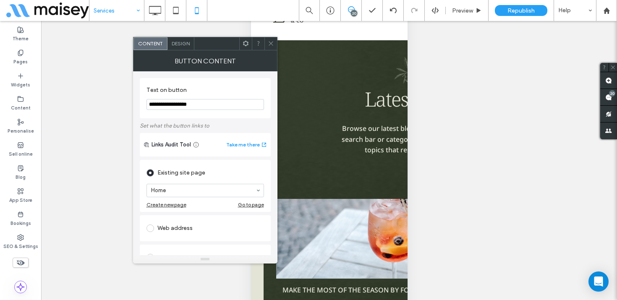
click at [184, 230] on div "Web address" at bounding box center [204, 228] width 117 height 13
click at [182, 221] on input "url" at bounding box center [204, 218] width 117 height 11
paste input "**********"
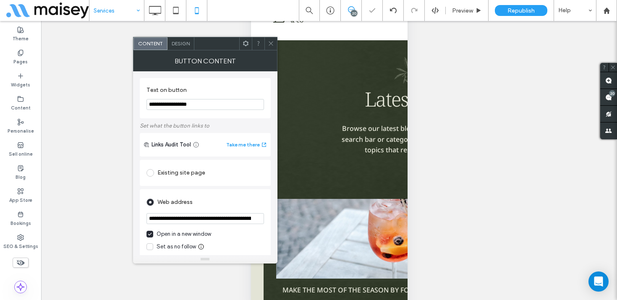
scroll to position [0, 246]
type input "**********"
click at [210, 203] on div "Web address" at bounding box center [204, 202] width 117 height 13
click at [269, 43] on icon at bounding box center [271, 43] width 6 height 6
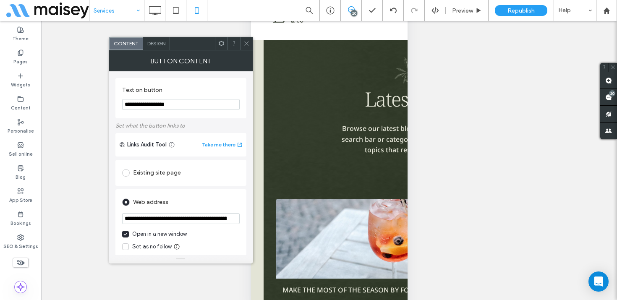
click at [246, 39] on span at bounding box center [246, 43] width 6 height 13
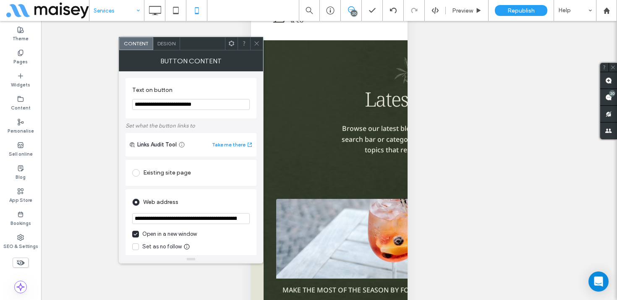
click at [255, 44] on icon at bounding box center [256, 43] width 6 height 6
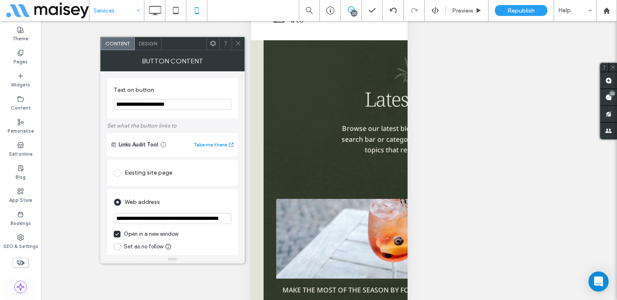
click at [238, 41] on icon at bounding box center [238, 43] width 6 height 6
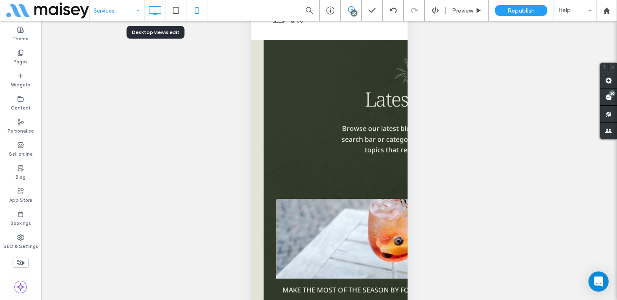
click at [153, 10] on icon at bounding box center [154, 10] width 17 height 17
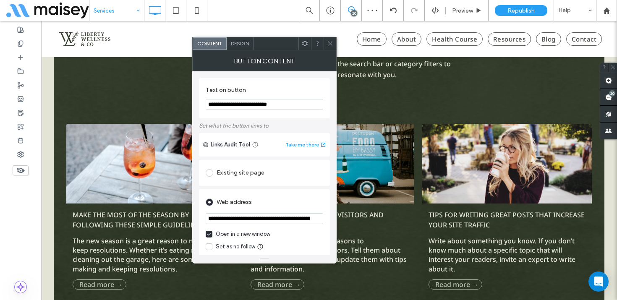
click at [329, 40] on span at bounding box center [330, 43] width 6 height 13
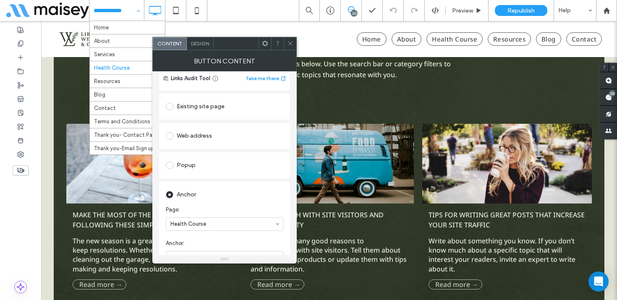
scroll to position [147, 0]
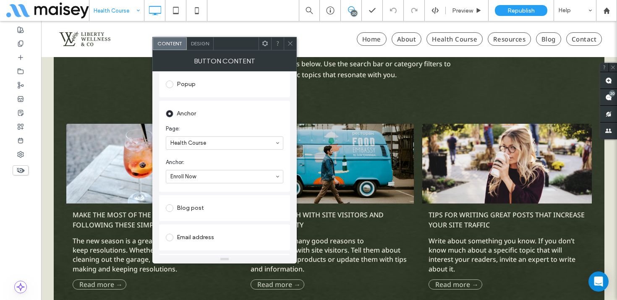
click at [291, 39] on span at bounding box center [290, 43] width 6 height 13
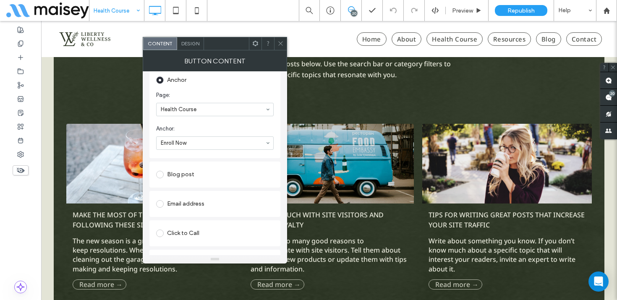
scroll to position [203, 0]
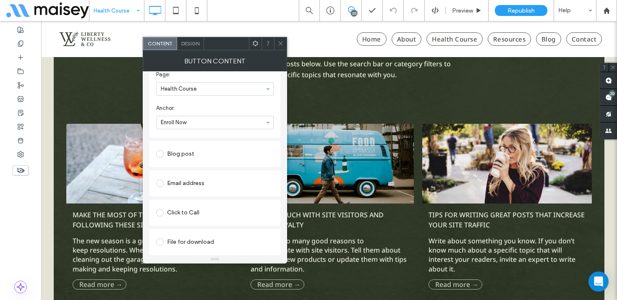
click at [280, 41] on icon at bounding box center [280, 43] width 6 height 6
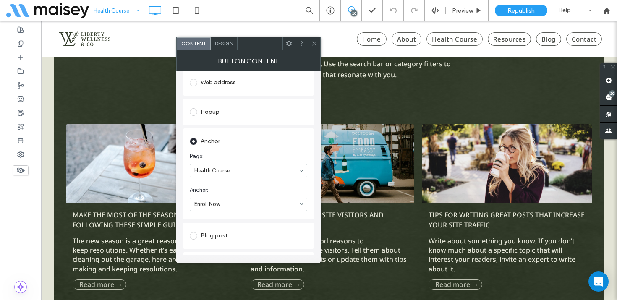
scroll to position [154, 0]
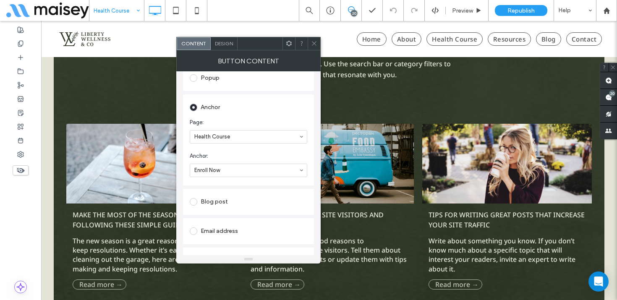
click at [315, 41] on icon at bounding box center [314, 43] width 6 height 6
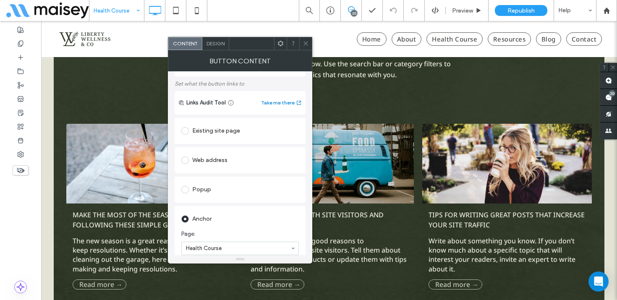
scroll to position [101, 0]
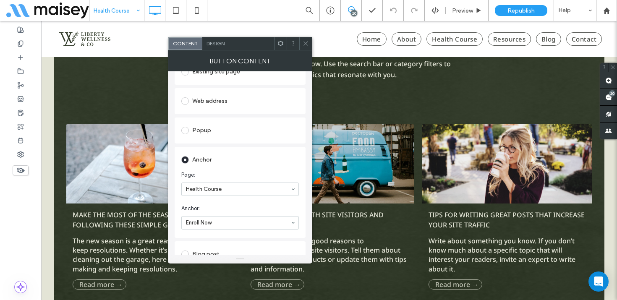
click at [307, 42] on use at bounding box center [305, 44] width 4 height 4
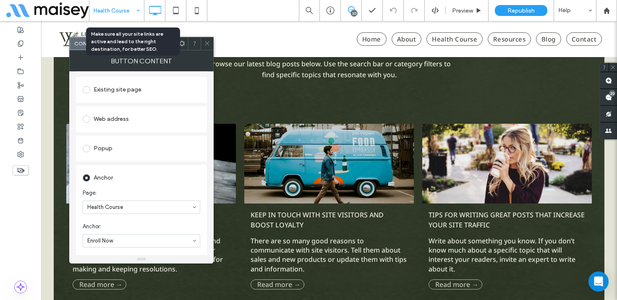
scroll to position [134, 0]
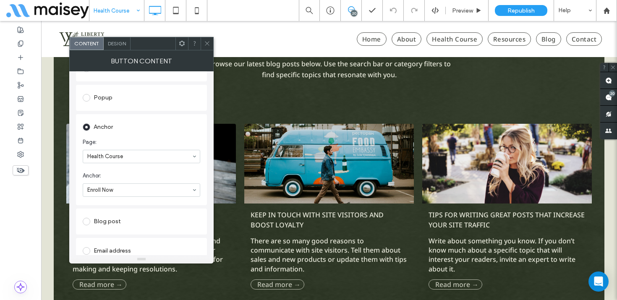
click at [206, 42] on icon at bounding box center [207, 43] width 6 height 6
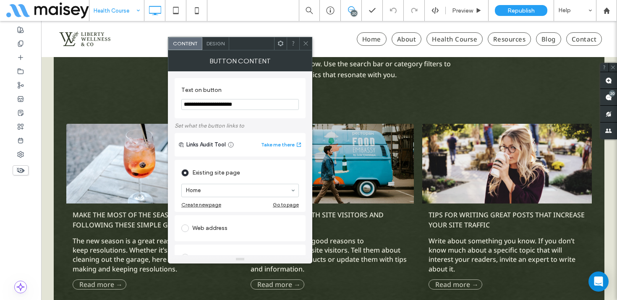
click at [304, 42] on use at bounding box center [305, 44] width 4 height 4
click at [217, 225] on div "Web address" at bounding box center [239, 228] width 117 height 13
click at [216, 220] on input "url" at bounding box center [239, 218] width 117 height 11
paste input "**********"
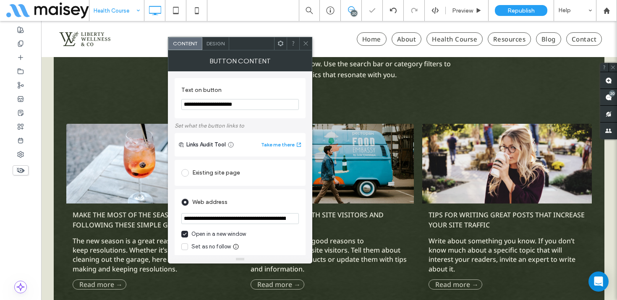
scroll to position [0, 205]
type input "**********"
click at [243, 198] on div "Web address" at bounding box center [239, 202] width 117 height 13
click at [305, 45] on icon at bounding box center [306, 43] width 6 height 6
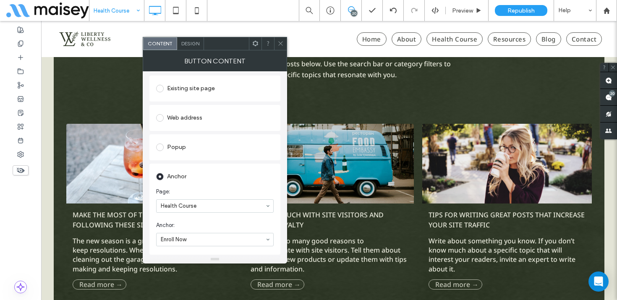
scroll to position [96, 0]
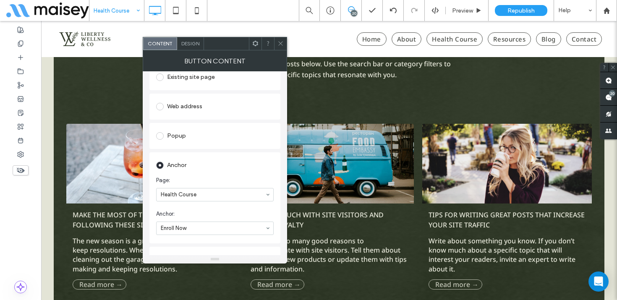
click at [280, 44] on icon at bounding box center [280, 43] width 6 height 6
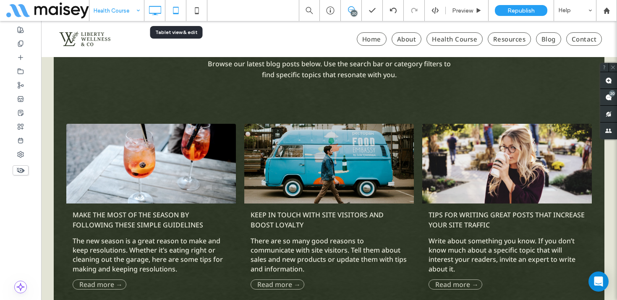
click at [175, 16] on icon at bounding box center [175, 10] width 17 height 17
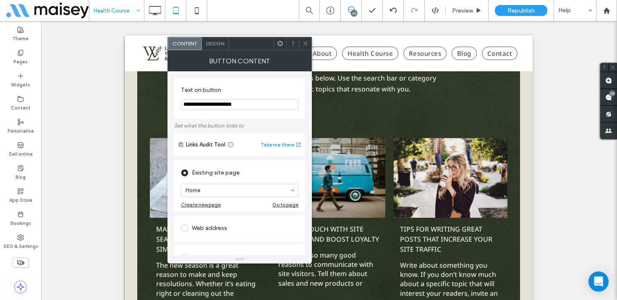
click at [220, 230] on div "Web address" at bounding box center [239, 228] width 117 height 13
click at [221, 220] on input "url" at bounding box center [239, 218] width 117 height 11
paste input "**********"
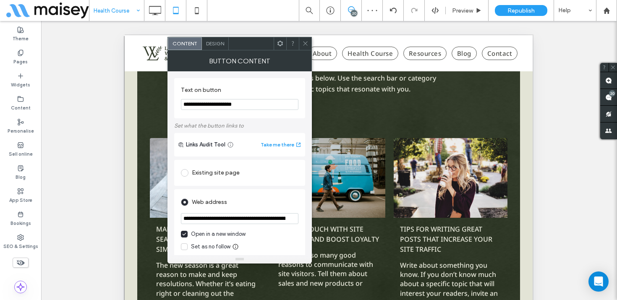
scroll to position [0, 205]
type input "**********"
click at [266, 205] on div "Web address" at bounding box center [239, 202] width 117 height 13
click at [304, 42] on use at bounding box center [305, 44] width 4 height 4
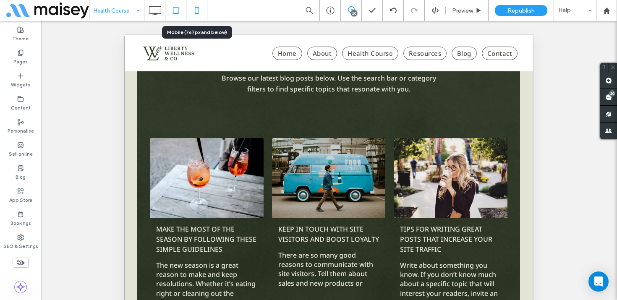
click at [199, 13] on icon at bounding box center [196, 10] width 17 height 17
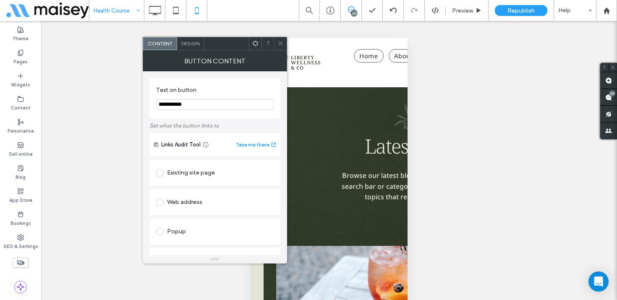
click at [279, 43] on icon at bounding box center [280, 43] width 6 height 6
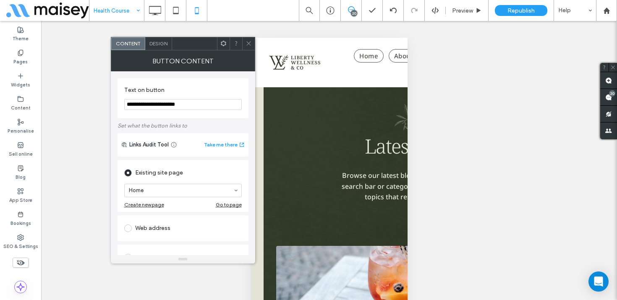
click at [159, 228] on div "Web address" at bounding box center [182, 228] width 117 height 13
click at [159, 220] on input "url" at bounding box center [182, 218] width 117 height 11
paste input "**********"
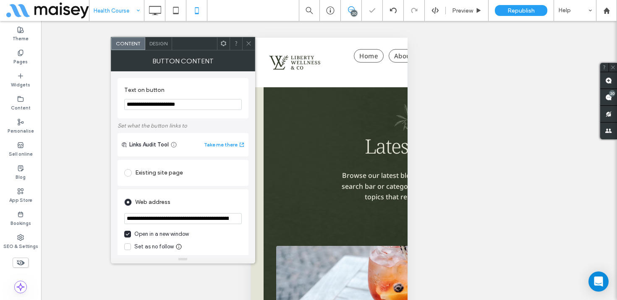
scroll to position [0, 205]
type input "**********"
click at [198, 206] on div "Web address" at bounding box center [182, 202] width 117 height 13
click at [247, 42] on icon at bounding box center [248, 43] width 6 height 6
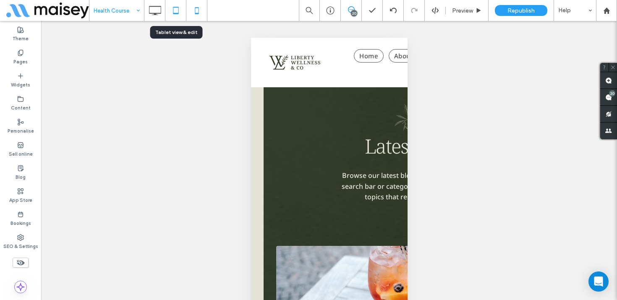
click at [179, 14] on icon at bounding box center [175, 10] width 17 height 17
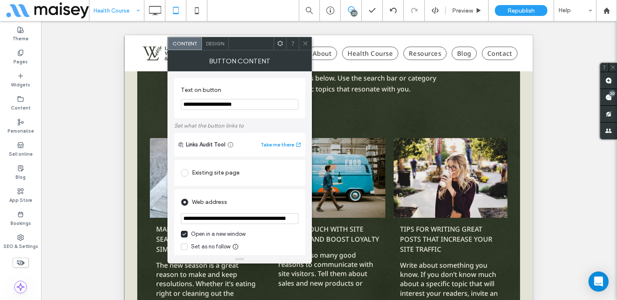
click at [305, 41] on icon at bounding box center [305, 43] width 6 height 6
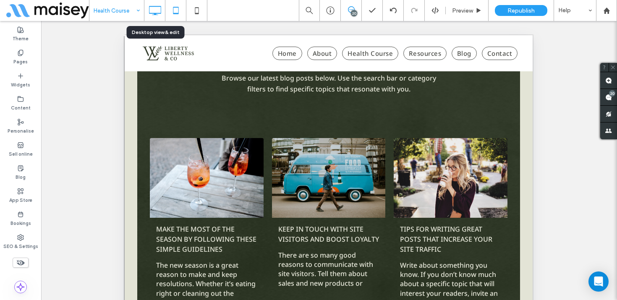
click at [157, 11] on icon at bounding box center [154, 10] width 17 height 17
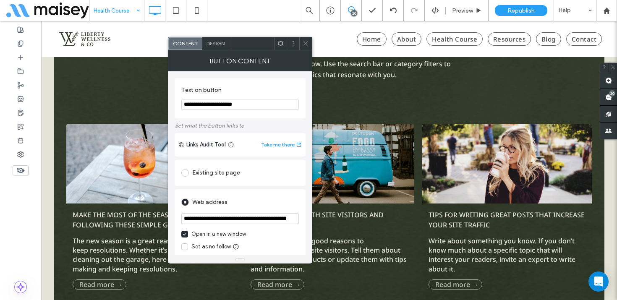
click at [304, 47] on span at bounding box center [306, 43] width 6 height 13
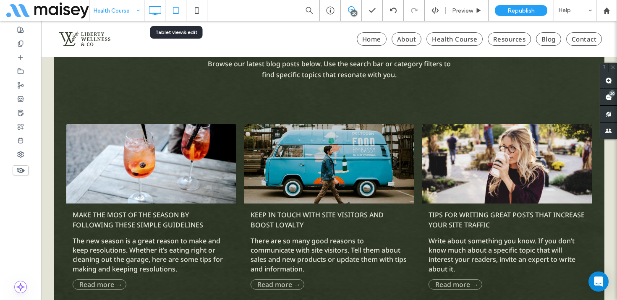
click at [177, 15] on icon at bounding box center [175, 10] width 17 height 17
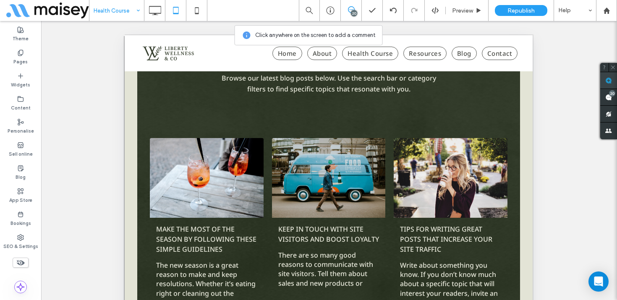
click at [611, 78] on use at bounding box center [608, 80] width 7 height 7
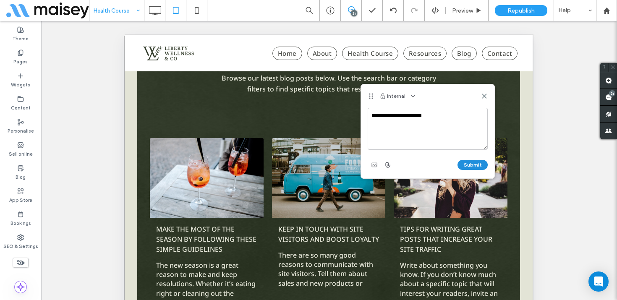
type textarea "**********"
click at [480, 162] on button "Submit" at bounding box center [472, 165] width 30 height 10
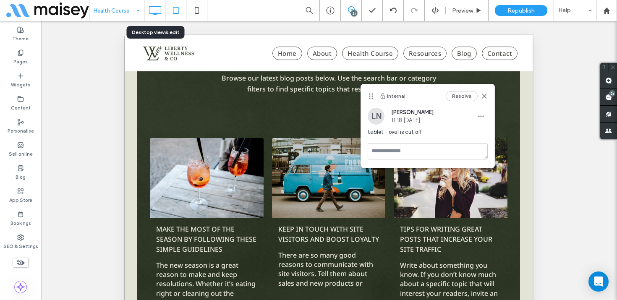
click at [158, 11] on icon at bounding box center [154, 10] width 17 height 17
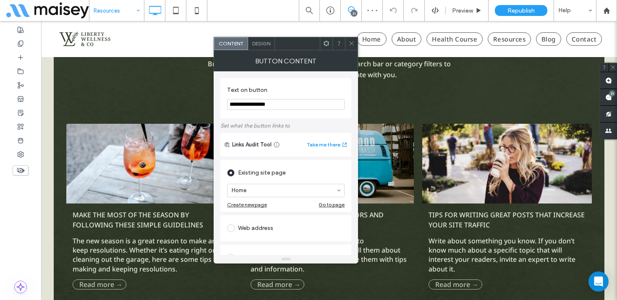
click at [257, 224] on div "Web address" at bounding box center [285, 228] width 117 height 13
click at [260, 222] on input "url" at bounding box center [285, 218] width 117 height 11
paste input "**********"
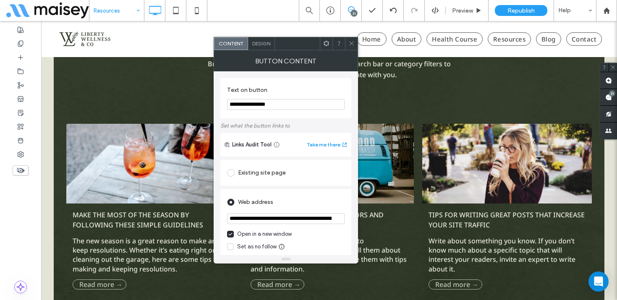
scroll to position [0, 541]
type input "**********"
click at [293, 200] on div "Web address" at bounding box center [285, 202] width 117 height 13
click at [351, 42] on icon at bounding box center [351, 43] width 6 height 6
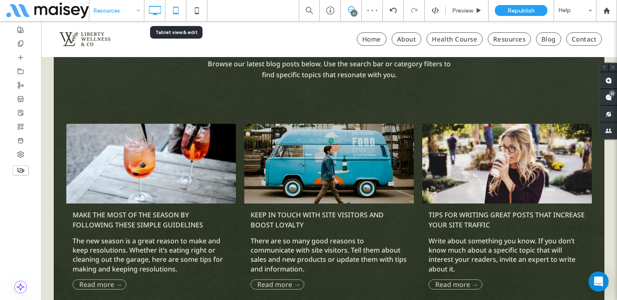
click at [178, 11] on icon at bounding box center [175, 10] width 17 height 17
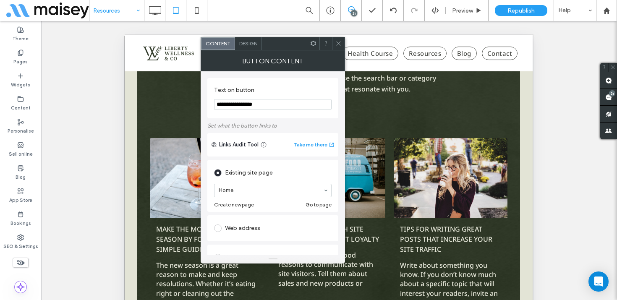
click at [244, 233] on div "Web address" at bounding box center [272, 228] width 117 height 13
click at [248, 219] on input "url" at bounding box center [272, 218] width 117 height 11
paste input "**********"
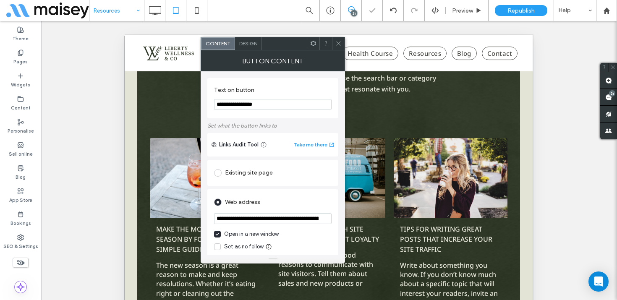
scroll to position [0, 541]
type input "**********"
click at [287, 201] on div "Web address" at bounding box center [272, 202] width 117 height 13
click at [338, 40] on icon at bounding box center [338, 43] width 6 height 6
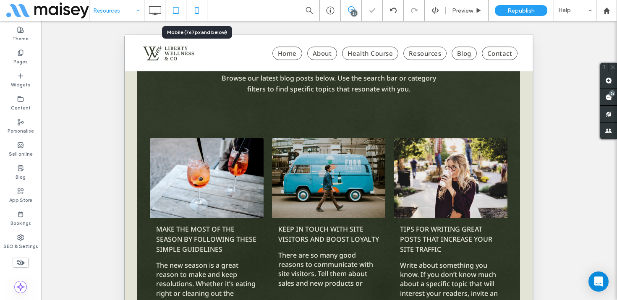
click at [196, 12] on icon at bounding box center [196, 10] width 17 height 17
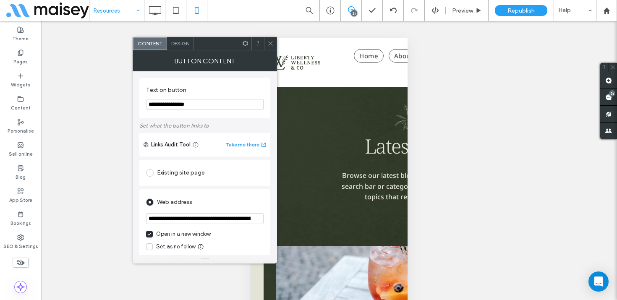
click at [271, 42] on use at bounding box center [270, 44] width 4 height 4
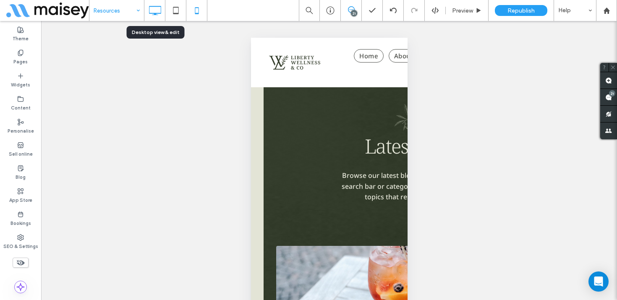
click at [155, 11] on icon at bounding box center [154, 10] width 17 height 17
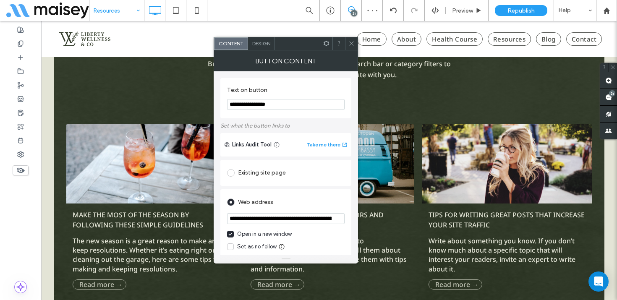
click at [351, 42] on icon at bounding box center [351, 43] width 6 height 6
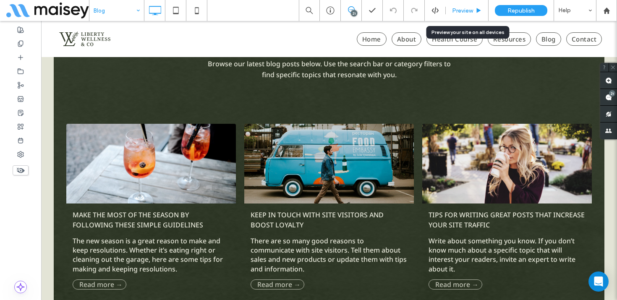
click at [474, 5] on div "Preview" at bounding box center [467, 10] width 43 height 21
click at [468, 10] on span "Preview" at bounding box center [462, 10] width 21 height 7
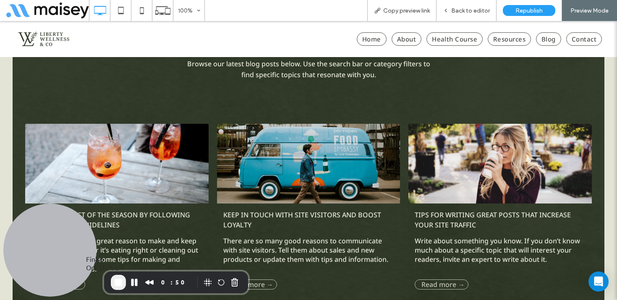
click at [120, 279] on span "End Recording" at bounding box center [118, 282] width 10 height 10
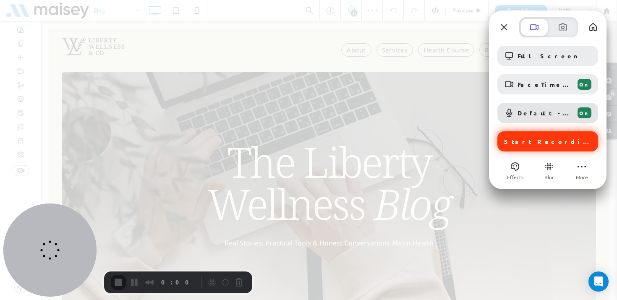
click at [563, 140] on span "Start Recording" at bounding box center [548, 142] width 89 height 8
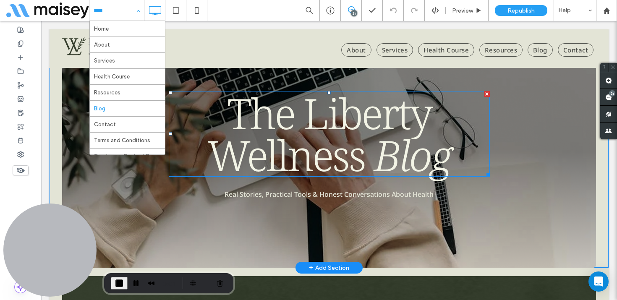
scroll to position [50, 0]
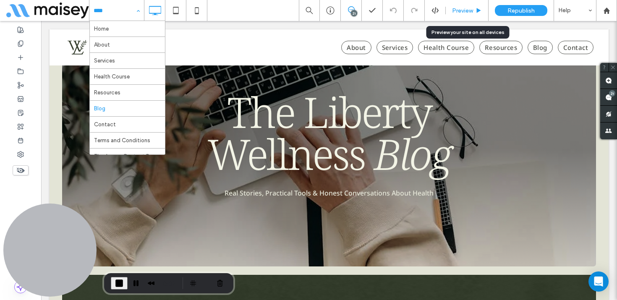
click at [471, 3] on div "Preview" at bounding box center [467, 10] width 43 height 21
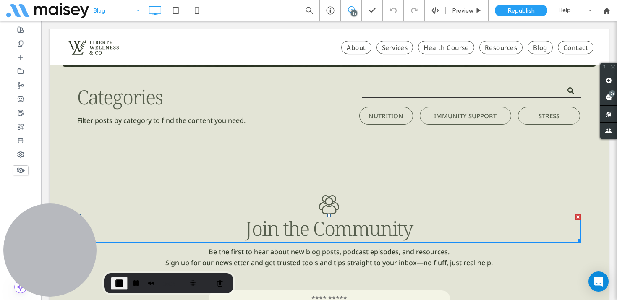
scroll to position [685, 0]
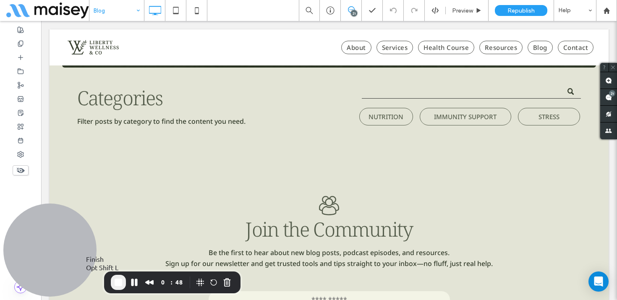
click at [118, 280] on span "End Recording" at bounding box center [118, 282] width 10 height 10
